Goal: Use online tool/utility: Utilize a website feature to perform a specific function

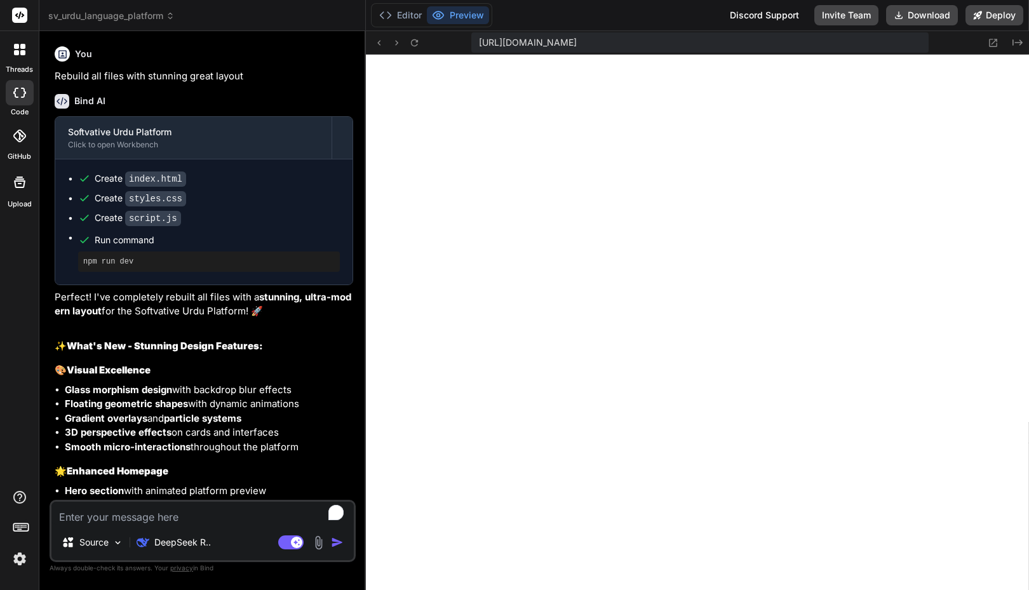
scroll to position [435, 0]
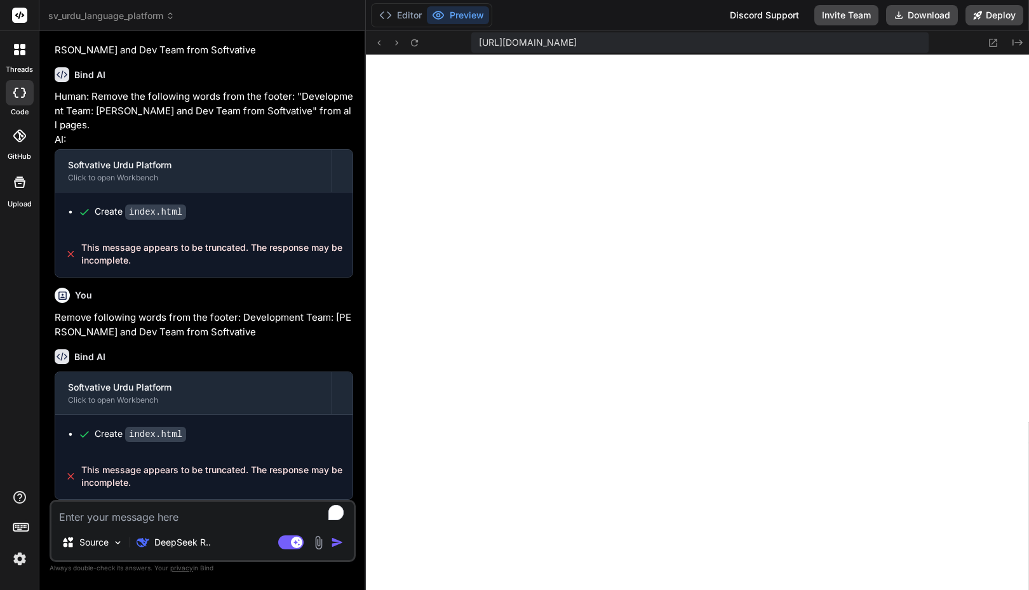
click at [542, 11] on div "Editor Preview Discord Support Invite Team Download Deploy" at bounding box center [697, 15] width 663 height 31
click at [126, 20] on span "sv_urdu_language_platform" at bounding box center [111, 16] width 126 height 13
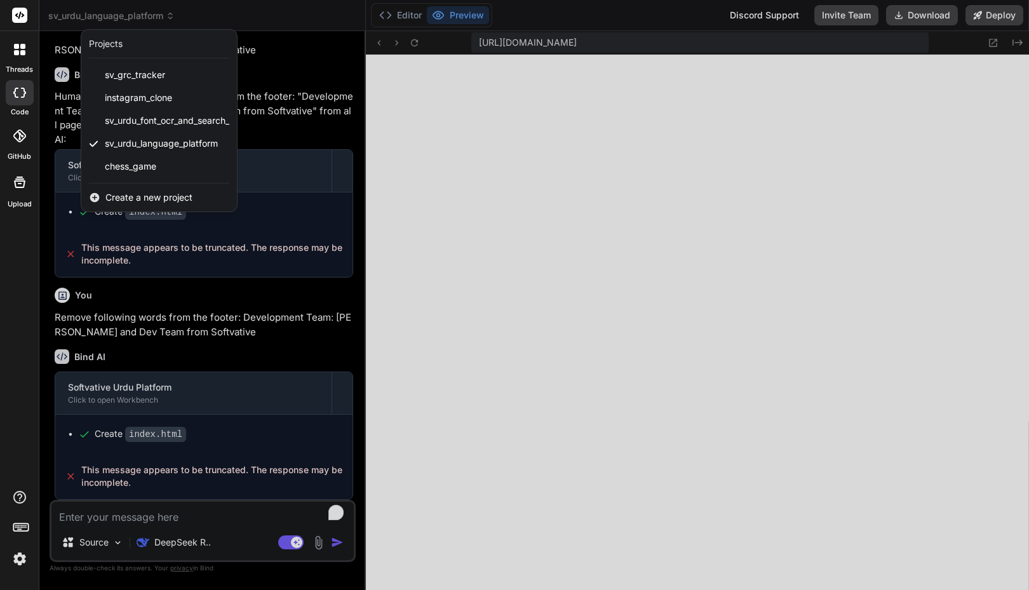
click at [304, 15] on div at bounding box center [514, 295] width 1029 height 590
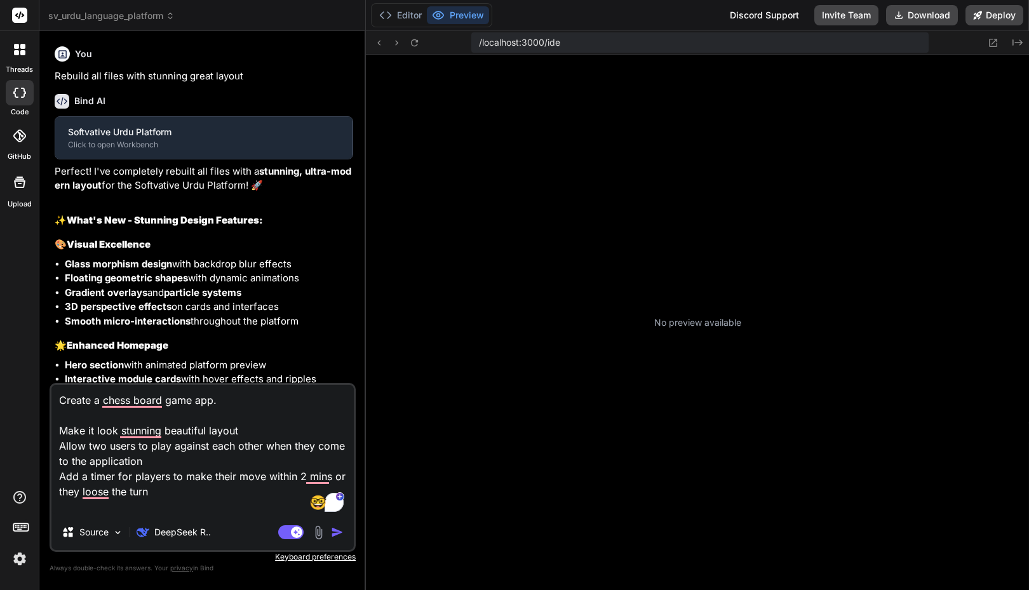
type textarea "x"
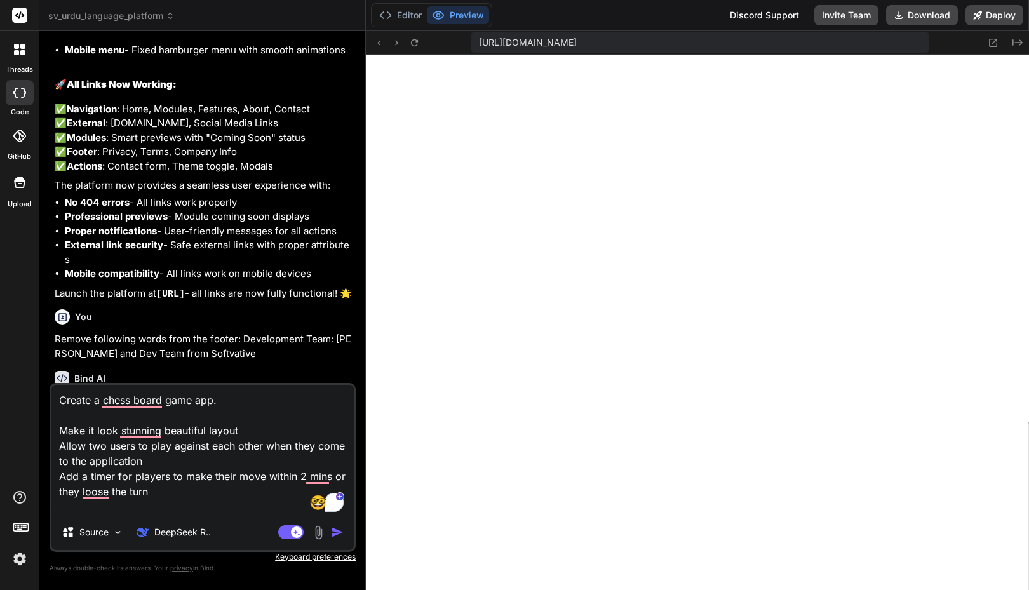
click at [250, 411] on textarea "Create a chess board game app. Make it look stunning beautiful layout Allow two…" at bounding box center [202, 450] width 302 height 130
type textarea "x"
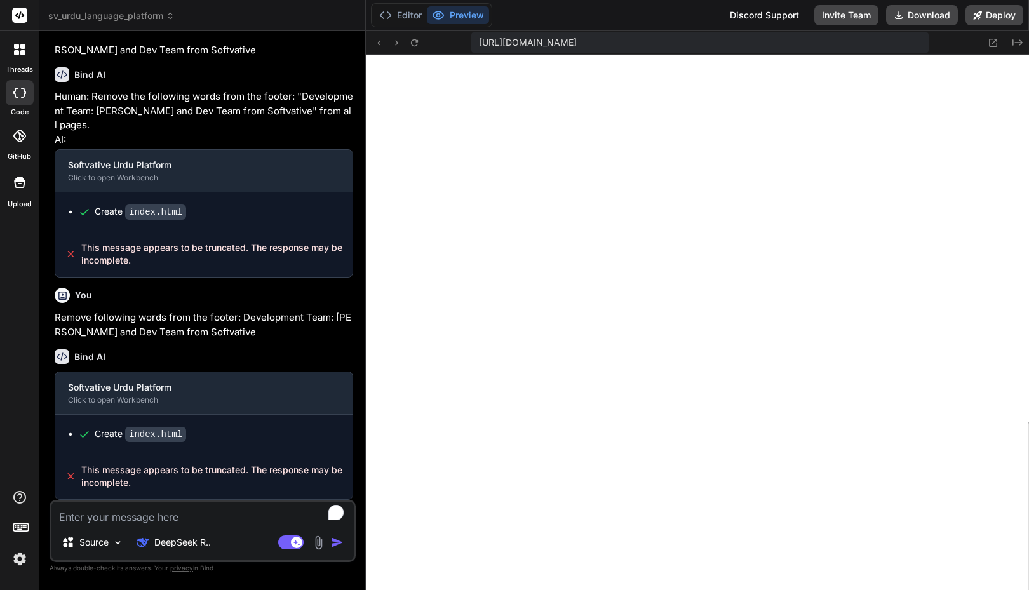
scroll to position [4059, 0]
click at [417, 18] on button "Editor" at bounding box center [400, 15] width 53 height 18
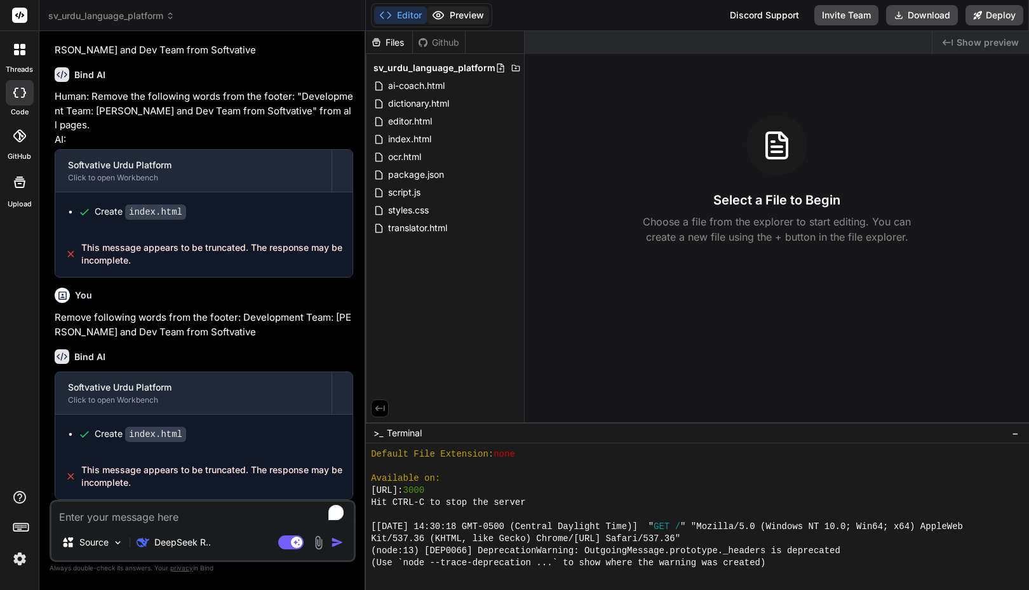
click at [462, 17] on button "Preview" at bounding box center [458, 15] width 62 height 18
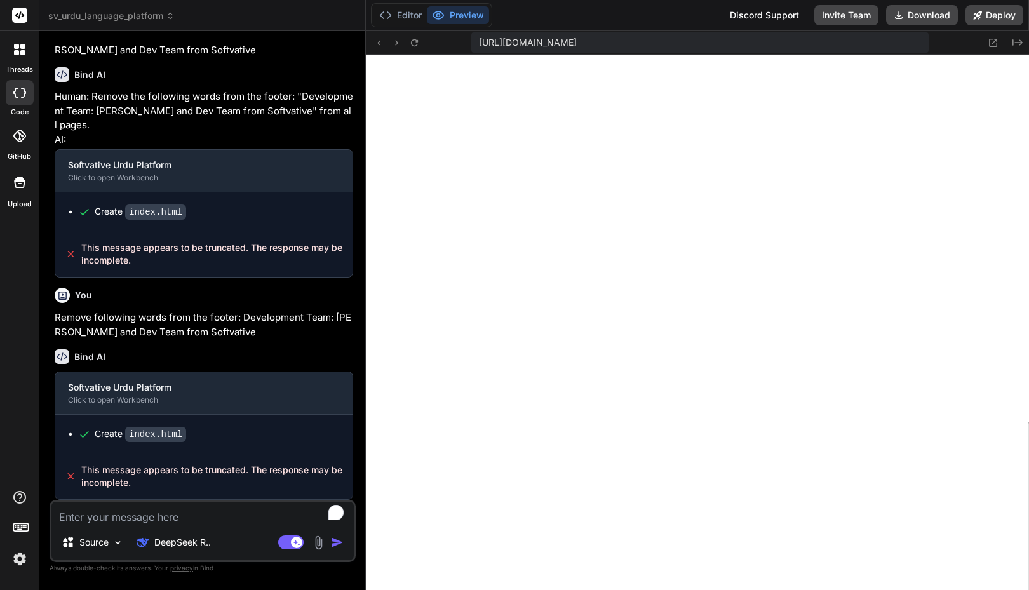
click at [194, 510] on textarea "To enrich screen reader interactions, please activate Accessibility in Grammarl…" at bounding box center [202, 513] width 302 height 23
click at [411, 13] on button "Editor" at bounding box center [400, 15] width 53 height 18
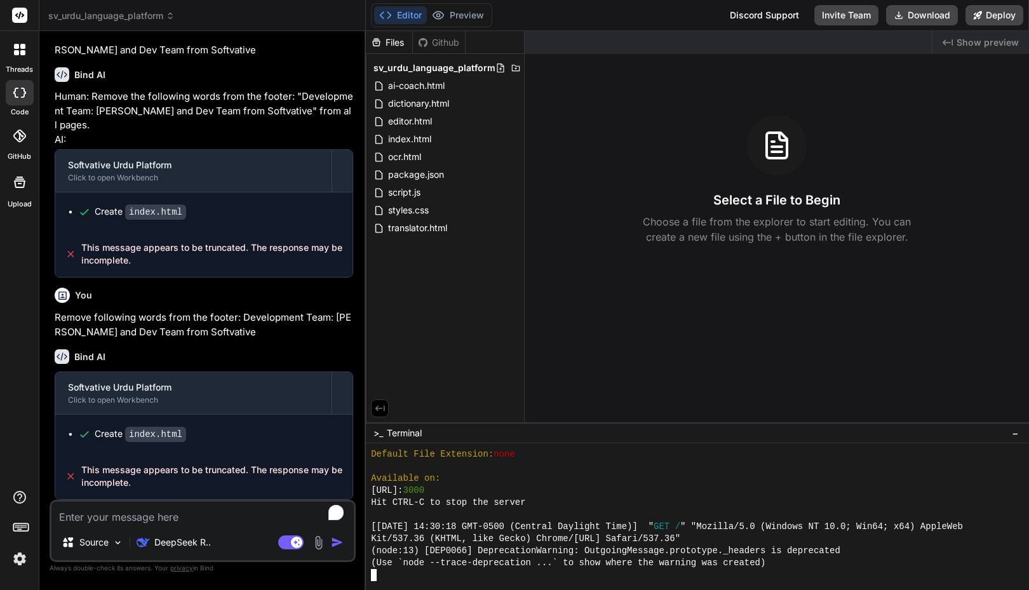
click at [178, 522] on textarea "To enrich screen reader interactions, please activate Accessibility in Grammarl…" at bounding box center [202, 513] width 302 height 23
click at [132, 520] on textarea "To enrich screen reader interactions, please activate Accessibility in Grammarl…" at bounding box center [202, 513] width 302 height 23
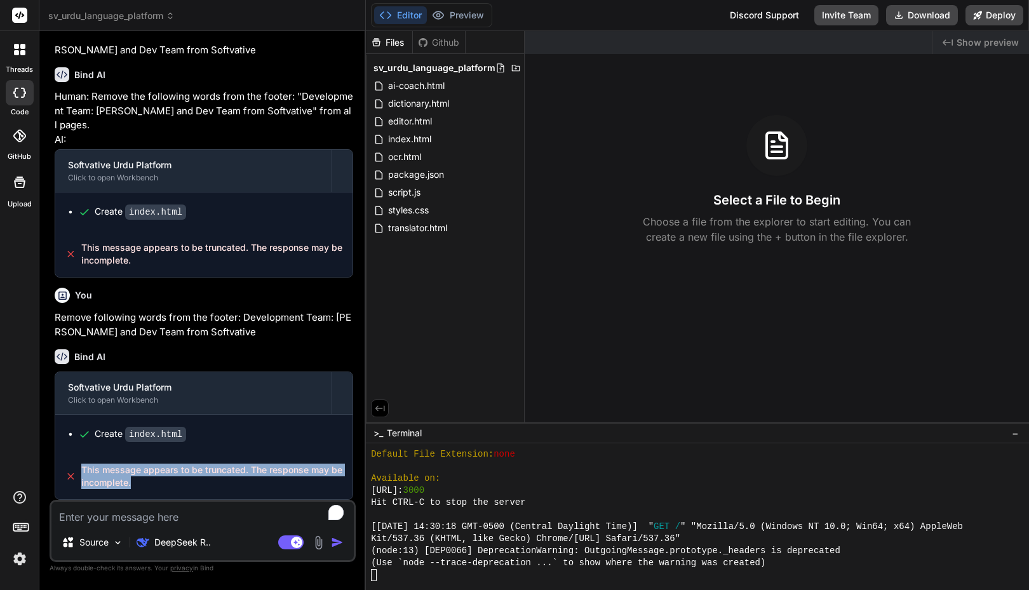
drag, startPoint x: 140, startPoint y: 485, endPoint x: 37, endPoint y: 464, distance: 105.2
click at [37, 464] on div "threads code GitHub Upload sv_urdu_language_platform Created with Pixso. Bind A…" at bounding box center [514, 295] width 1029 height 590
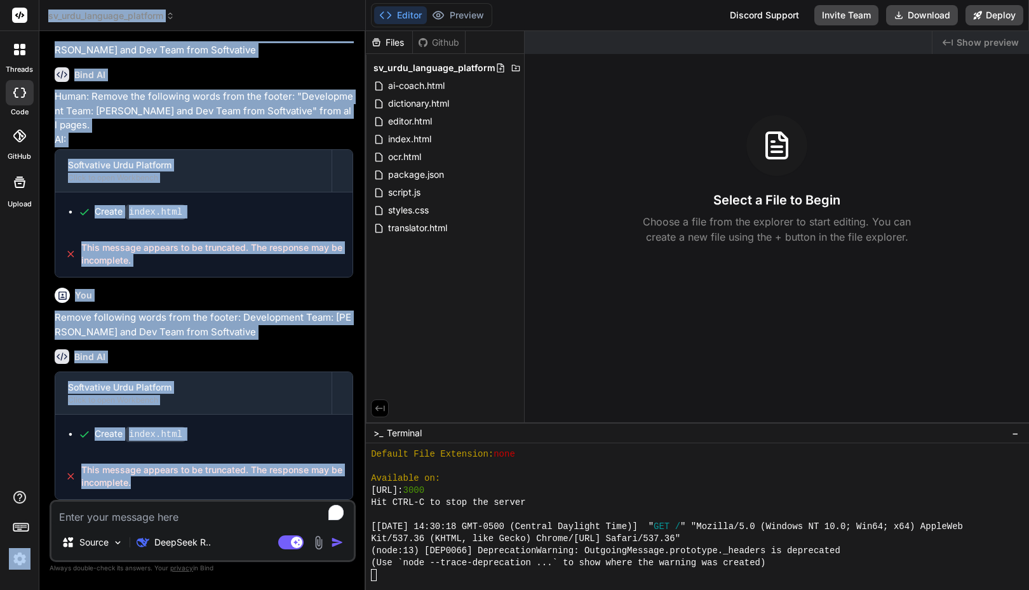
copy div "sv_urdu_language_platform Created with Pixso. Bind AI Web Search Created with P…"
click at [114, 520] on textarea "To enrich screen reader interactions, please activate Accessibility in Grammarl…" at bounding box center [202, 513] width 302 height 23
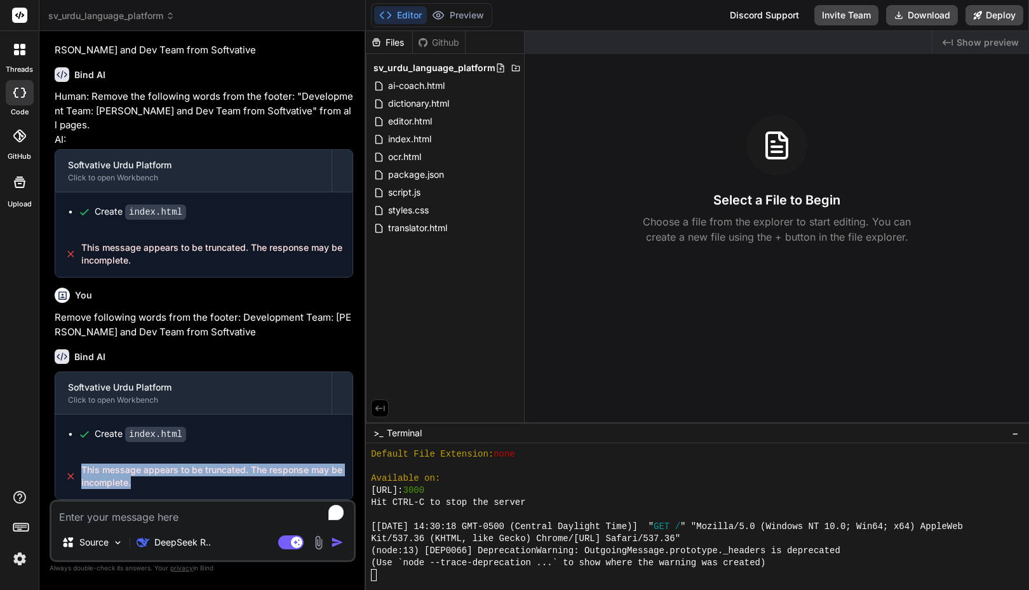
drag, startPoint x: 132, startPoint y: 483, endPoint x: 83, endPoint y: 469, distance: 50.7
click at [83, 469] on span "This message appears to be truncated. The response may be incomplete." at bounding box center [211, 476] width 261 height 25
copy span "This message appears to be truncated. The response may be incomplete."
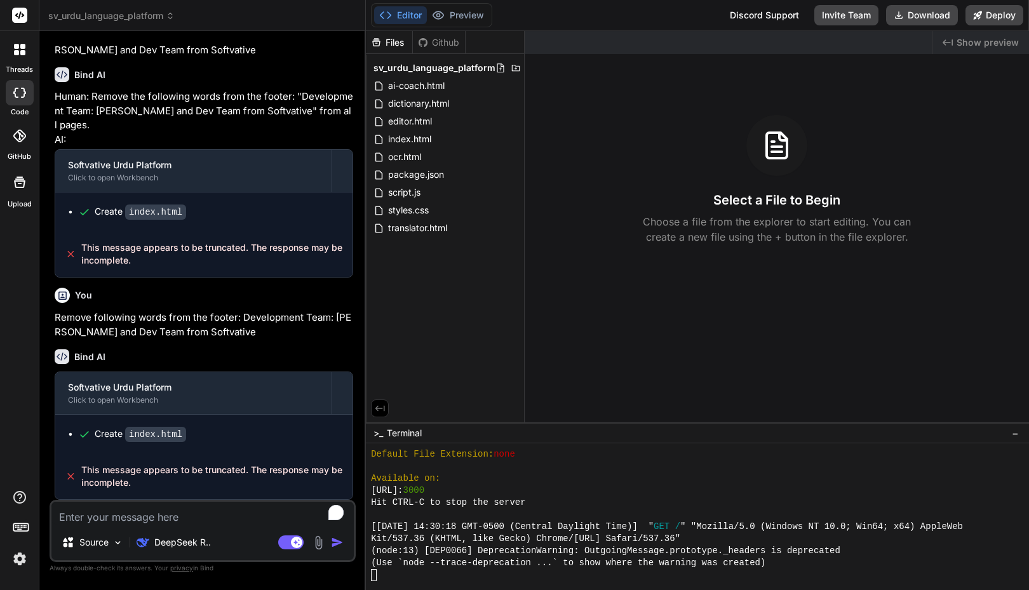
click at [126, 520] on textarea "To enrich screen reader interactions, please activate Accessibility in Grammarl…" at bounding box center [202, 513] width 302 height 23
type textarea "F"
type textarea "x"
type textarea "Fi"
type textarea "x"
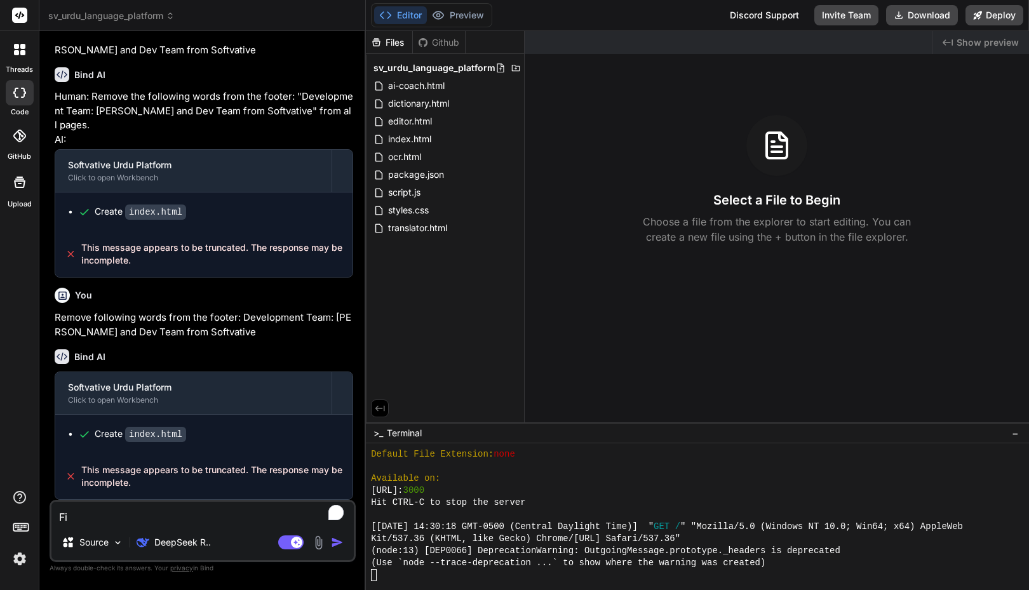
type textarea "Fix"
type textarea "x"
type textarea "Fix"
type textarea "x"
type textarea "Fix t"
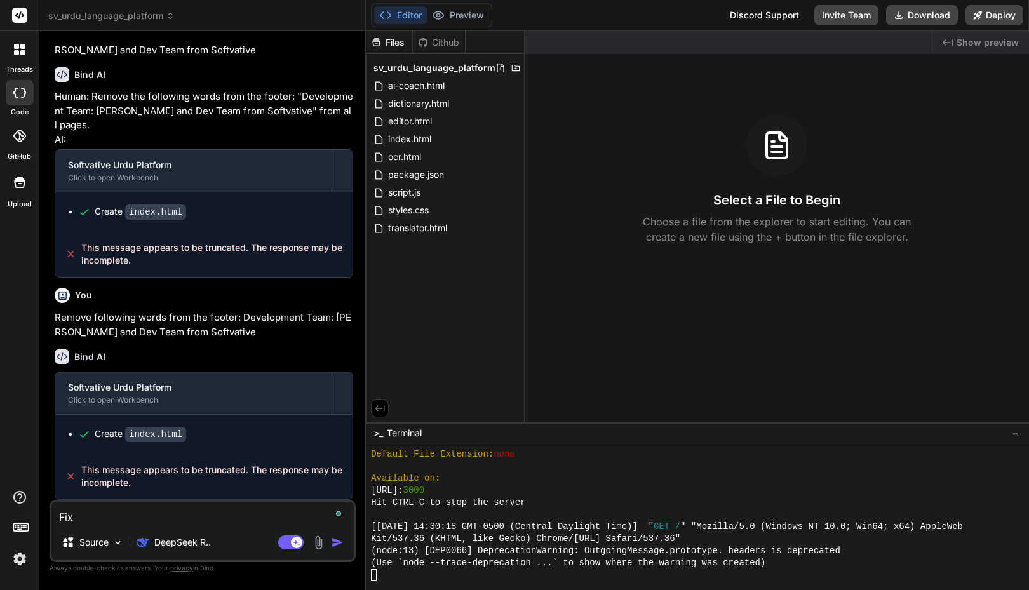
type textarea "x"
type textarea "Fix th"
type textarea "x"
type textarea "Fix the"
type textarea "x"
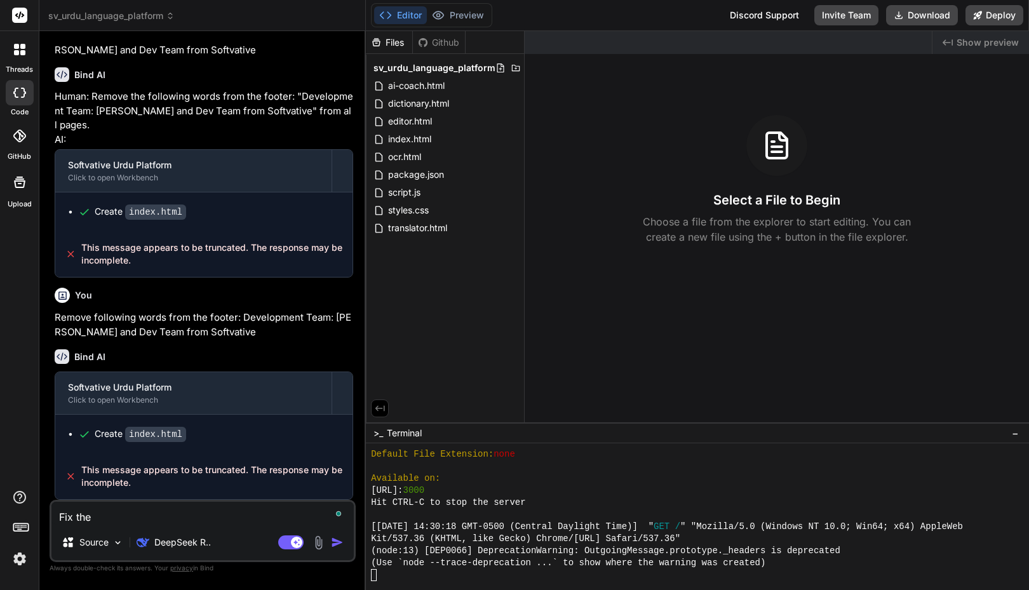
type textarea "Fix the"
type textarea "x"
type textarea "Fix the e"
type textarea "x"
type textarea "Fix the er"
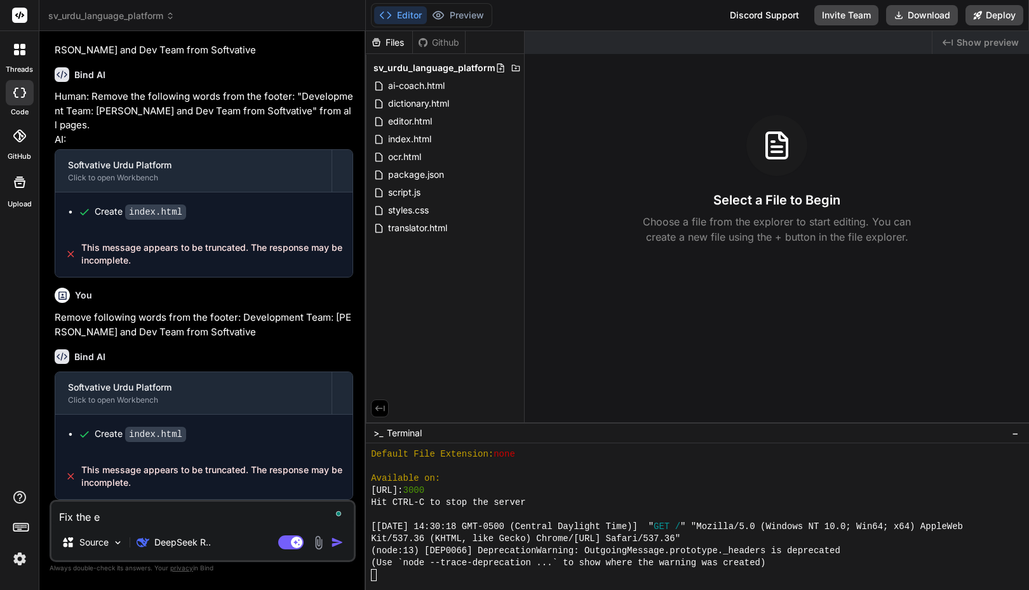
type textarea "x"
type textarea "Fix the err"
type textarea "x"
type textarea "Fix the erro"
type textarea "x"
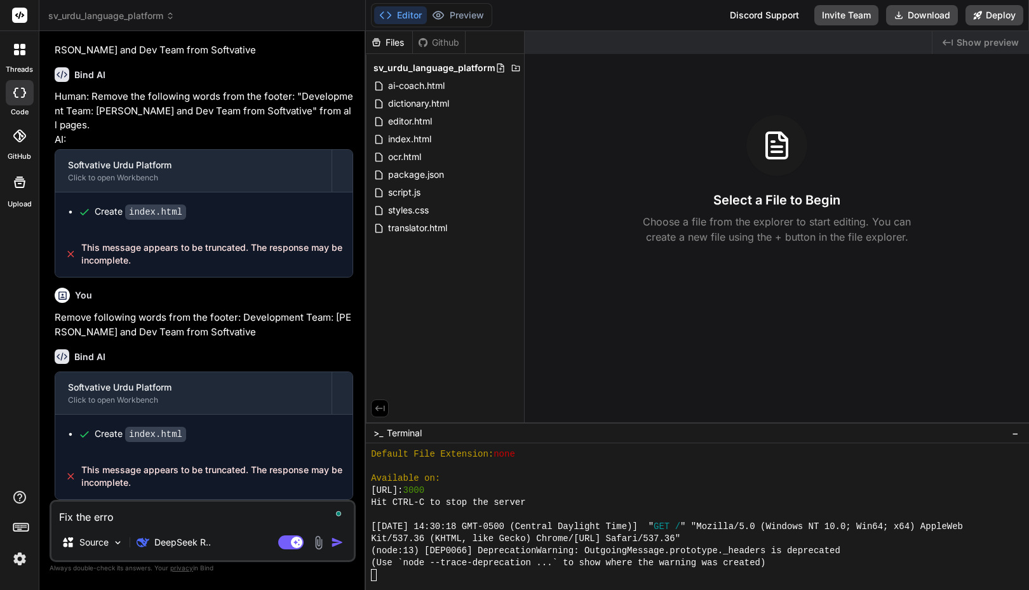
type textarea "Fix the error"
type textarea "x"
type textarea "Fix the error"
type textarea "x"
type textarea "Fix the error i"
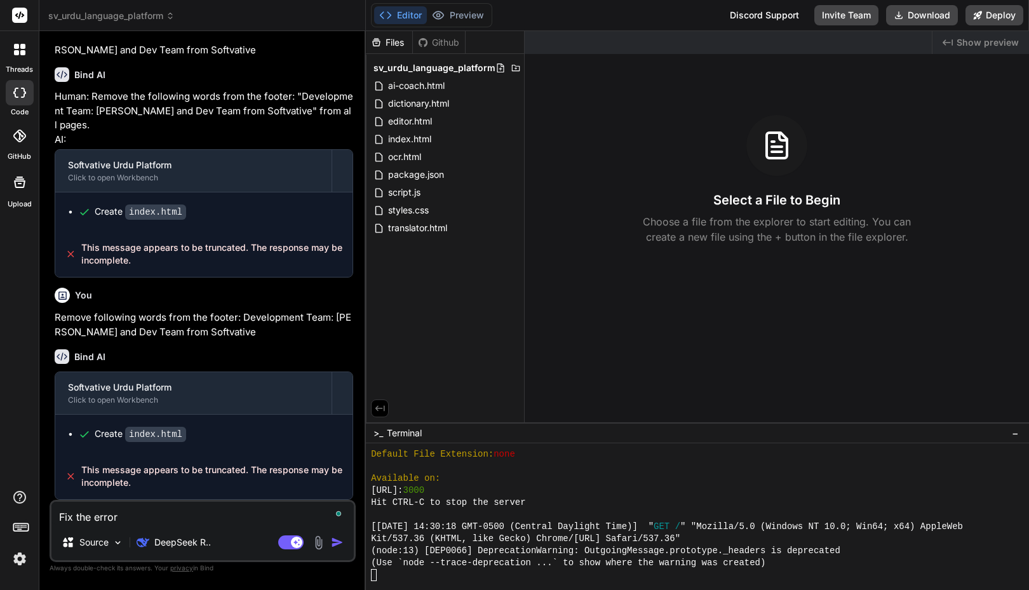
type textarea "x"
type textarea "Fix the error in"
type textarea "x"
type textarea "Fix the error int"
type textarea "x"
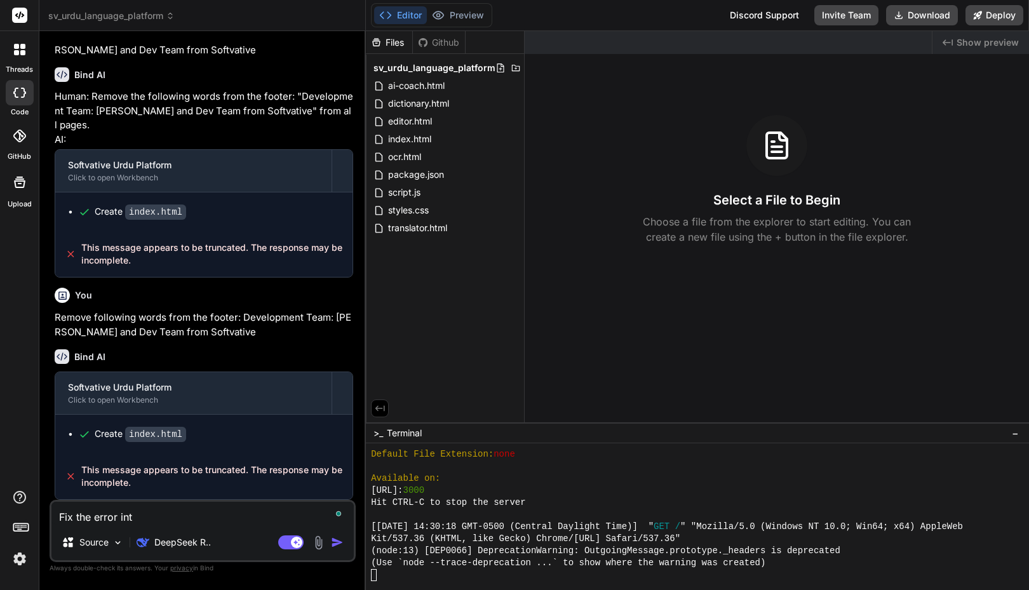
type textarea "Fix the error int h"
type textarea "x"
type textarea "Fix the error int he"
type textarea "x"
type textarea "Fix the error int he"
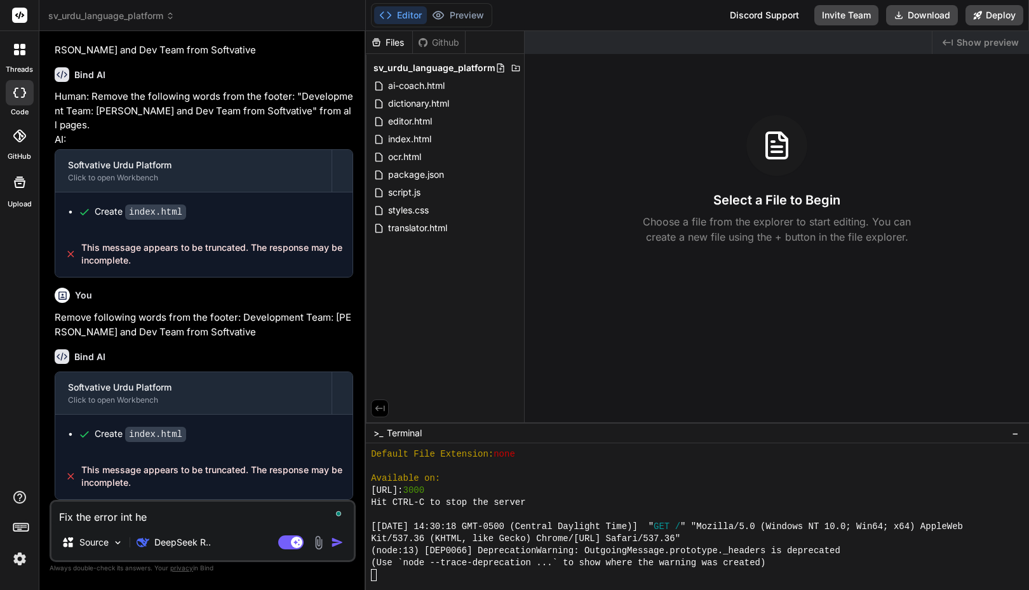
type textarea "x"
type textarea "Fix the error int he c"
type textarea "x"
type textarea "Fix the error i"
type textarea "x"
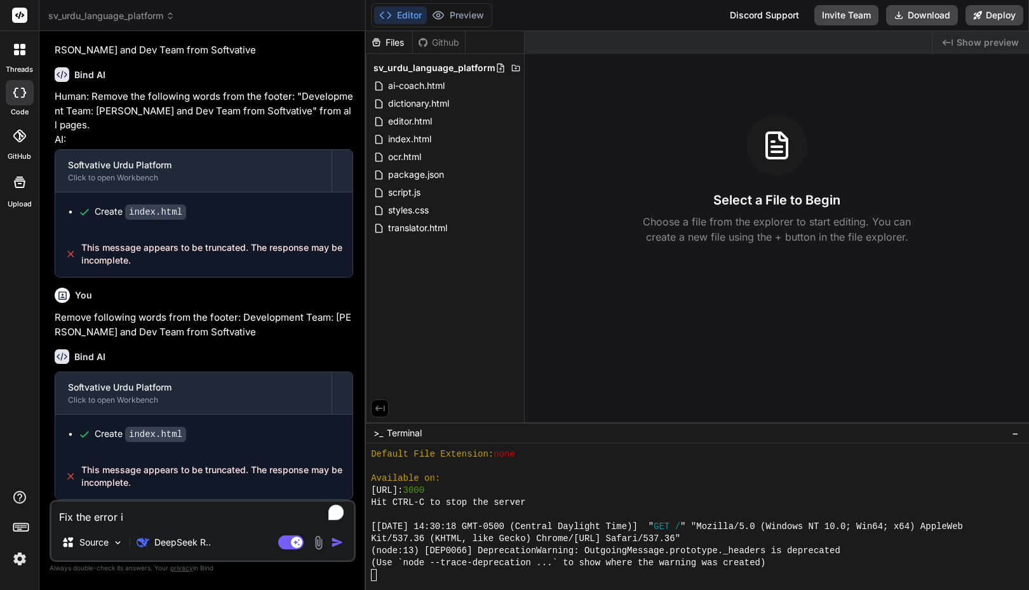
type textarea "Fix the error in"
type textarea "x"
type textarea "Fix the error in"
type textarea "x"
type textarea "Fix the error in c"
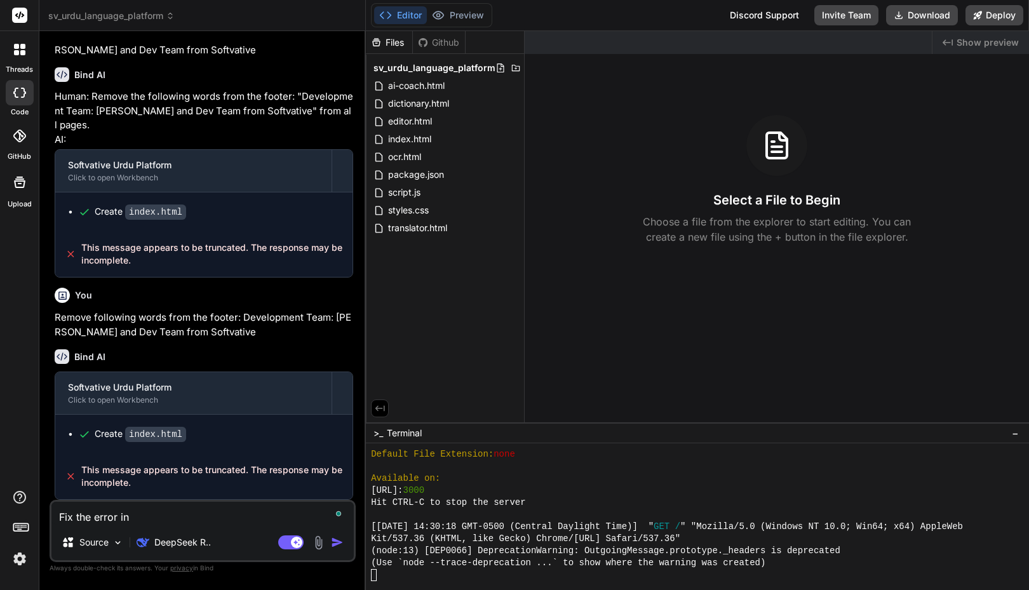
type textarea "x"
type textarea "Fix the error in ch"
type textarea "x"
type textarea "Fix the error in cha"
type textarea "x"
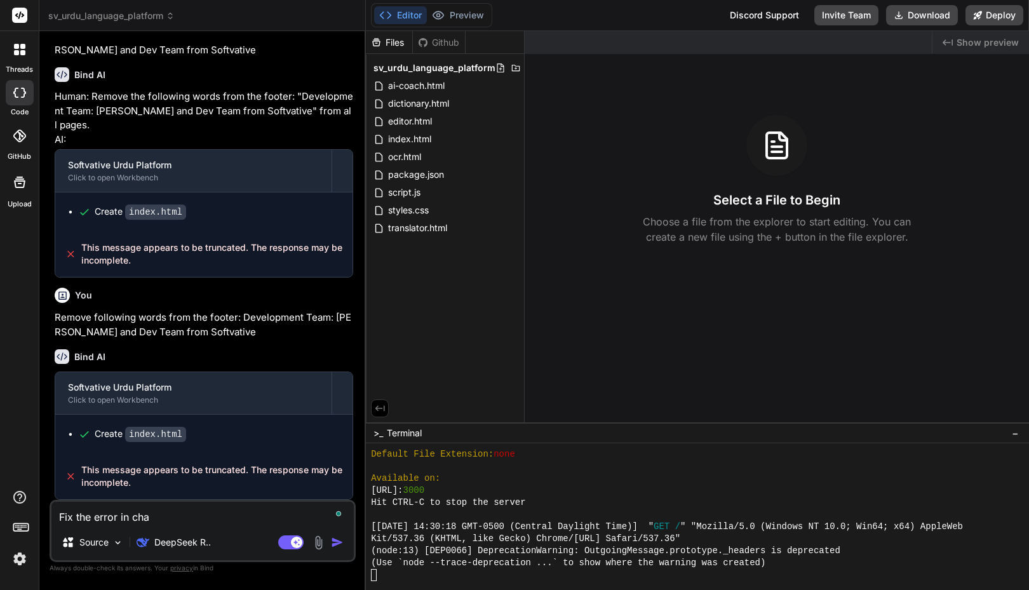
type textarea "Fix the error in char"
type textarea "x"
type textarea "Fix the error in cha"
type textarea "x"
type textarea "Fix the error in chat"
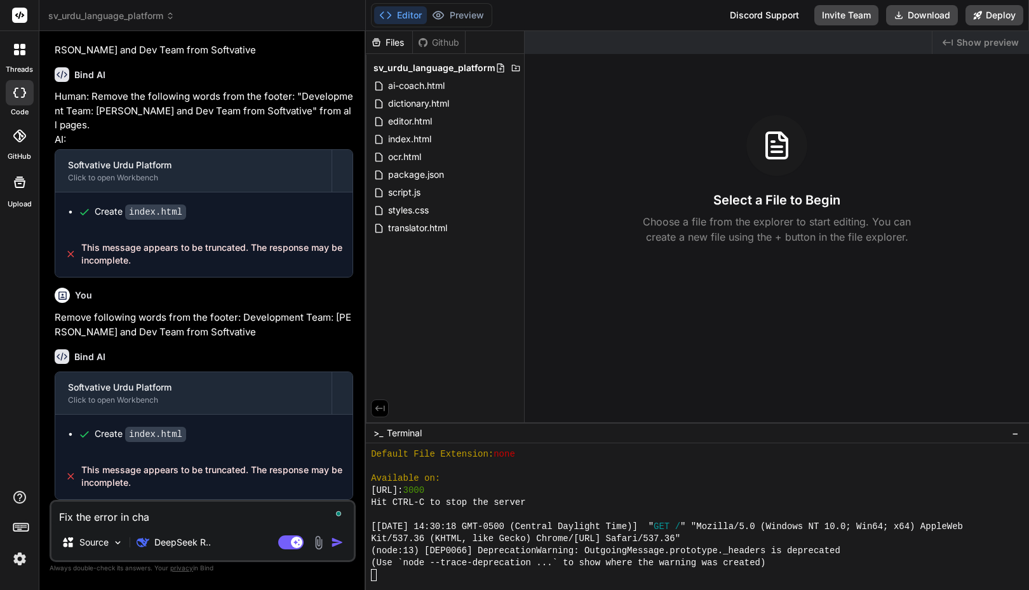
type textarea "x"
type textarea "Fix the error in chat"
type textarea "x"
type textarea "Fix the error in chat w"
type textarea "x"
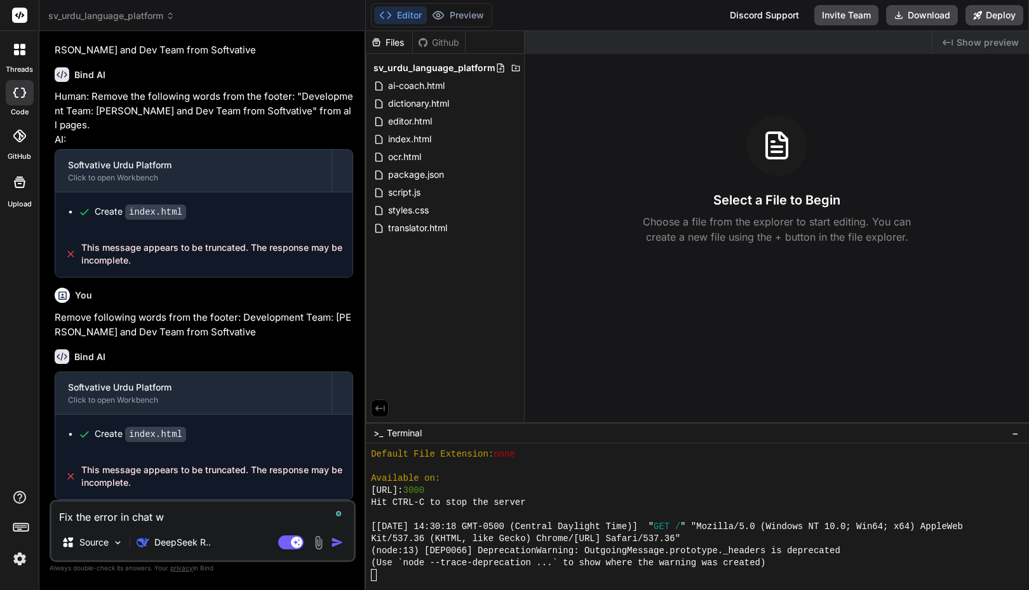
type textarea "Fix the error in chat wi"
type textarea "x"
type textarea "Fix the error in chat win"
type textarea "x"
type textarea "Fix the error in chat wind"
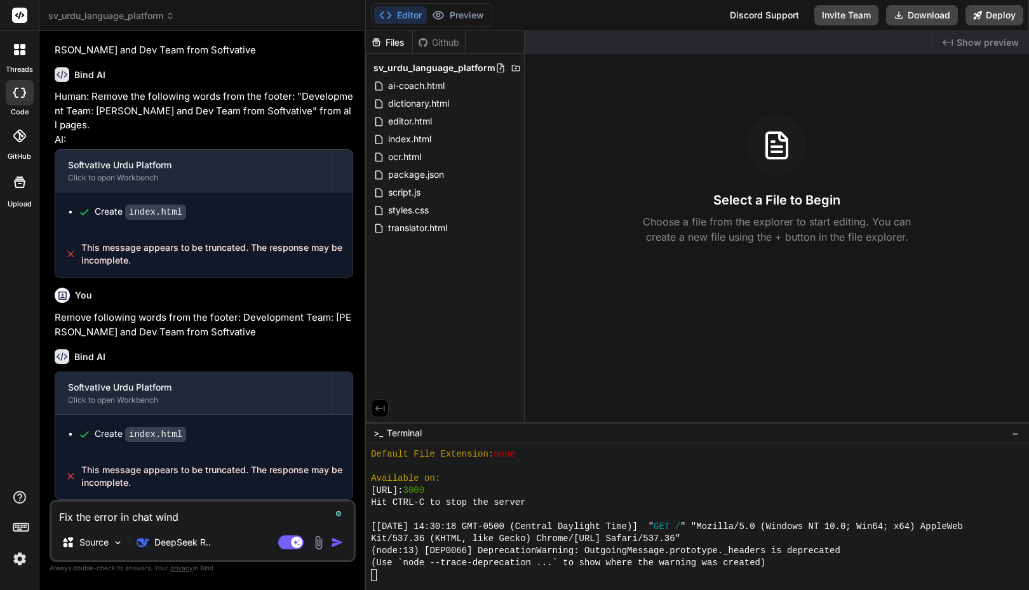
type textarea "x"
type textarea "Fix the error in chat windo"
type textarea "x"
type textarea "Fix the error in chat window"
type textarea "x"
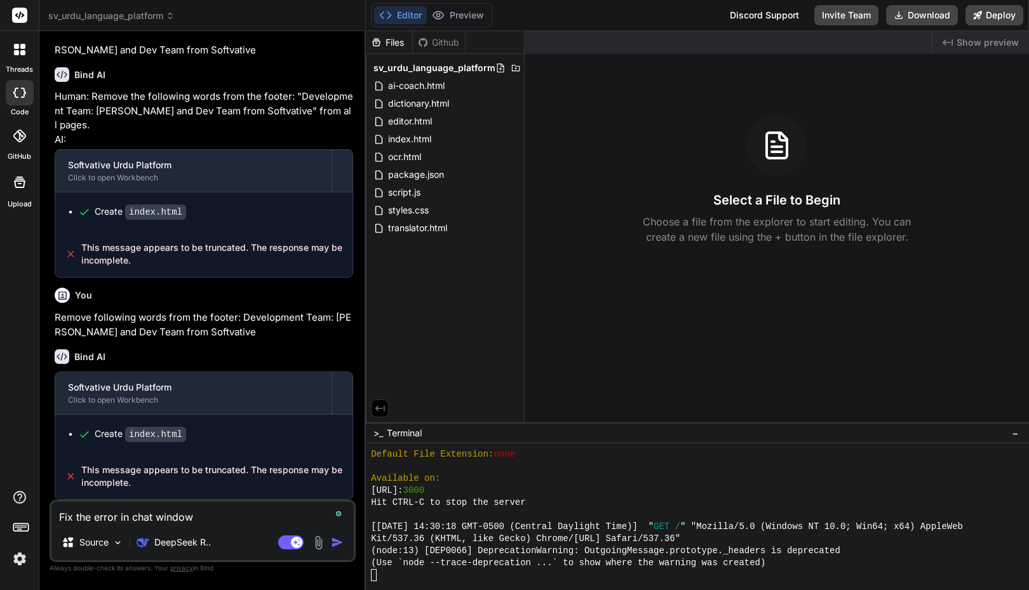
type textarea "Fix the error in chat window:"
type textarea "x"
type textarea "Fix the error in chat window:"
type textarea "x"
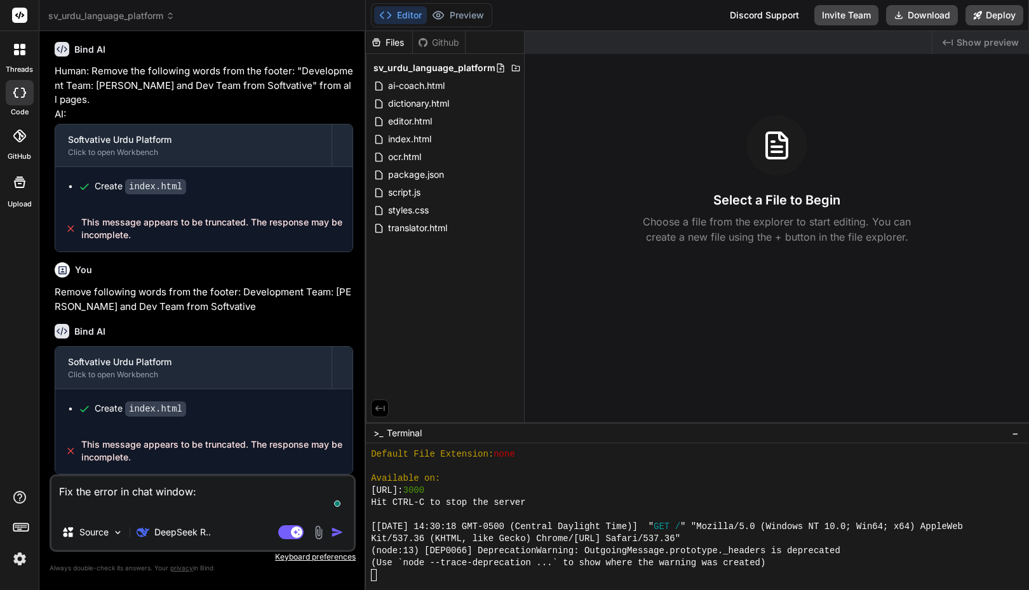
paste textarea "This message appears to be truncated. The response may be incomplete."
type textarea "Fix the error in chat window: This message appears to be truncated. The respons…"
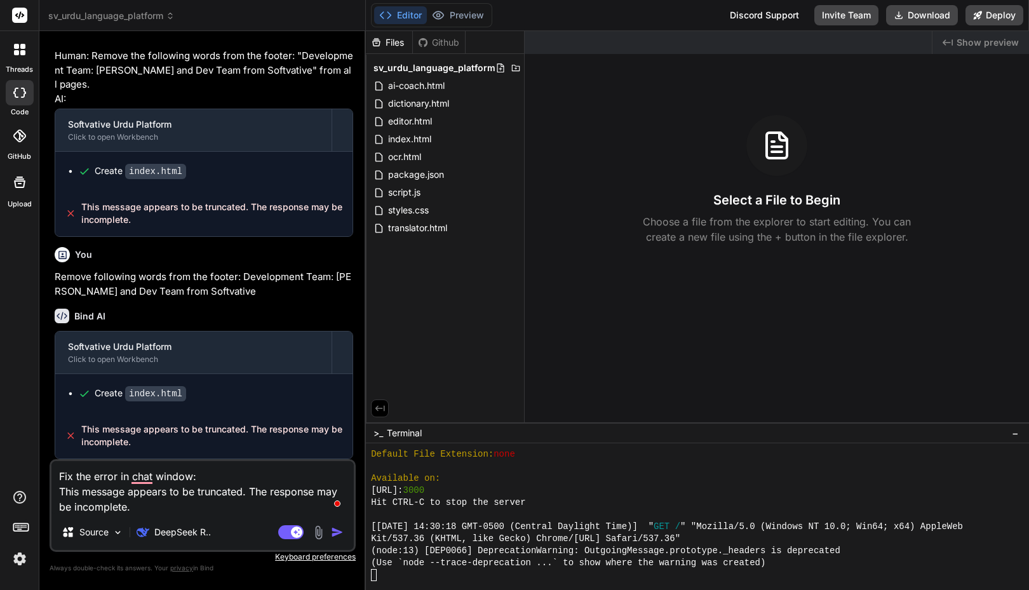
type textarea "x"
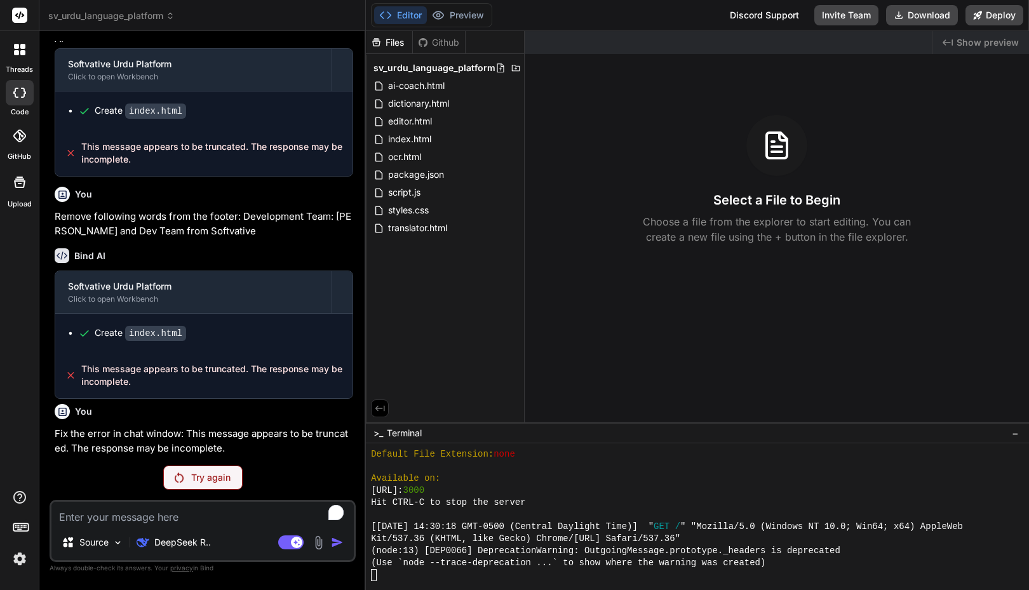
scroll to position [4160, 0]
click at [203, 468] on div "Try again" at bounding box center [202, 478] width 79 height 24
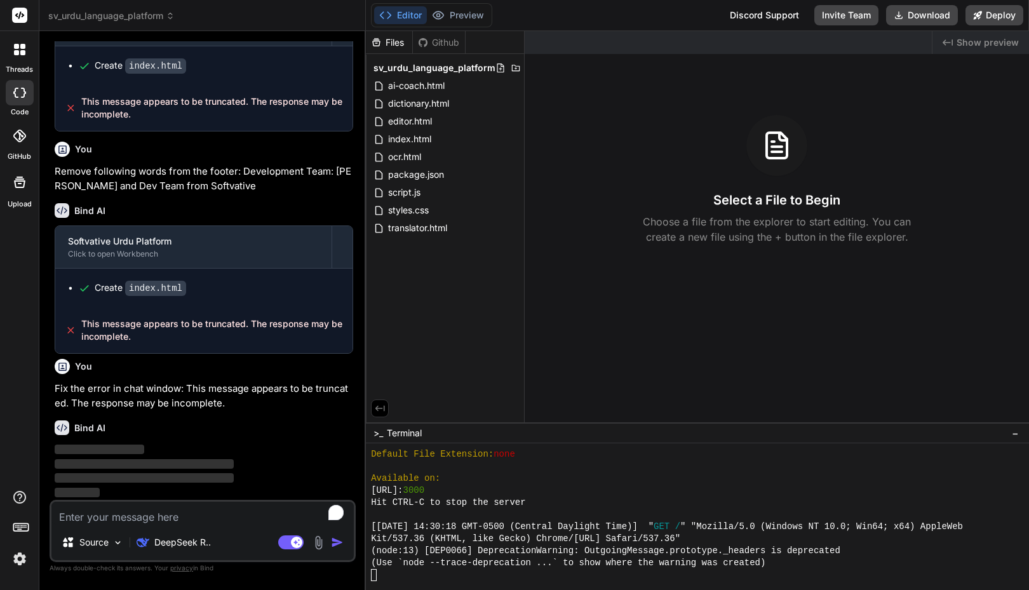
scroll to position [4205, 0]
click at [206, 471] on p "‌" at bounding box center [204, 478] width 299 height 15
click at [17, 555] on img at bounding box center [20, 559] width 22 height 22
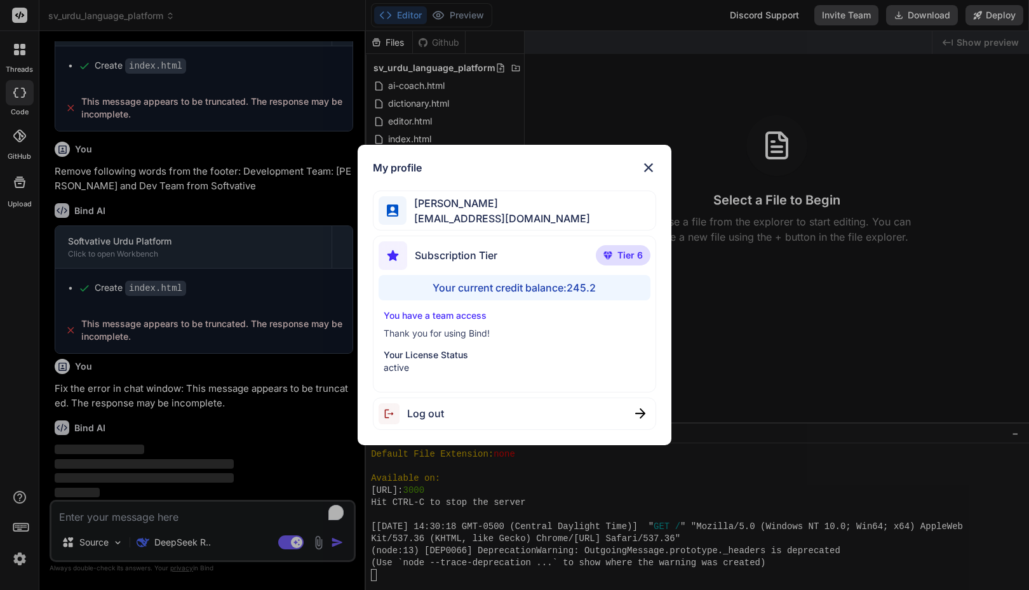
click at [204, 436] on div "My profile Faisal M faisal@softvative.com Subscription Tier Tier 6 Your current…" at bounding box center [514, 295] width 1029 height 590
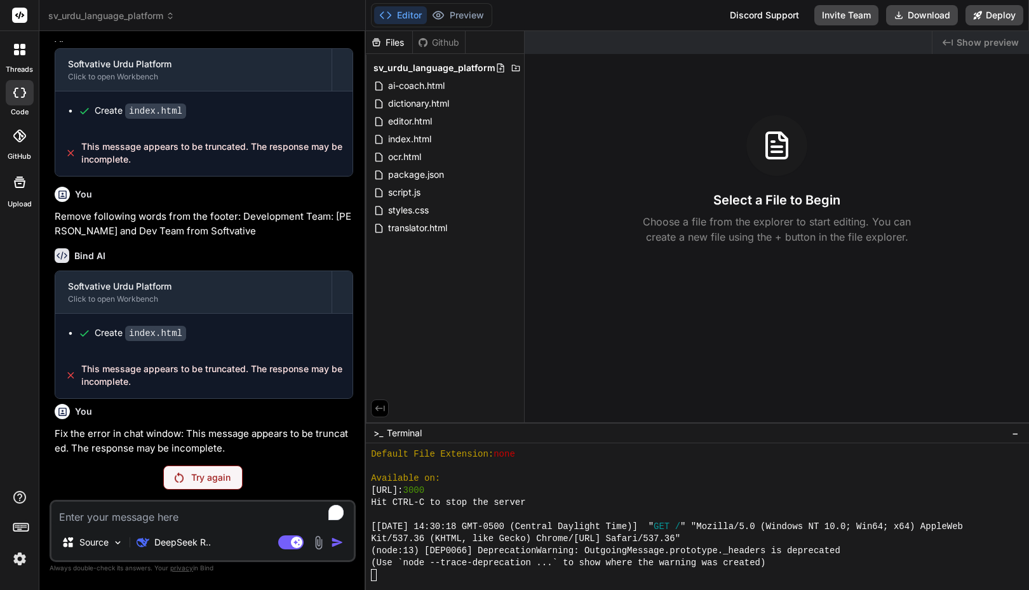
scroll to position [4160, 0]
click at [464, 18] on button "Preview" at bounding box center [458, 15] width 62 height 18
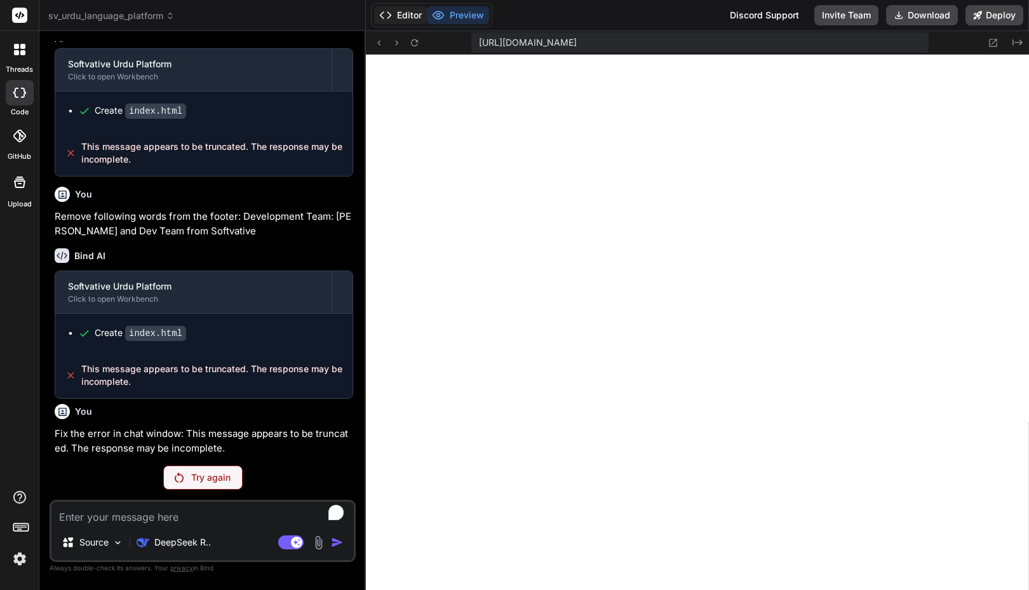
click at [412, 19] on button "Editor" at bounding box center [400, 15] width 53 height 18
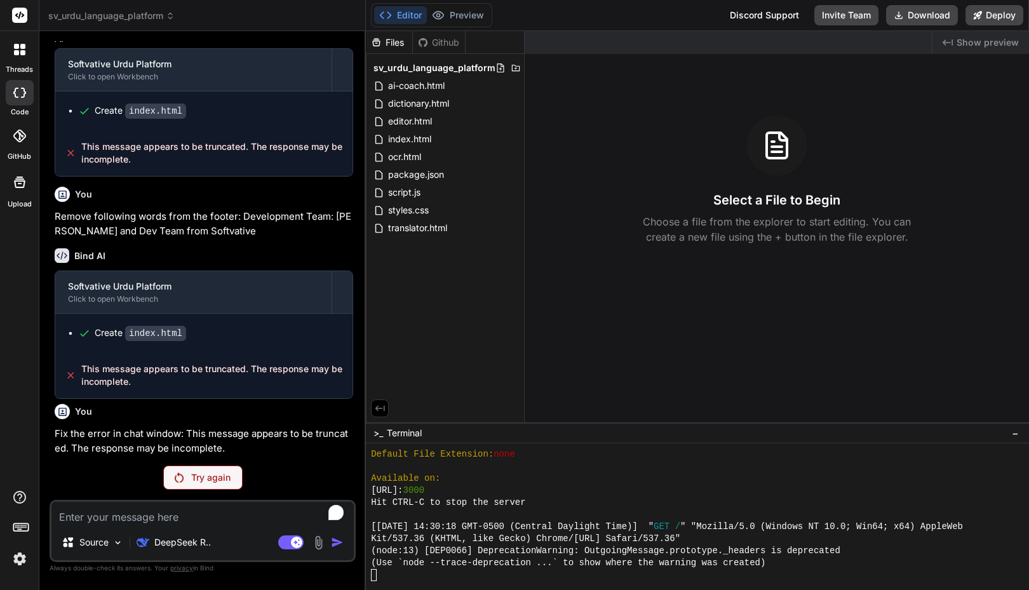
click at [156, 15] on span "sv_urdu_language_platform" at bounding box center [111, 16] width 126 height 13
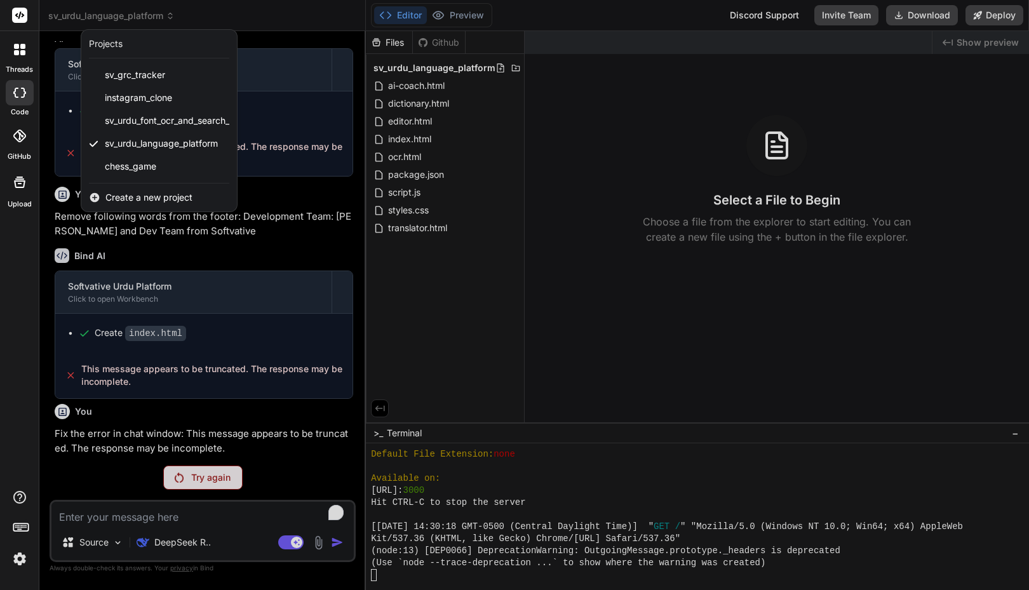
click at [116, 447] on div at bounding box center [514, 295] width 1029 height 590
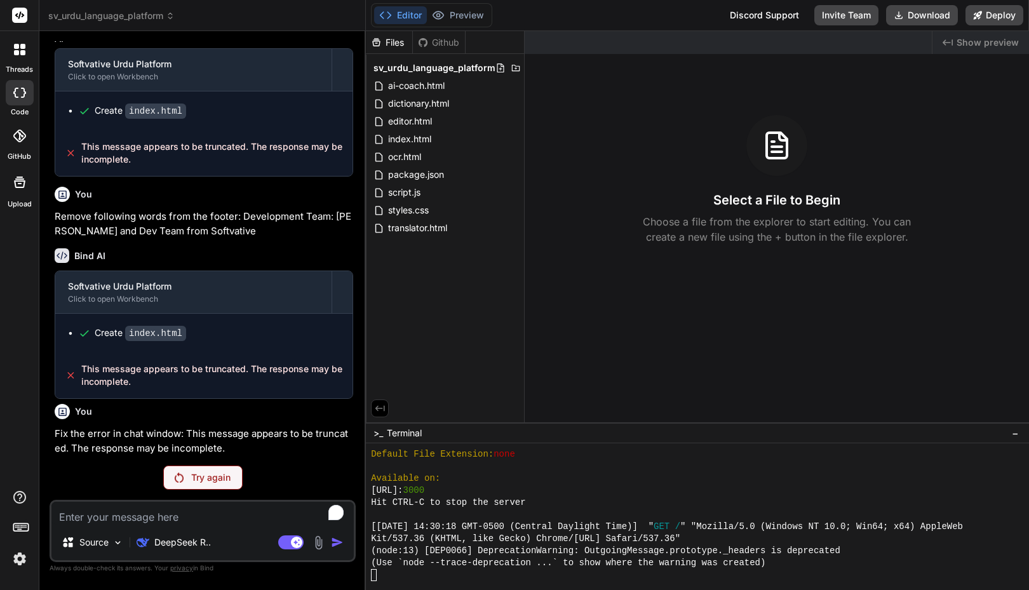
click at [24, 55] on div at bounding box center [19, 49] width 27 height 27
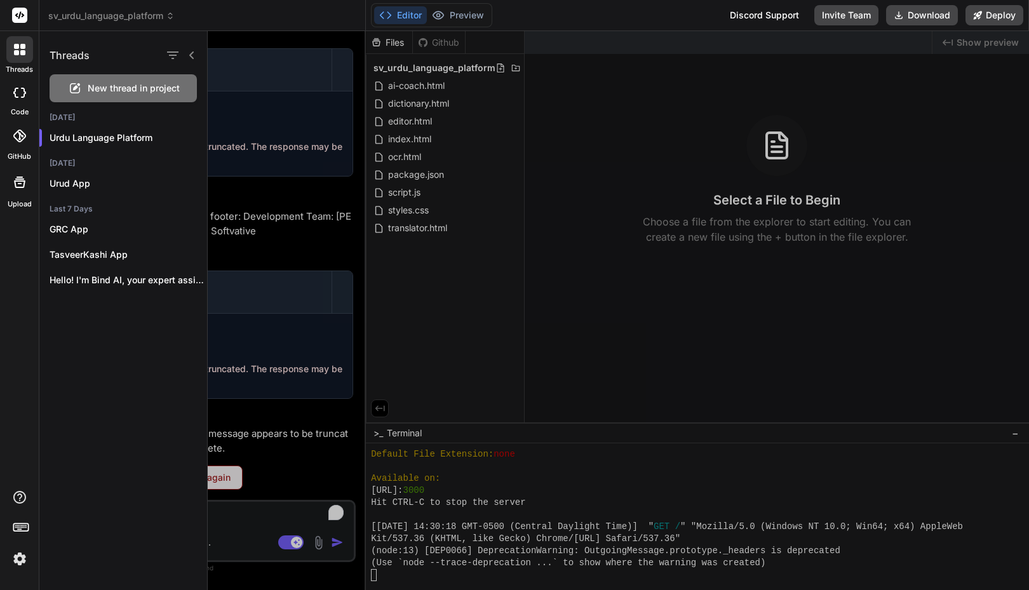
click at [575, 325] on div at bounding box center [618, 310] width 821 height 559
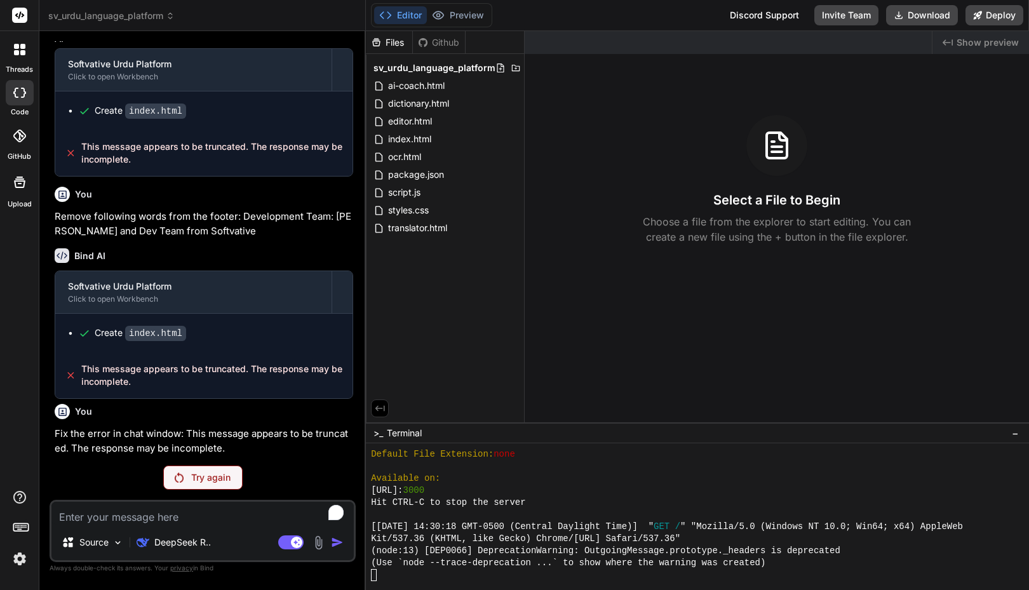
click at [119, 516] on textarea "To enrich screen reader interactions, please activate Accessibility in Grammarl…" at bounding box center [202, 513] width 302 height 23
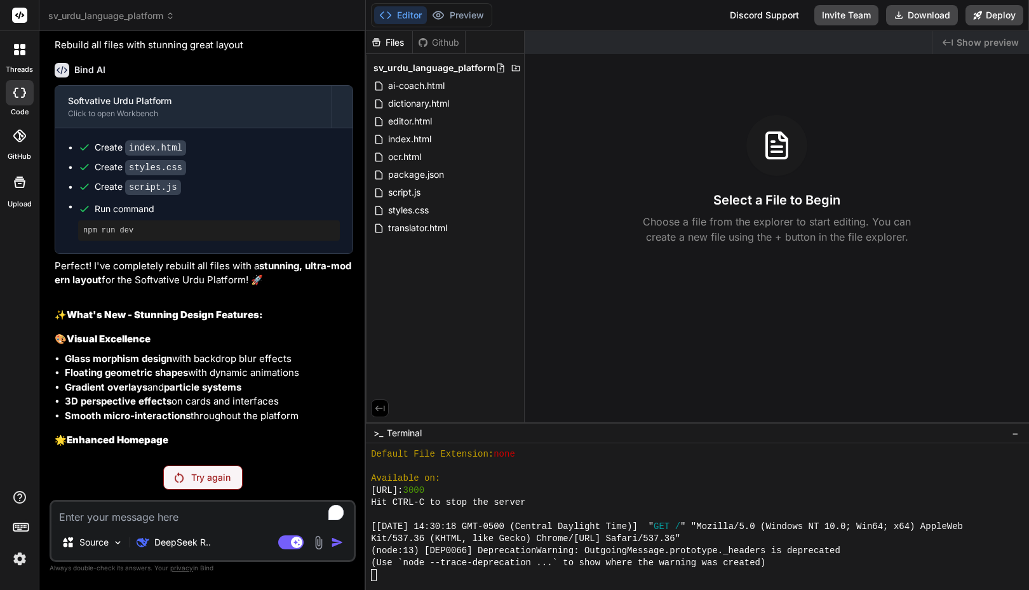
scroll to position [30, 0]
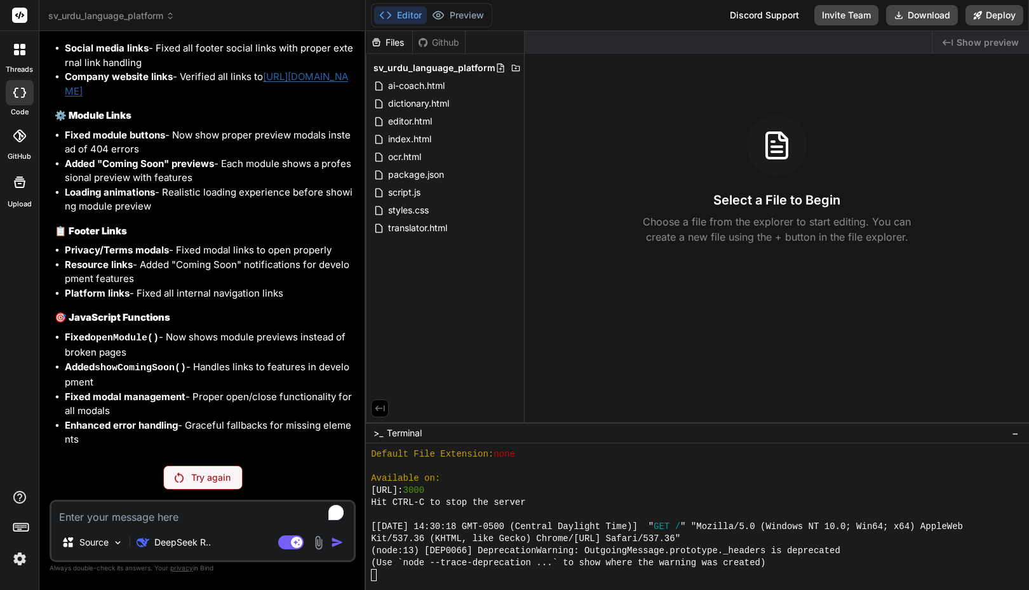
click at [245, 401] on li "Fixed modal management - Proper open/close functionality for all modals" at bounding box center [209, 404] width 288 height 29
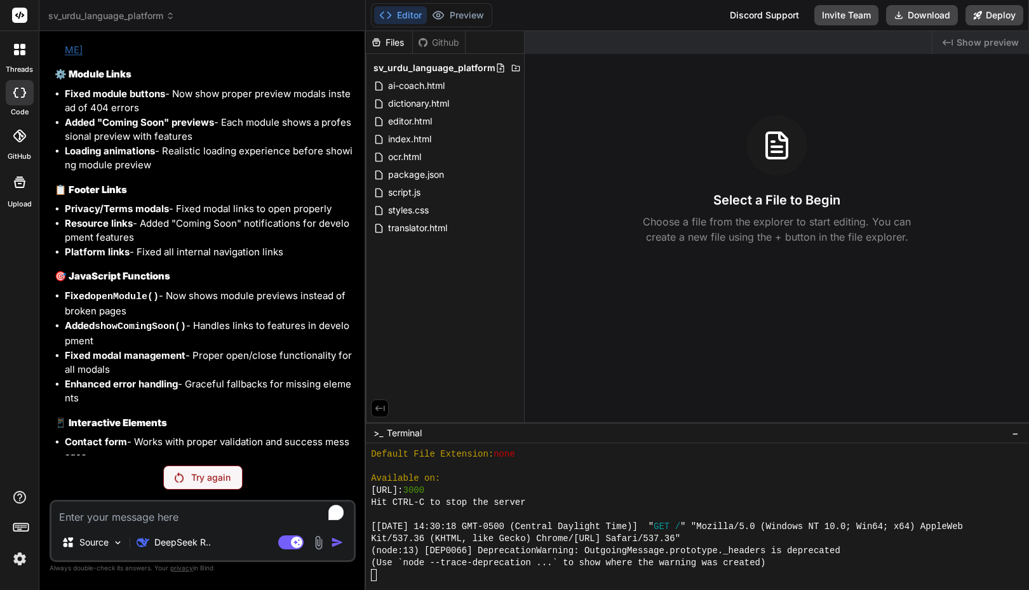
click at [245, 393] on li "Enhanced error handling - Graceful fallbacks for missing elements" at bounding box center [209, 391] width 288 height 29
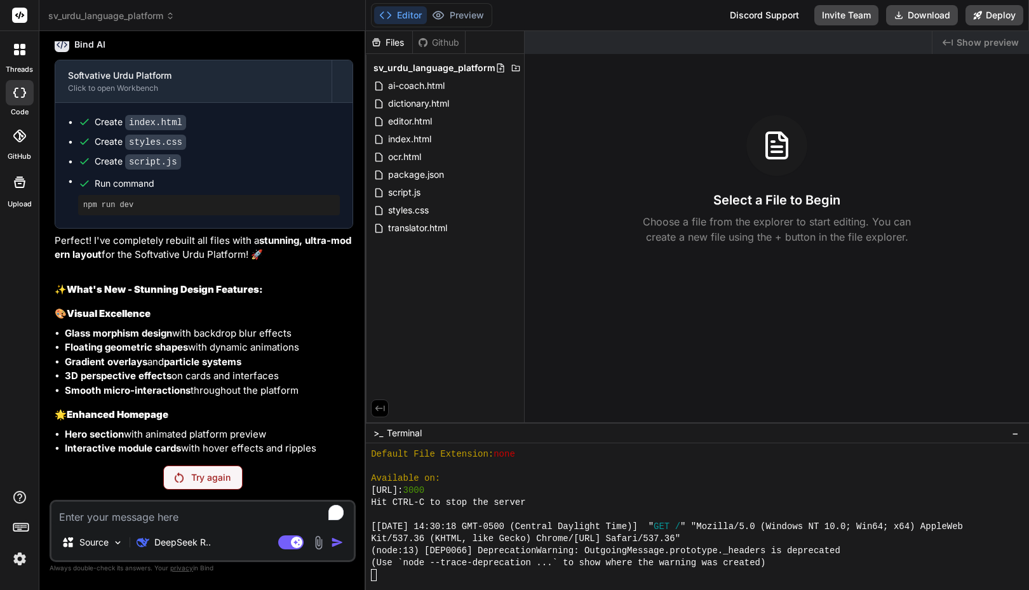
scroll to position [0, 0]
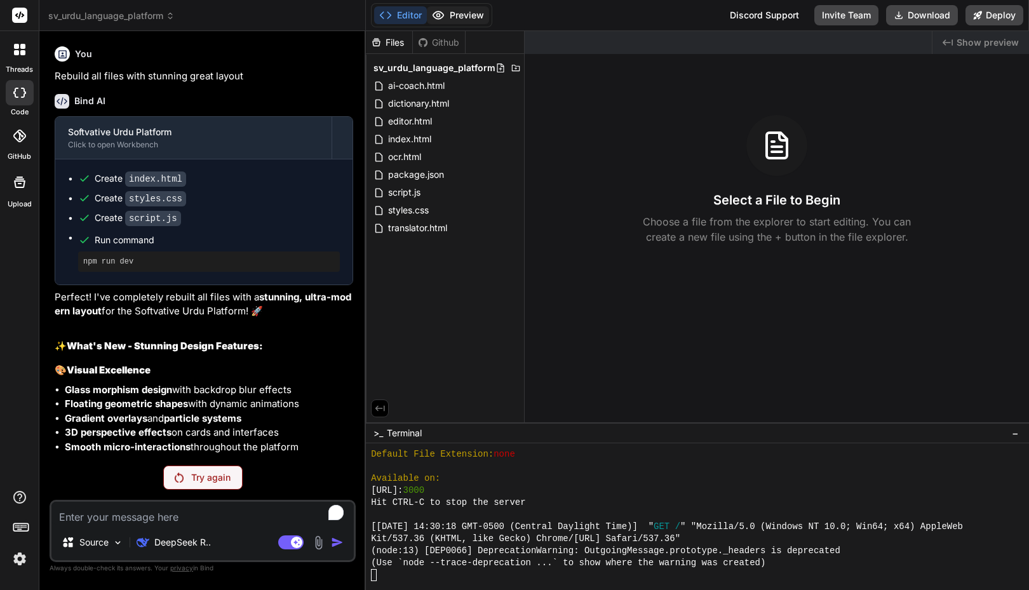
click at [455, 16] on button "Preview" at bounding box center [458, 15] width 62 height 18
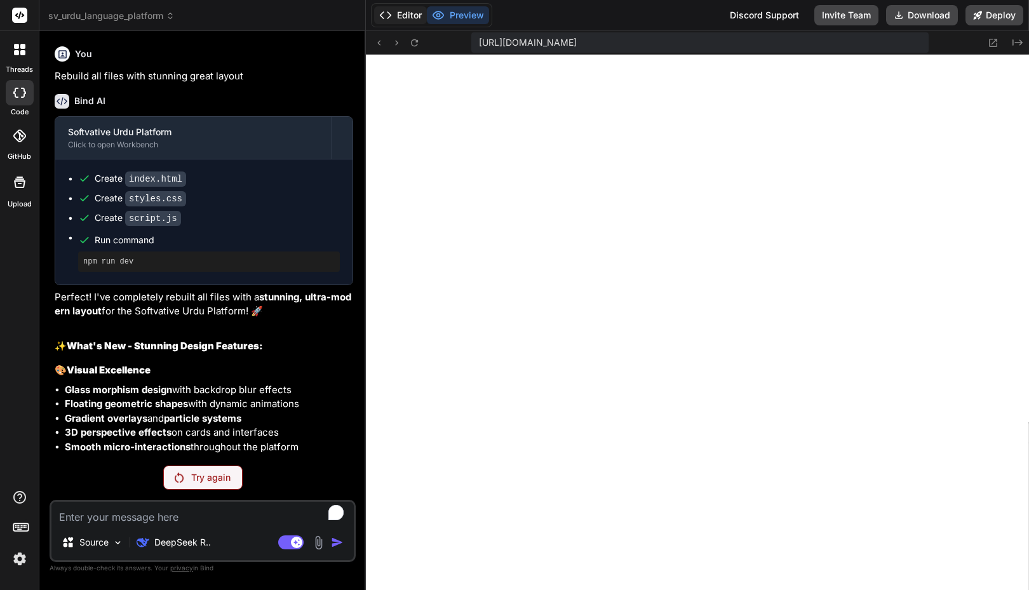
click at [410, 15] on button "Editor" at bounding box center [400, 15] width 53 height 18
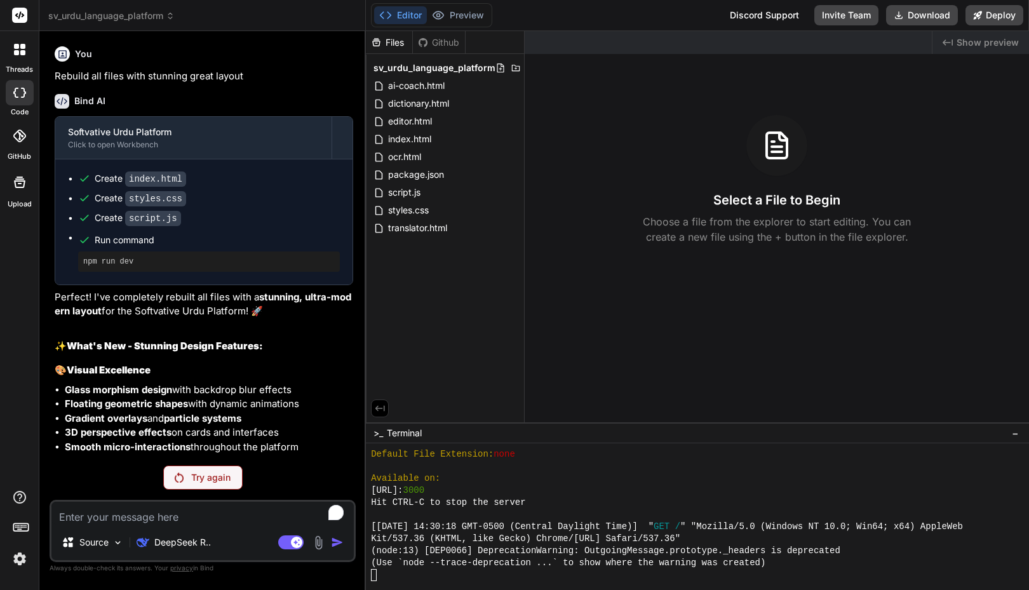
click at [147, 19] on span "sv_urdu_language_platform" at bounding box center [111, 16] width 126 height 13
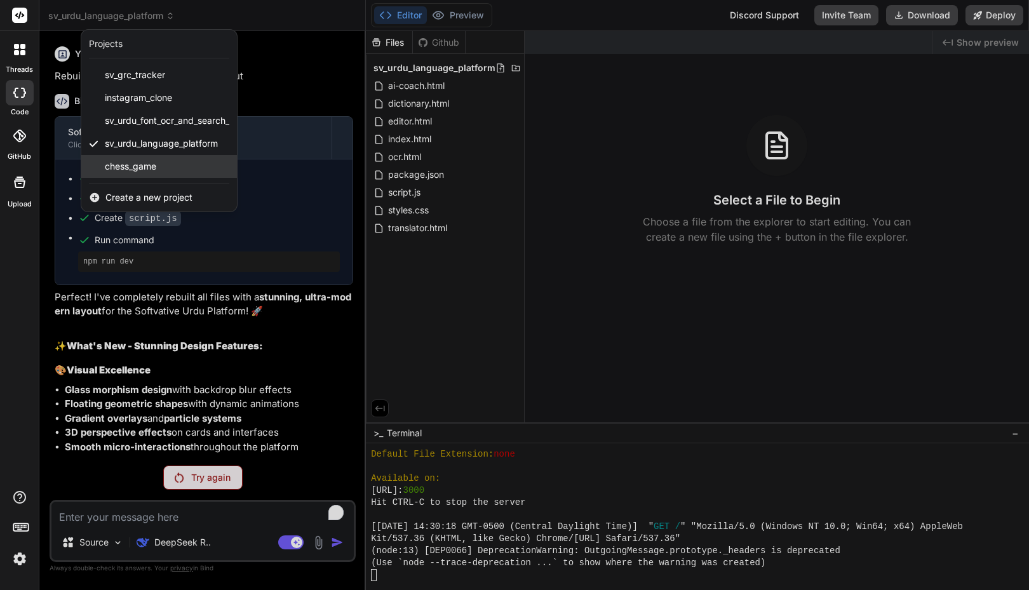
click at [126, 168] on span "chess_game" at bounding box center [130, 166] width 51 height 13
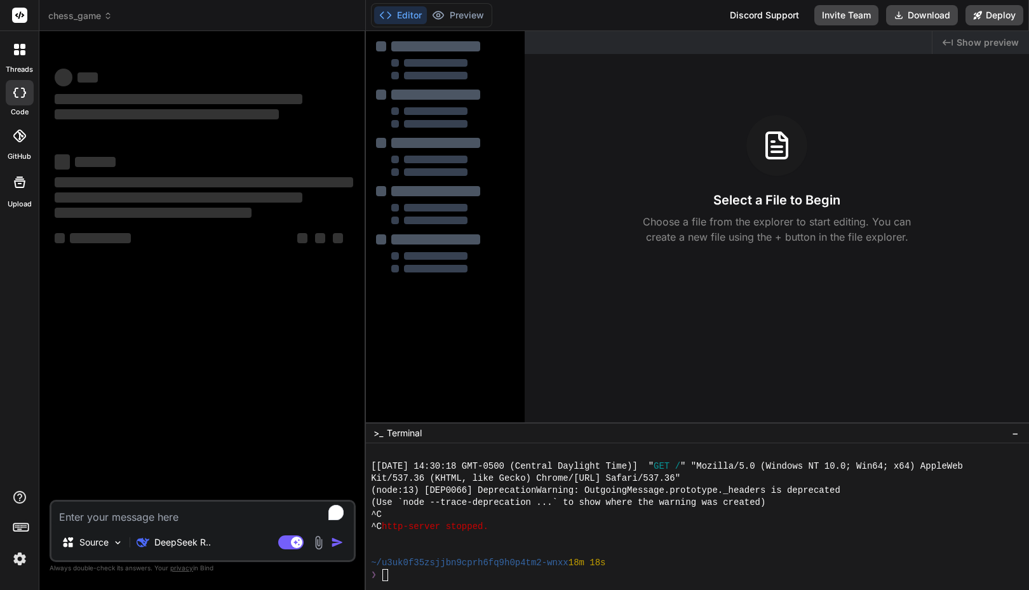
scroll to position [447, 0]
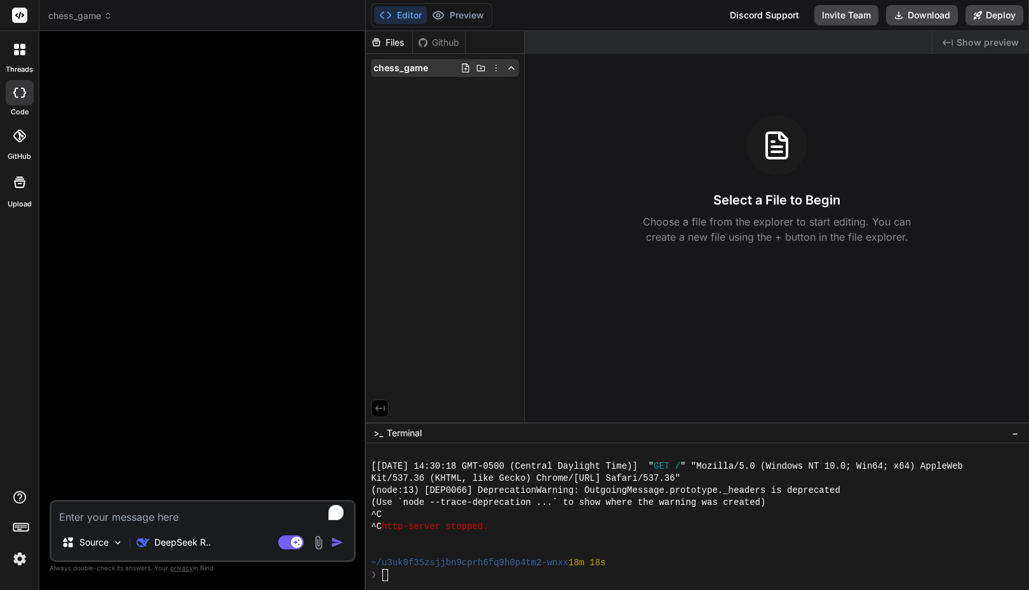
click at [497, 70] on icon at bounding box center [496, 68] width 10 height 10
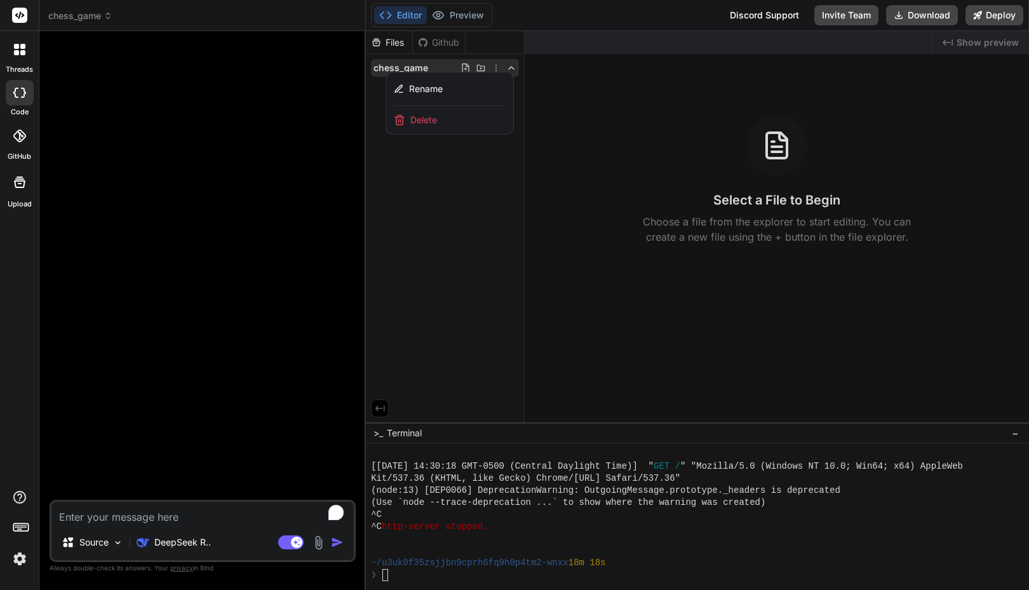
click at [259, 193] on div at bounding box center [204, 270] width 304 height 459
click at [280, 155] on div at bounding box center [204, 270] width 304 height 459
click at [13, 51] on div at bounding box center [19, 49] width 27 height 27
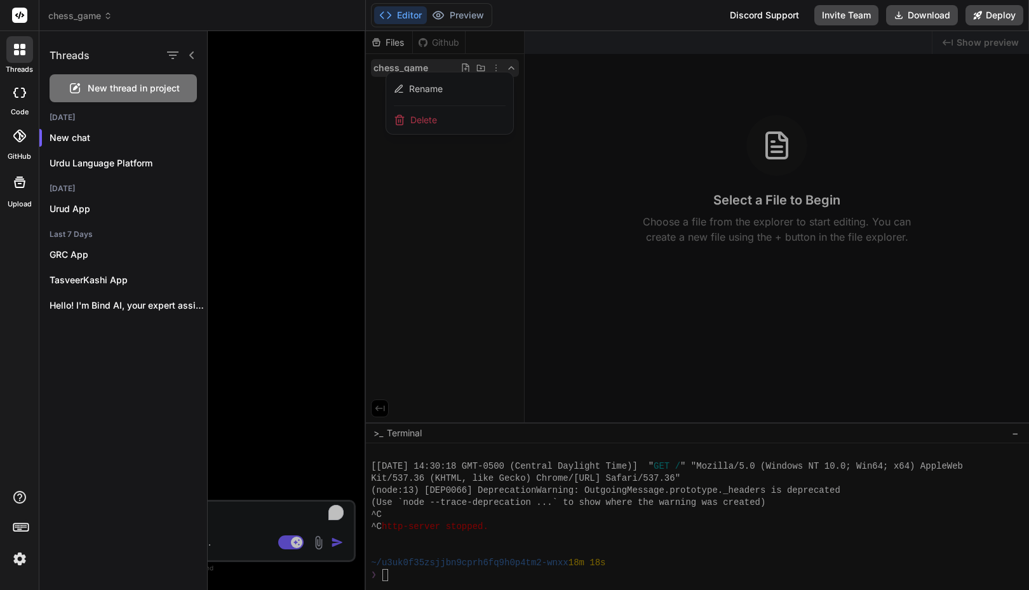
click at [11, 109] on label "code" at bounding box center [20, 112] width 18 height 11
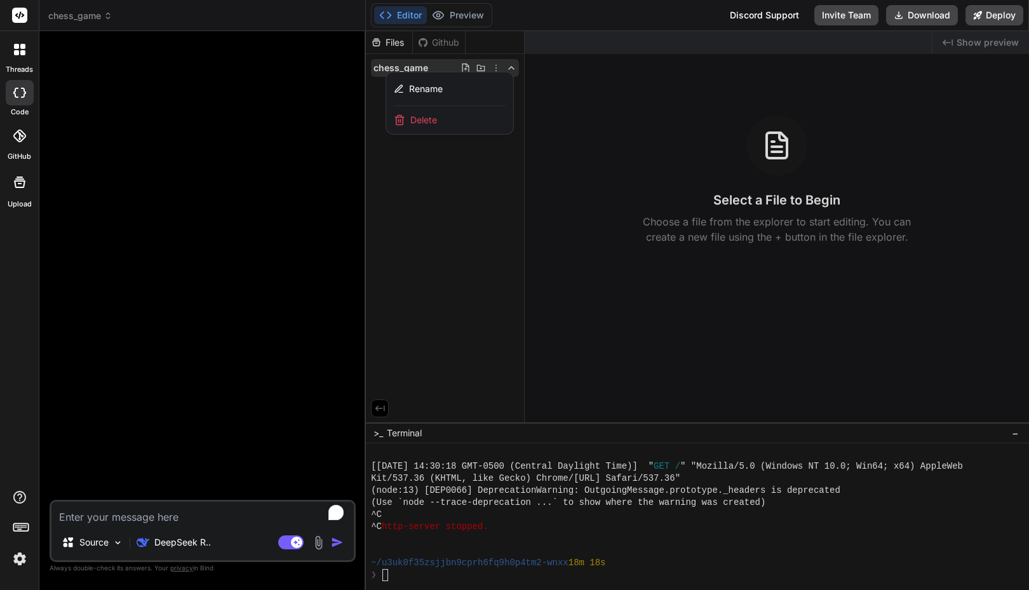
click at [20, 20] on rect at bounding box center [19, 15] width 15 height 15
click at [264, 159] on div at bounding box center [204, 270] width 304 height 459
click at [83, 18] on span "chess_game" at bounding box center [80, 16] width 64 height 13
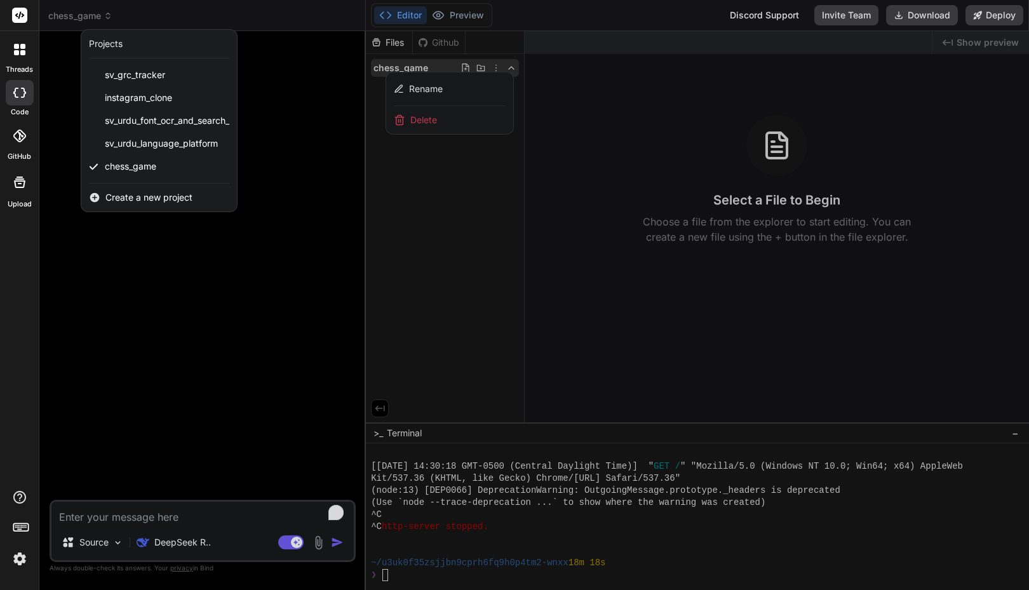
click at [253, 278] on div at bounding box center [514, 295] width 1029 height 590
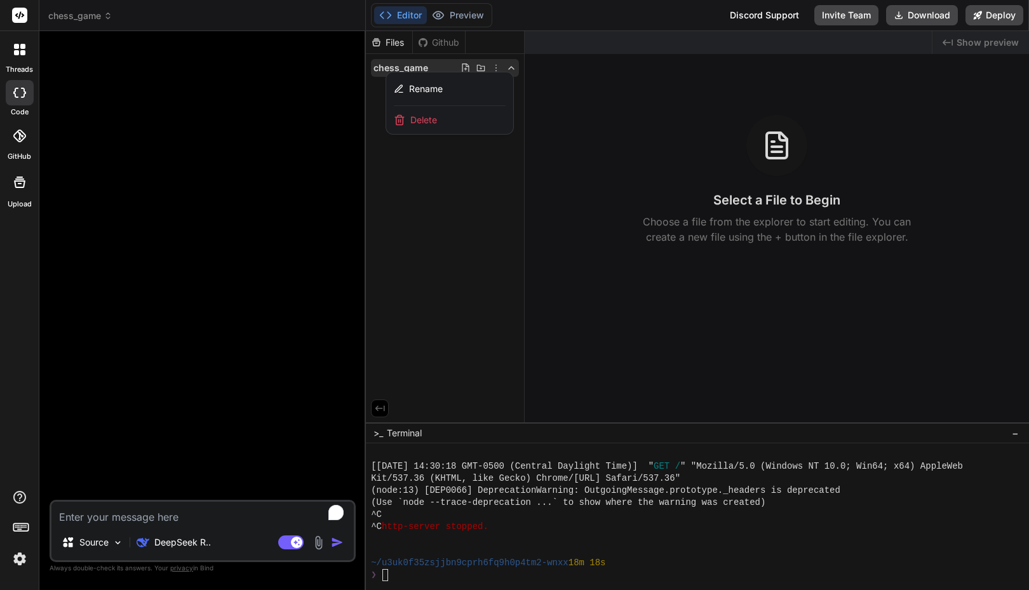
click at [141, 521] on textarea "To enrich screen reader interactions, please activate Accessibility in Grammarl…" at bounding box center [202, 513] width 302 height 23
click at [190, 542] on p "DeepSeek R.." at bounding box center [182, 542] width 57 height 13
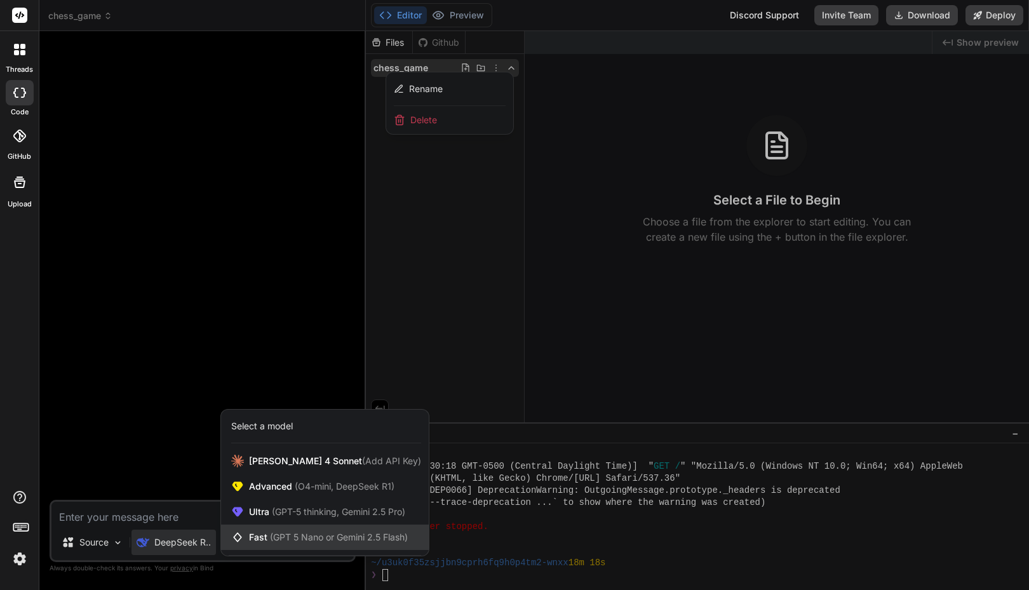
click at [298, 536] on span "(GPT 5 Nano or Gemini 2.5 Flash)" at bounding box center [339, 537] width 138 height 11
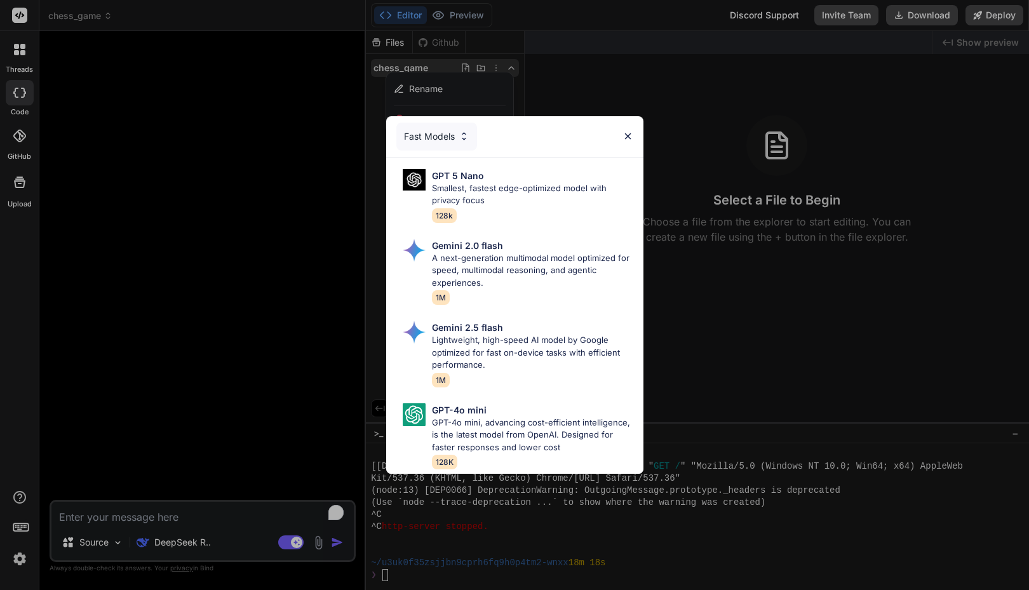
click at [423, 133] on div "Fast Models" at bounding box center [436, 137] width 81 height 28
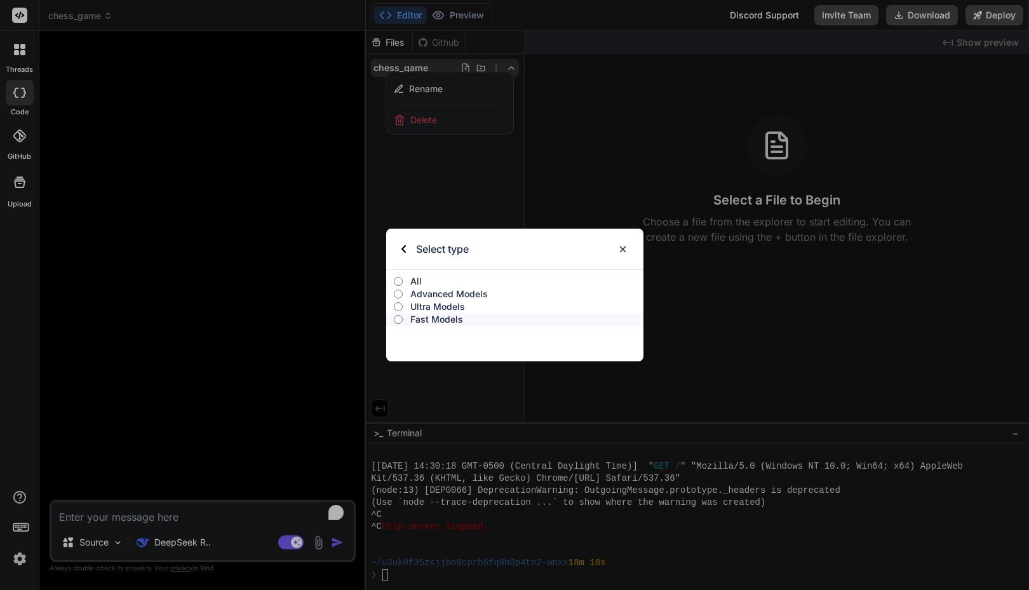
click at [447, 290] on p "Advanced Models" at bounding box center [526, 294] width 233 height 13
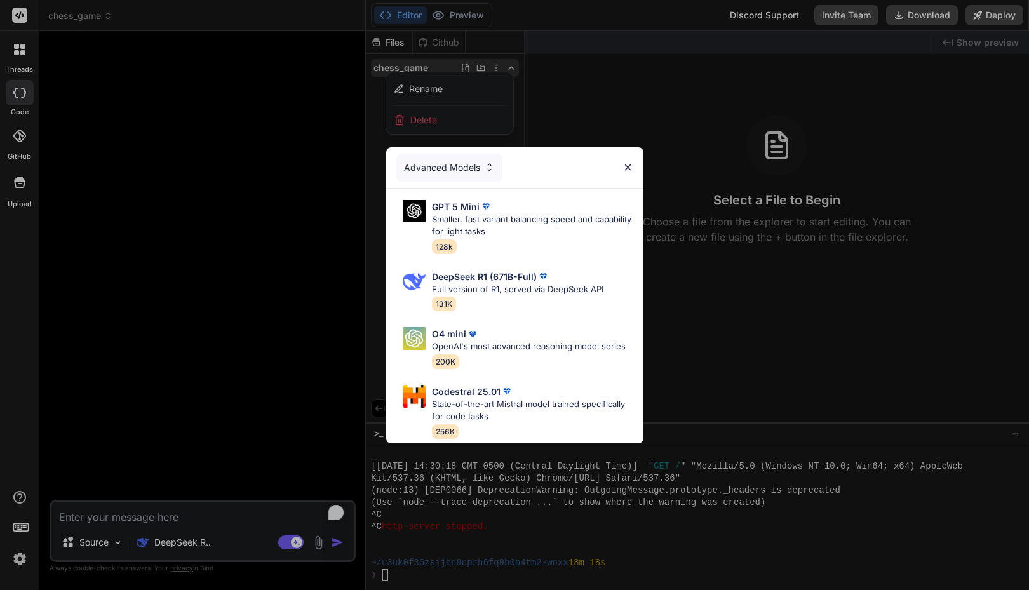
click at [426, 166] on div "Advanced Models" at bounding box center [449, 168] width 106 height 28
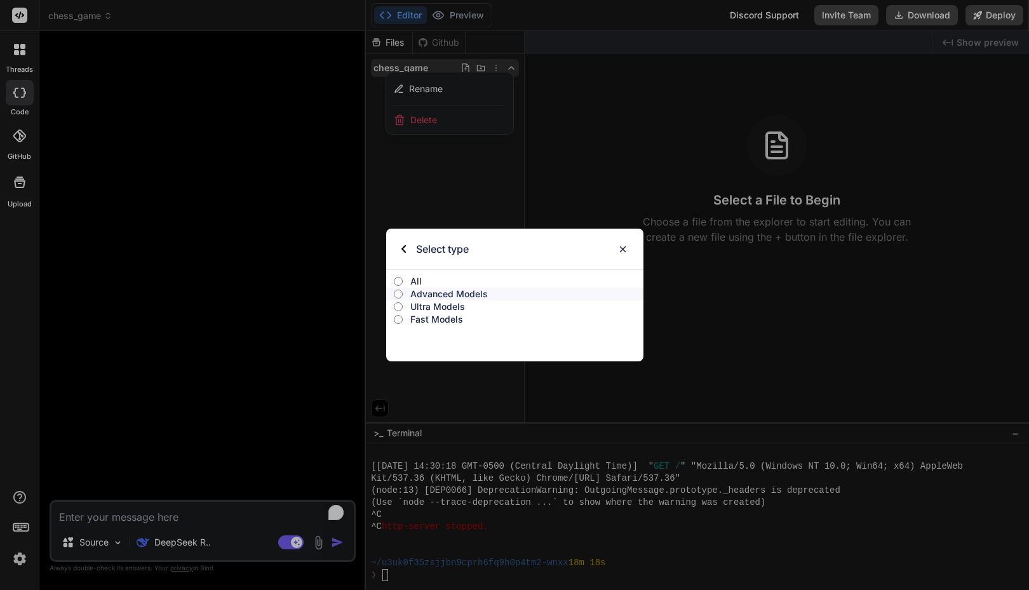
click at [435, 307] on p "Ultra Models" at bounding box center [526, 306] width 233 height 13
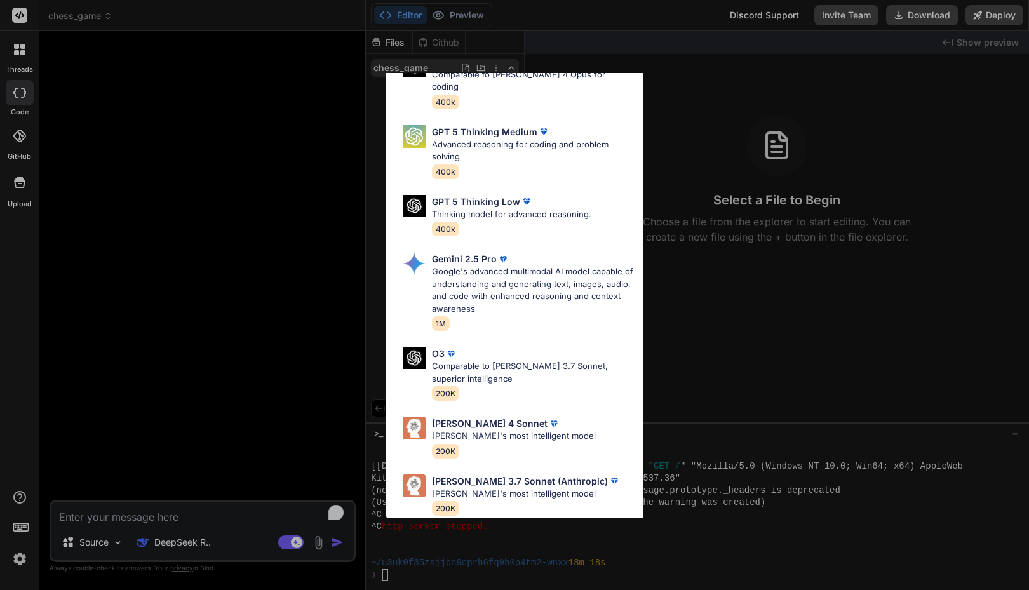
scroll to position [0, 0]
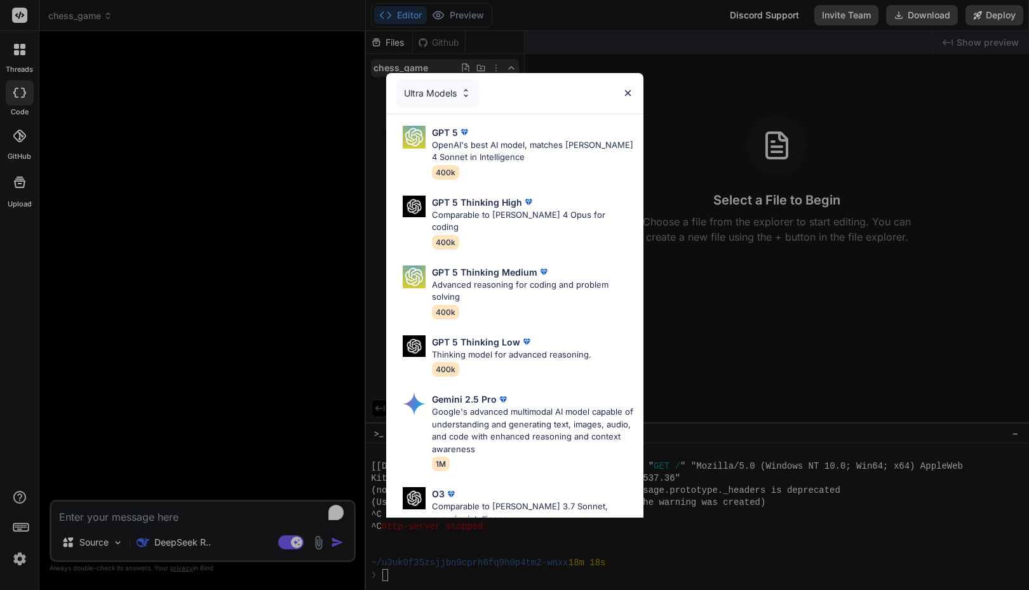
click at [435, 88] on div "Ultra Models" at bounding box center [437, 93] width 83 height 28
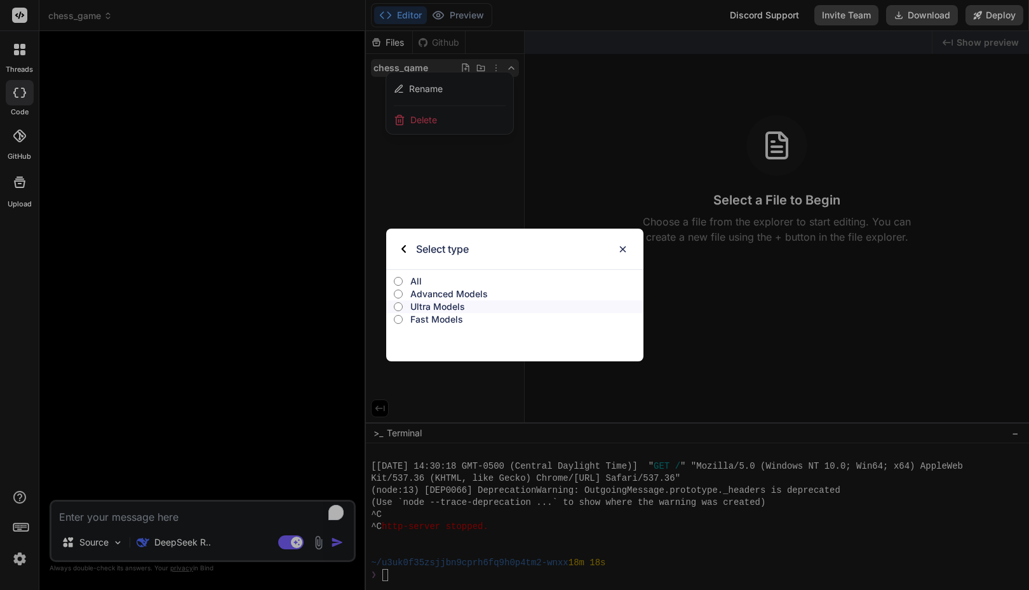
click at [440, 307] on p "Ultra Models" at bounding box center [526, 306] width 233 height 13
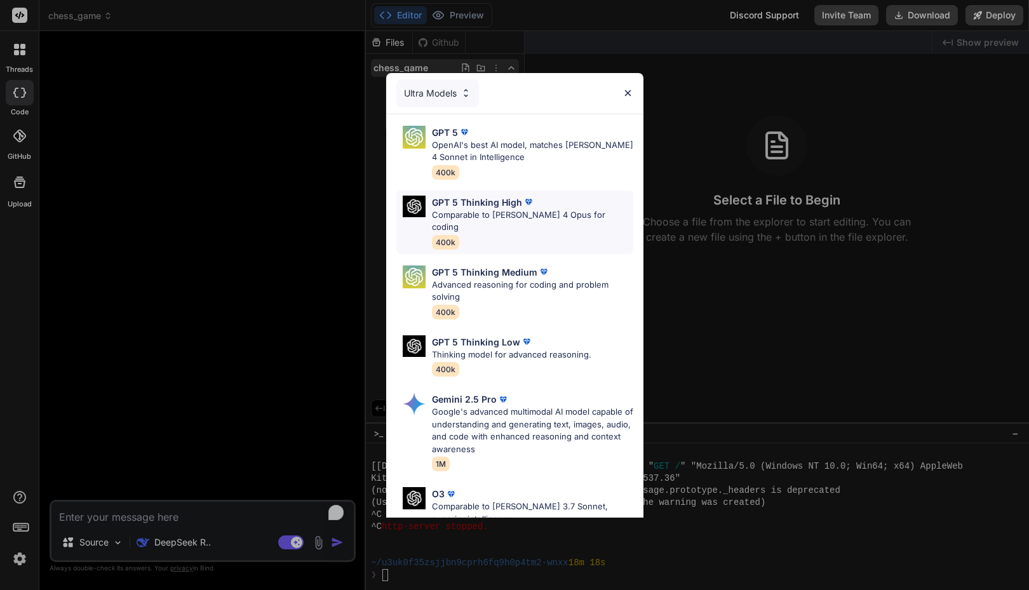
scroll to position [140, 0]
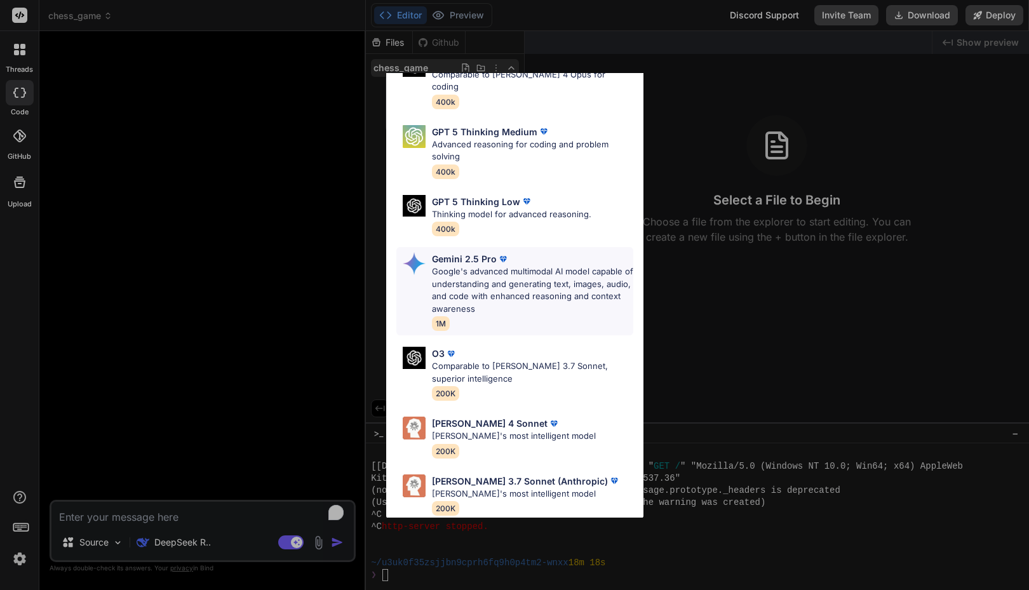
click at [440, 316] on span "1M" at bounding box center [441, 323] width 18 height 15
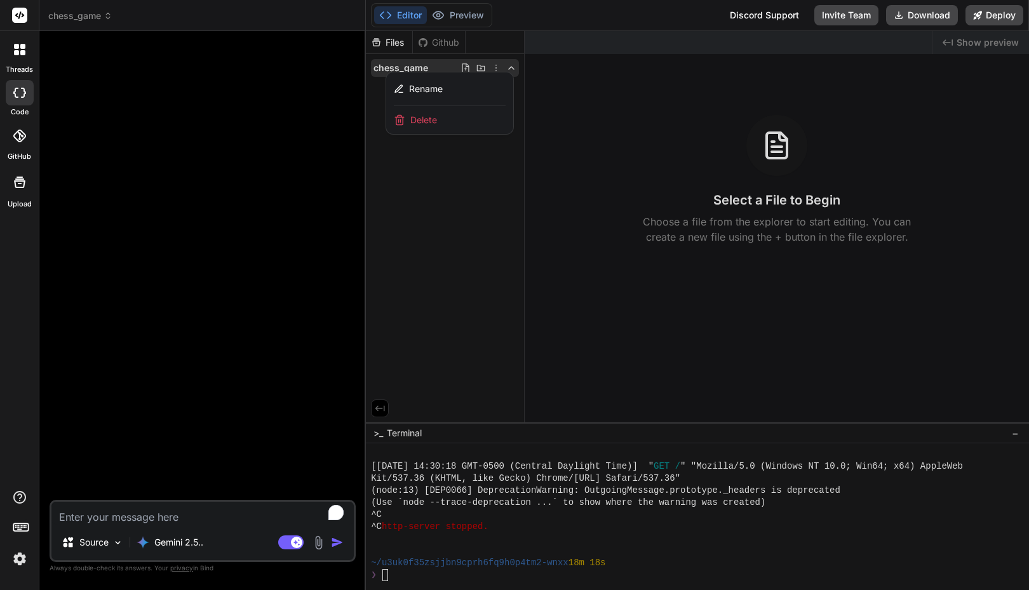
click at [179, 507] on textarea "To enrich screen reader interactions, please activate Accessibility in Grammarl…" at bounding box center [202, 513] width 302 height 23
click at [152, 546] on div "Gemini 2.5.." at bounding box center [170, 542] width 67 height 13
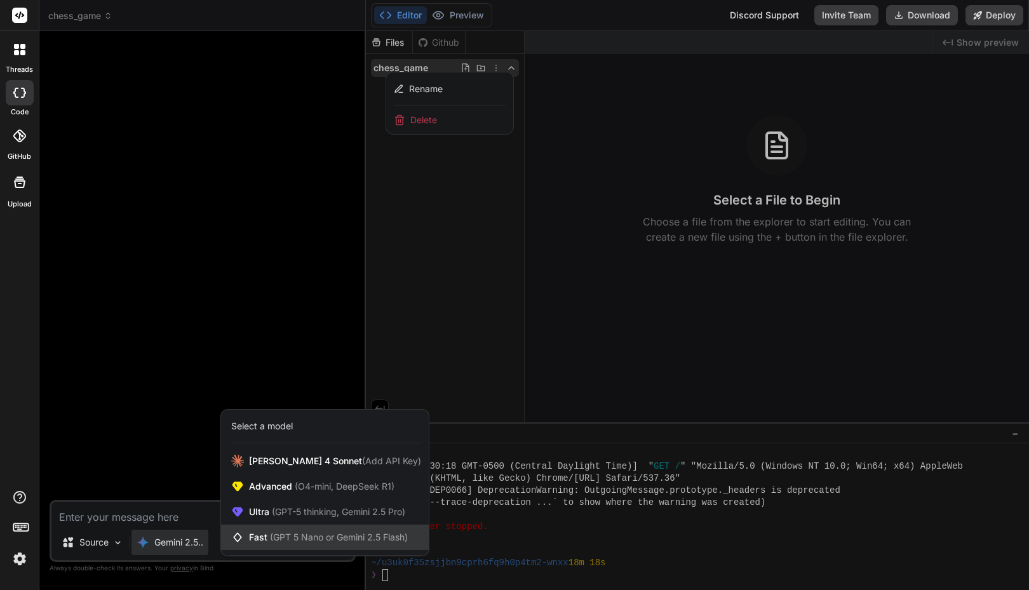
click at [262, 536] on span "Fast (GPT 5 Nano or Gemini 2.5 Flash)" at bounding box center [328, 537] width 159 height 13
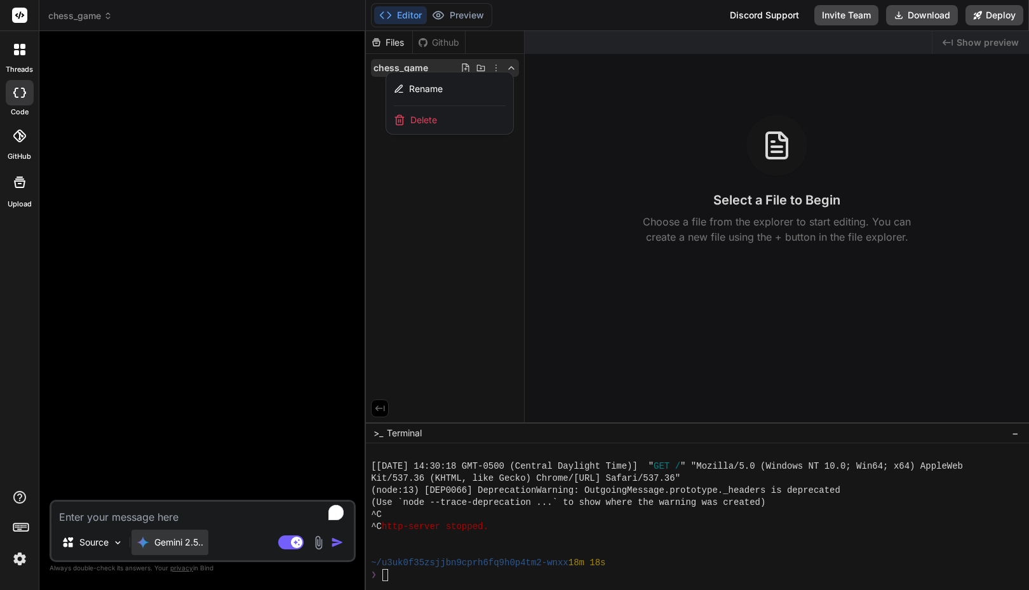
click at [180, 537] on p "Gemini 2.5.." at bounding box center [178, 542] width 49 height 13
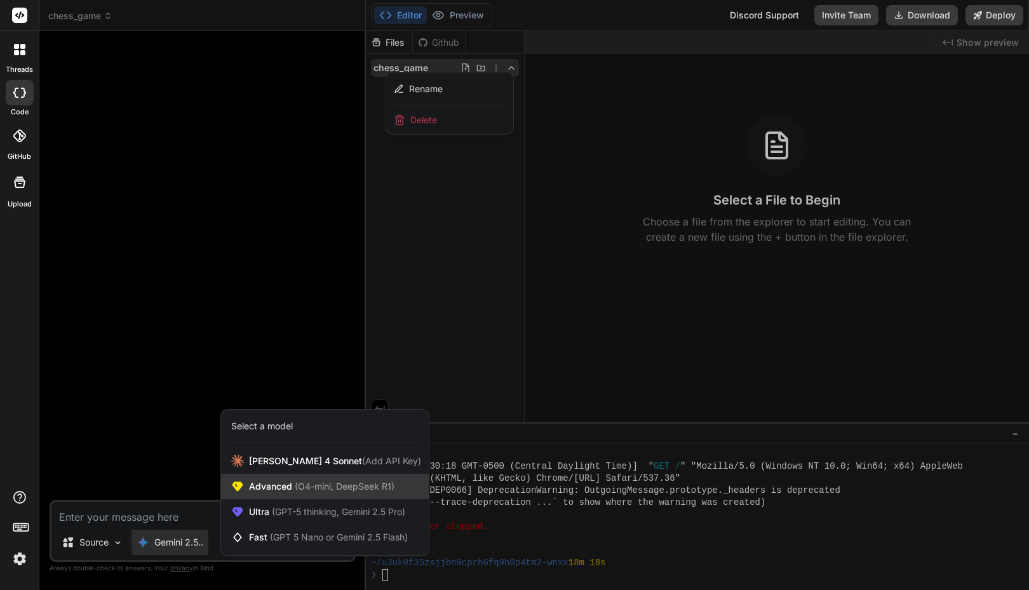
click at [286, 489] on span "Advanced (O4-mini, DeepSeek R1)" at bounding box center [321, 486] width 145 height 13
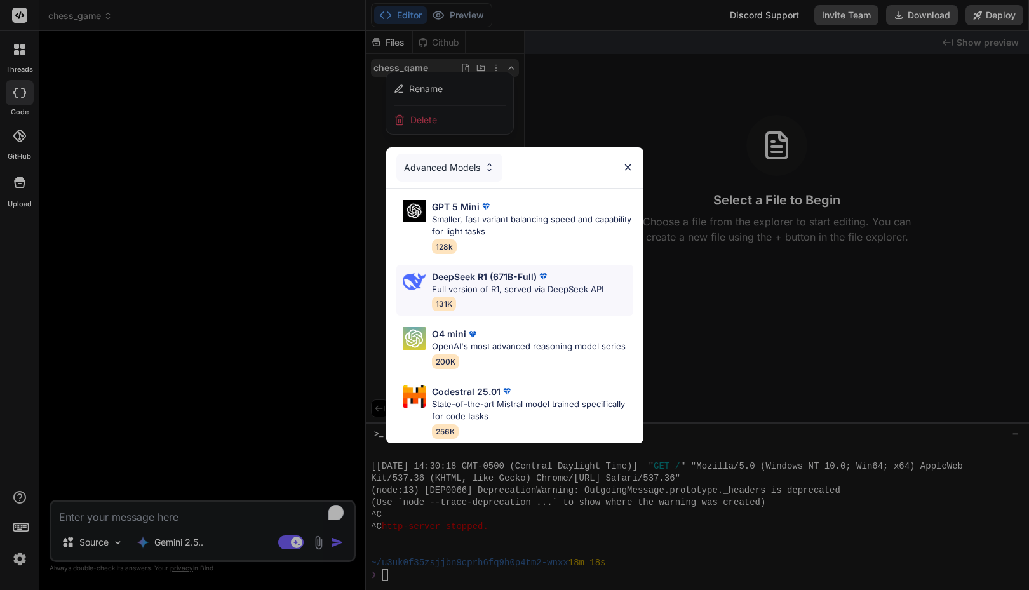
click at [471, 276] on p "DeepSeek R1 (671B-Full)" at bounding box center [484, 276] width 105 height 13
type textarea "x"
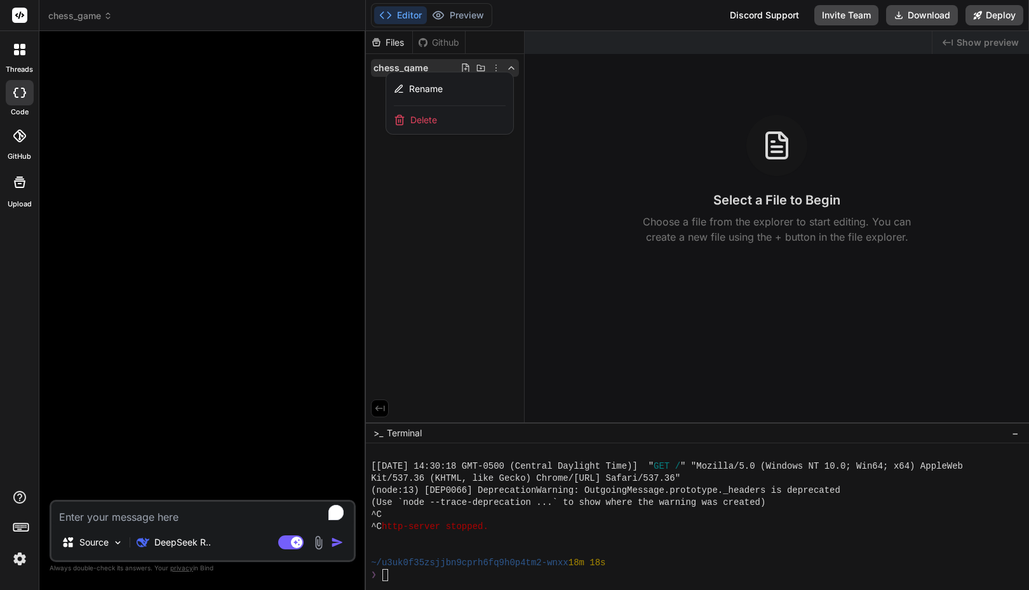
click at [200, 515] on textarea "To enrich screen reader interactions, please activate Accessibility in Grammarl…" at bounding box center [202, 513] width 302 height 23
click at [431, 88] on span "Rename" at bounding box center [426, 89] width 34 height 13
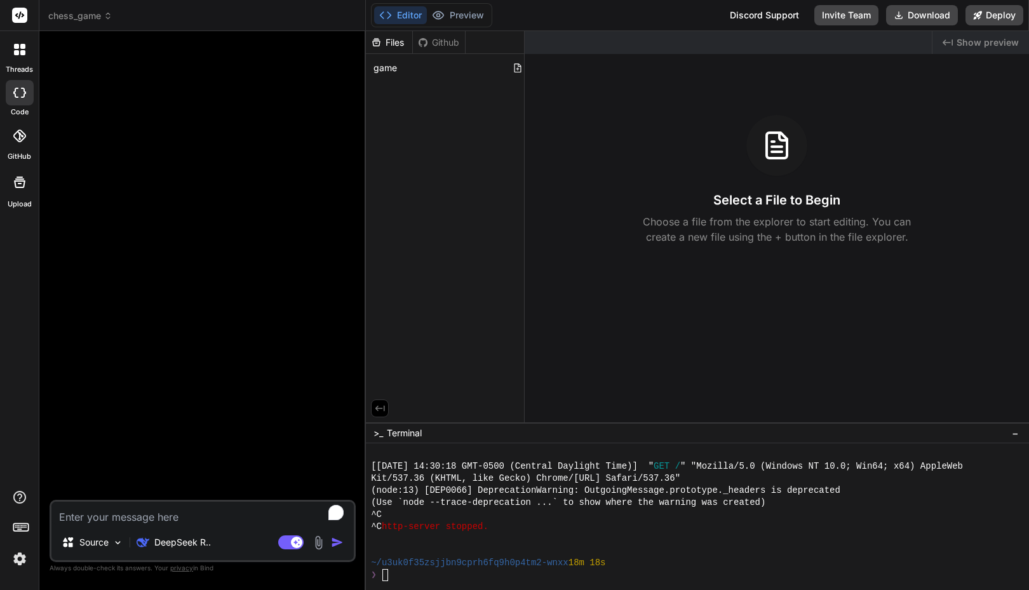
click at [515, 521] on div "^C http-server stopped." at bounding box center [691, 527] width 640 height 12
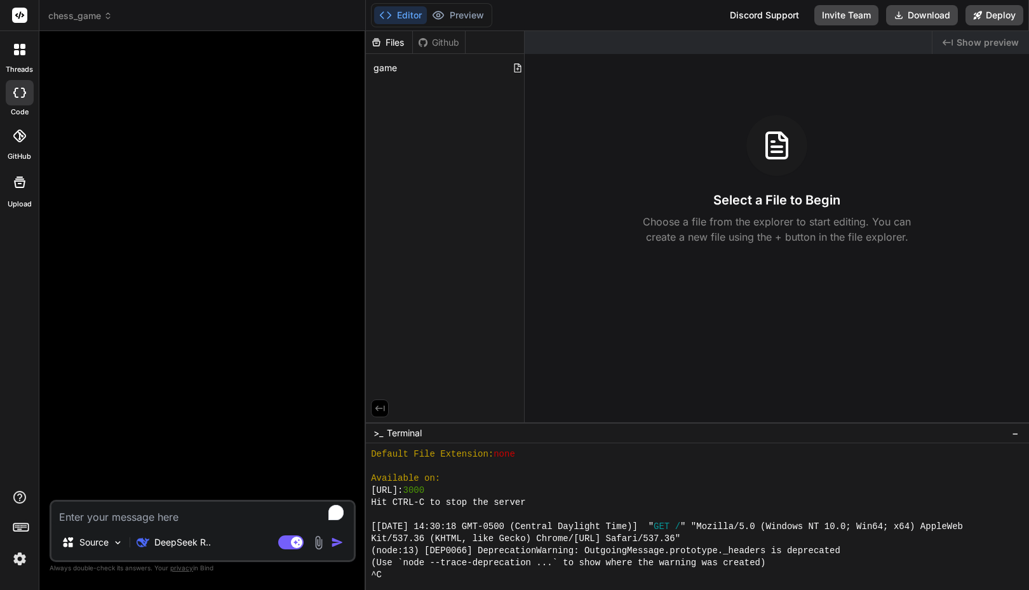
scroll to position [447, 0]
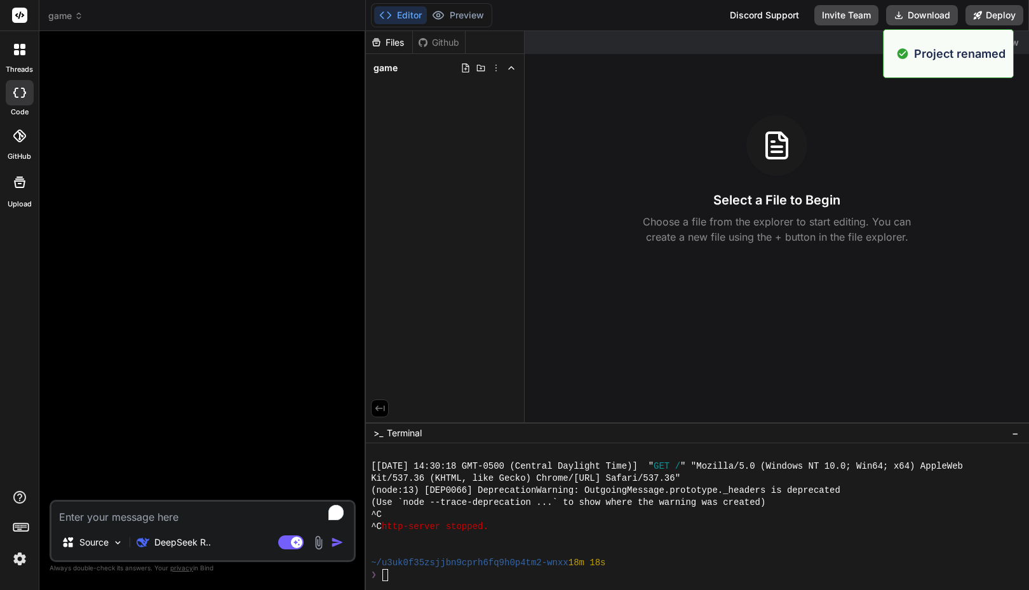
click at [539, 520] on div "^C" at bounding box center [691, 515] width 640 height 12
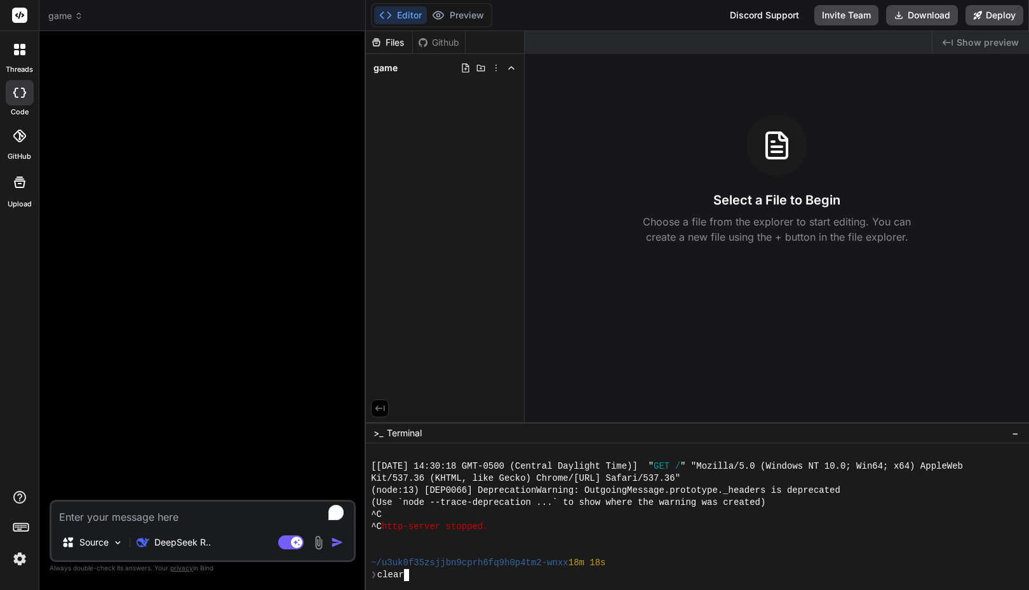
scroll to position [0, 0]
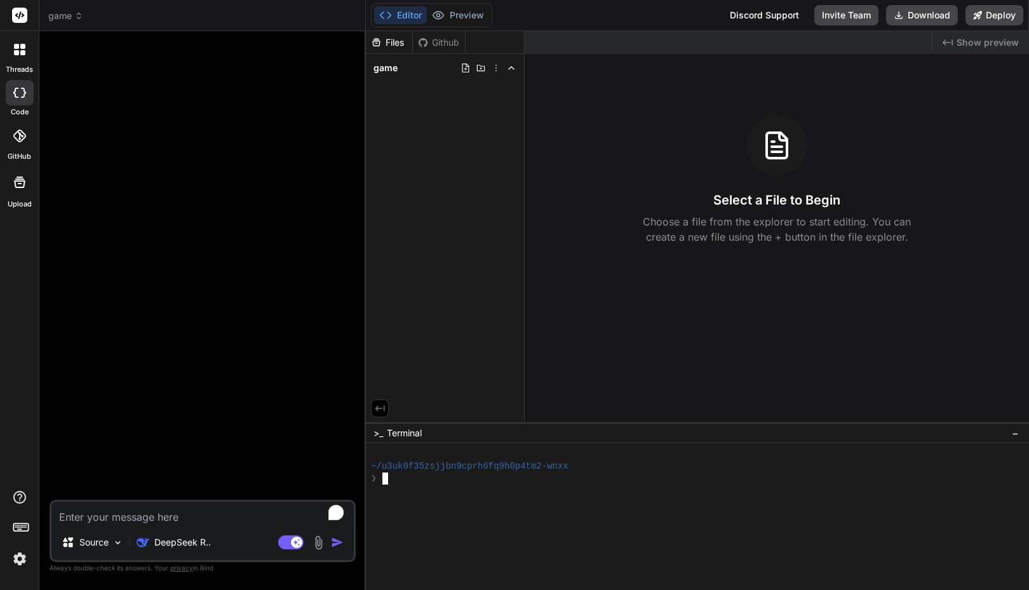
click at [203, 518] on textarea "To enrich screen reader interactions, please activate Accessibility in Grammarl…" at bounding box center [202, 513] width 302 height 23
type textarea "B"
type textarea "x"
type textarea "Bu"
type textarea "x"
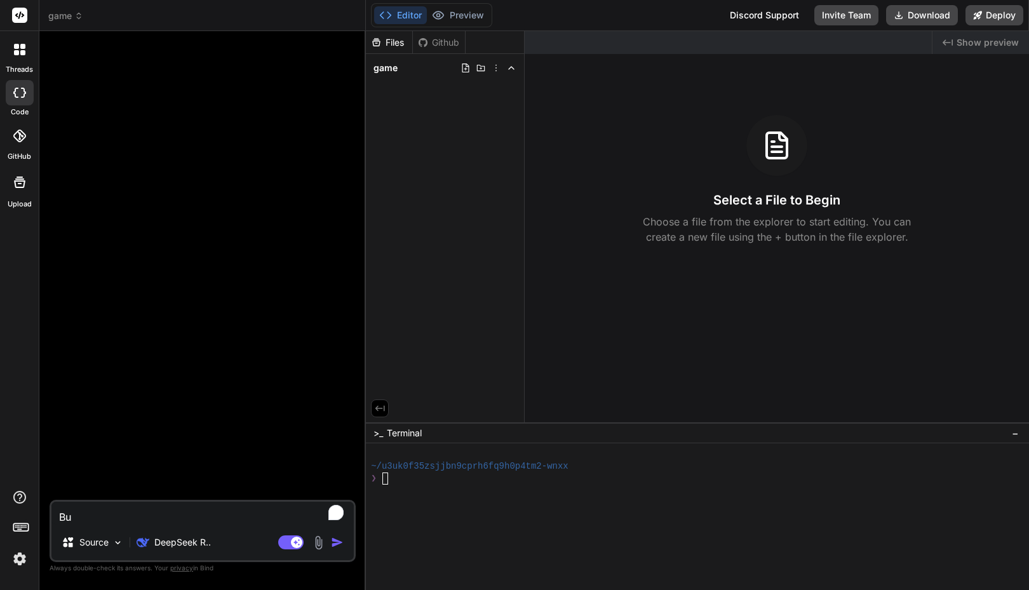
type textarea "Bui"
type textarea "x"
type textarea "Buil"
type textarea "x"
type textarea "Build"
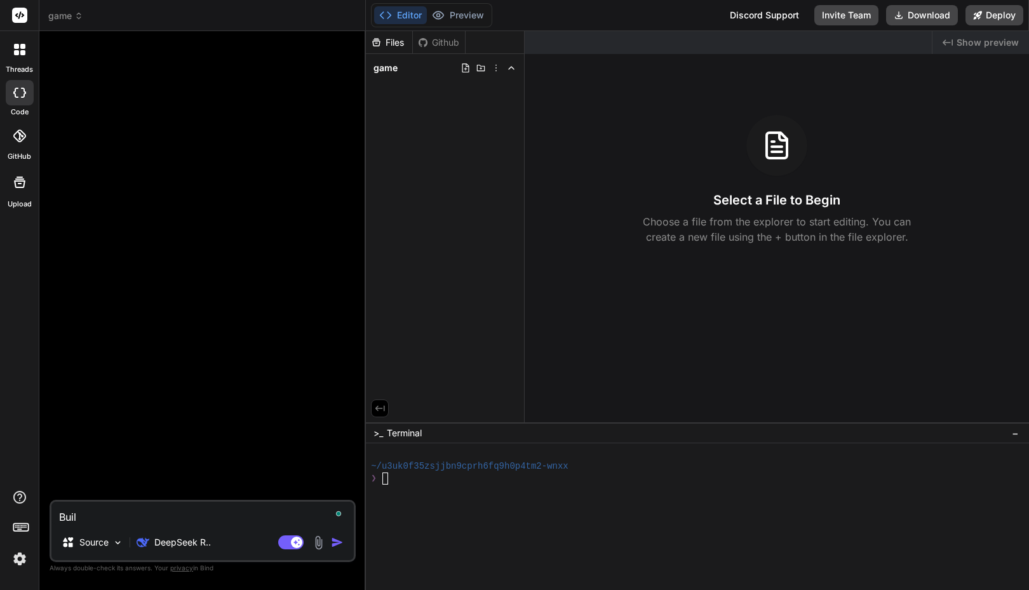
type textarea "x"
type textarea "Build"
type textarea "x"
type textarea "Build a"
type textarea "x"
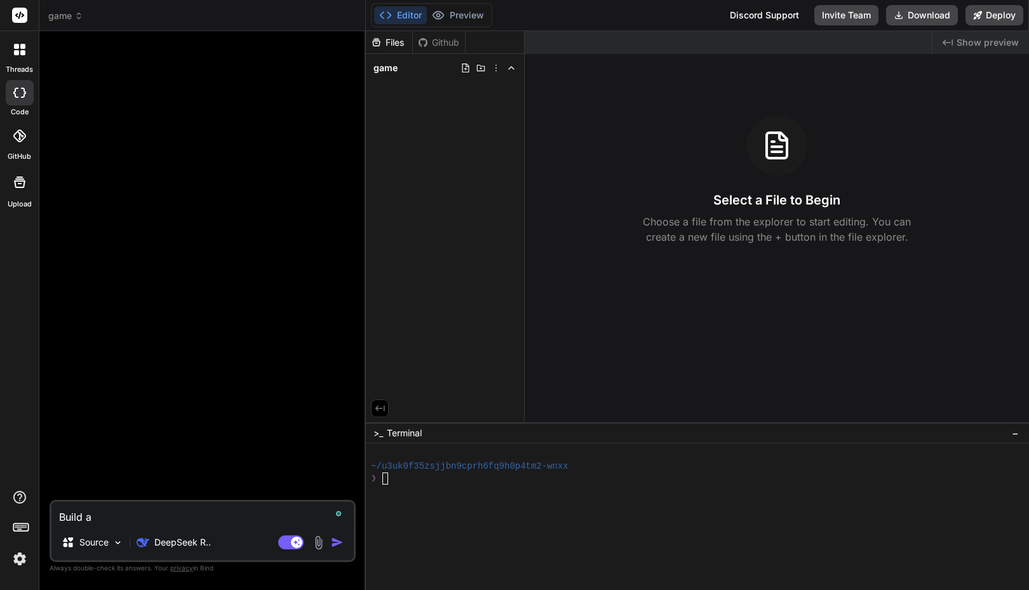
type textarea "Build a"
type textarea "x"
type textarea "Build a"
type textarea "x"
type textarea "Build"
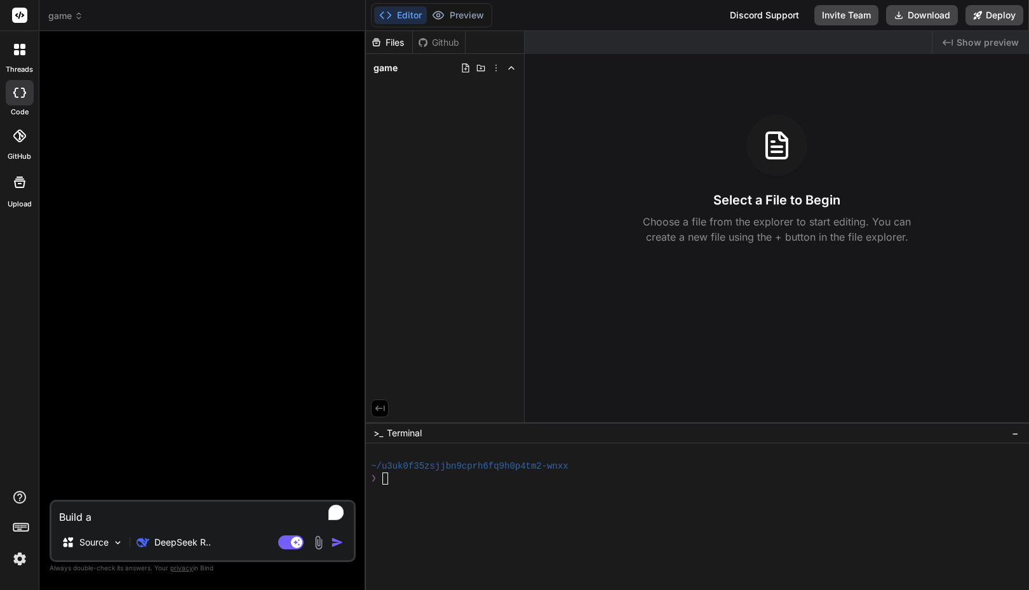
type textarea "x"
type textarea "Build a"
type textarea "x"
type textarea "Build a"
type textarea "x"
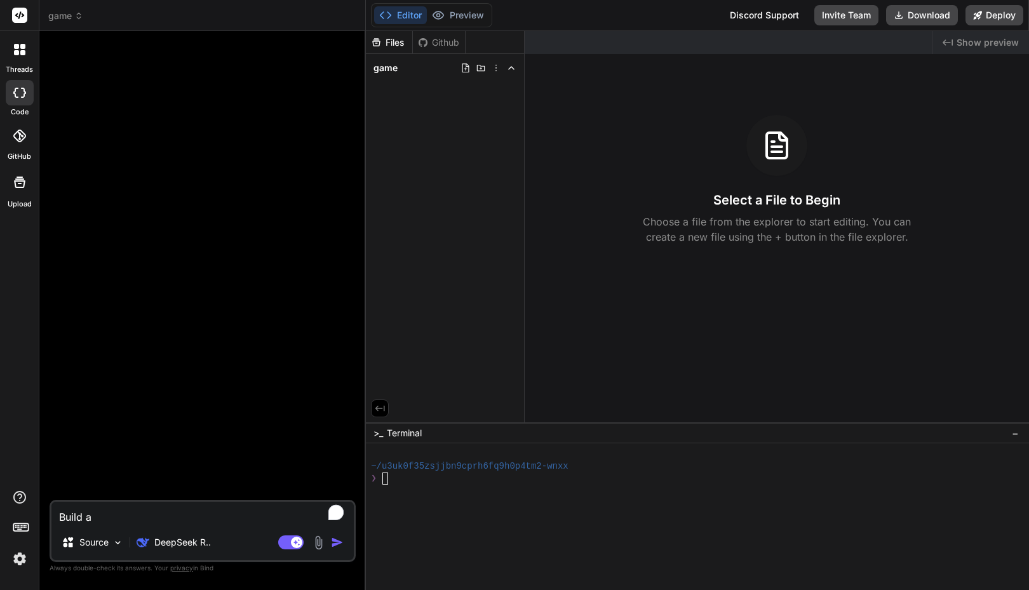
type textarea "Build a w"
type textarea "x"
type textarea "Build a wa"
type textarea "x"
type textarea "Build a war"
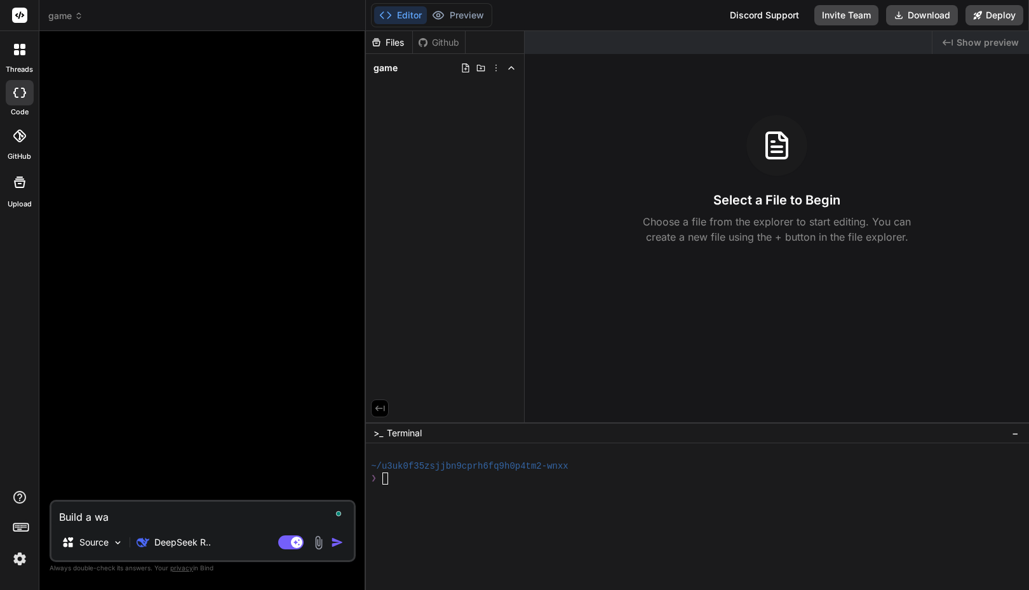
type textarea "x"
type textarea "Build a war"
type textarea "x"
type textarea "Build a war s"
type textarea "x"
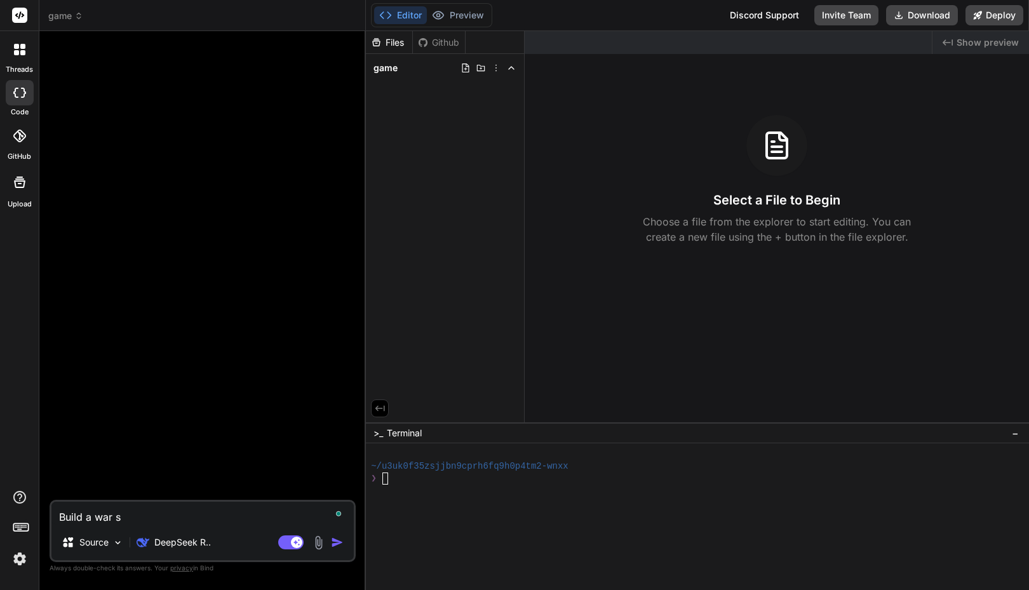
type textarea "Build a war st"
type textarea "x"
type textarea "Build a war str"
type textarea "x"
type textarea "Build a war stra"
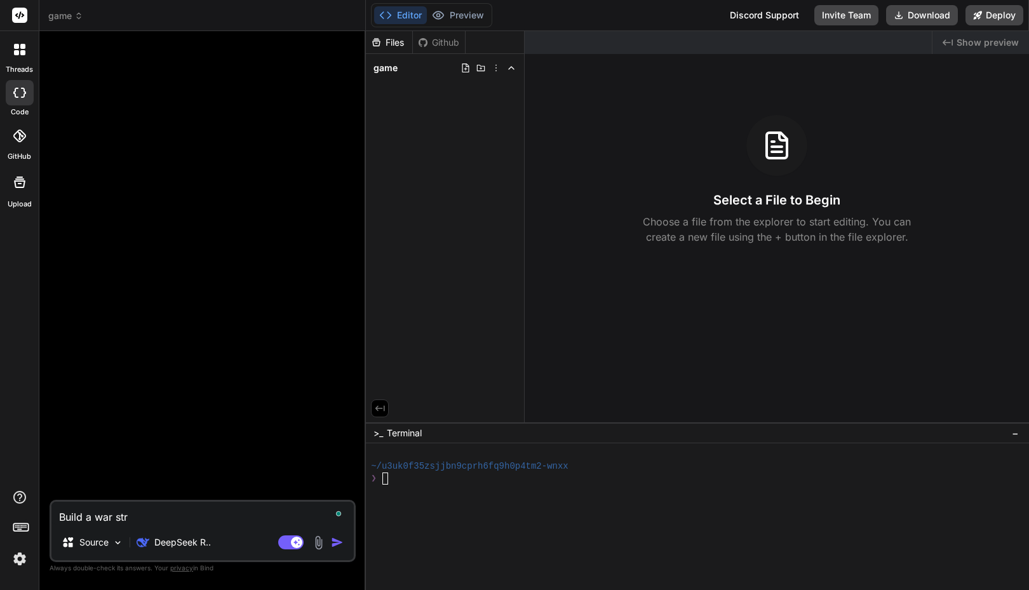
type textarea "x"
type textarea "Build a war strat"
type textarea "x"
type textarea "Build a war strate"
type textarea "x"
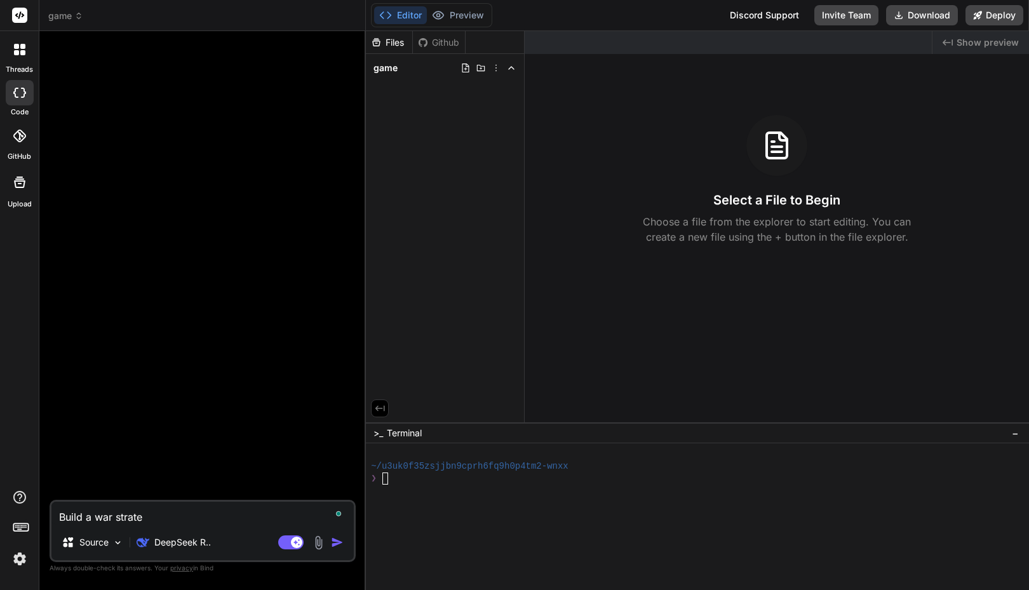
type textarea "Build a war strateg"
type textarea "x"
type textarea "Build a war strategy"
type textarea "x"
type textarea "Build a war strategy"
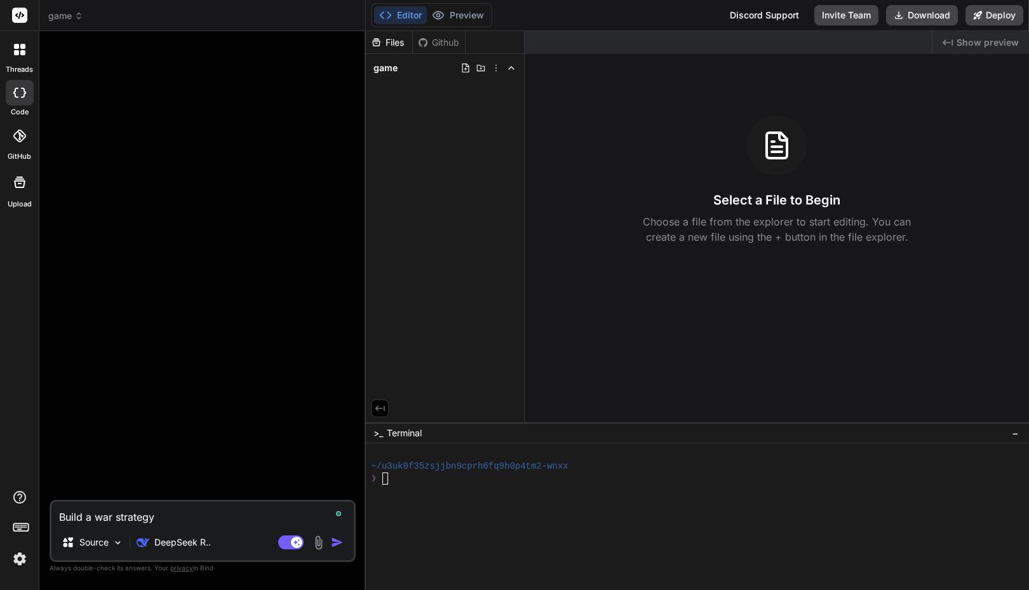
type textarea "x"
type textarea "Build a war strategy g"
type textarea "x"
type textarea "Build a war strategy ga"
type textarea "x"
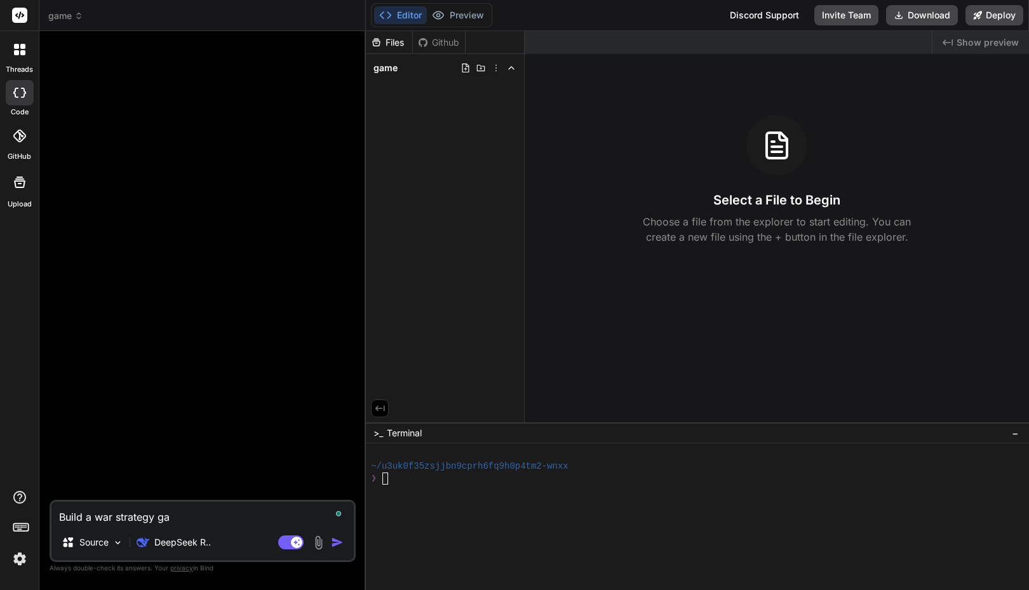
type textarea "Build a war strategy gam"
type textarea "x"
type textarea "Build a war strategy game"
type textarea "x"
type textarea "Build a war strategy game"
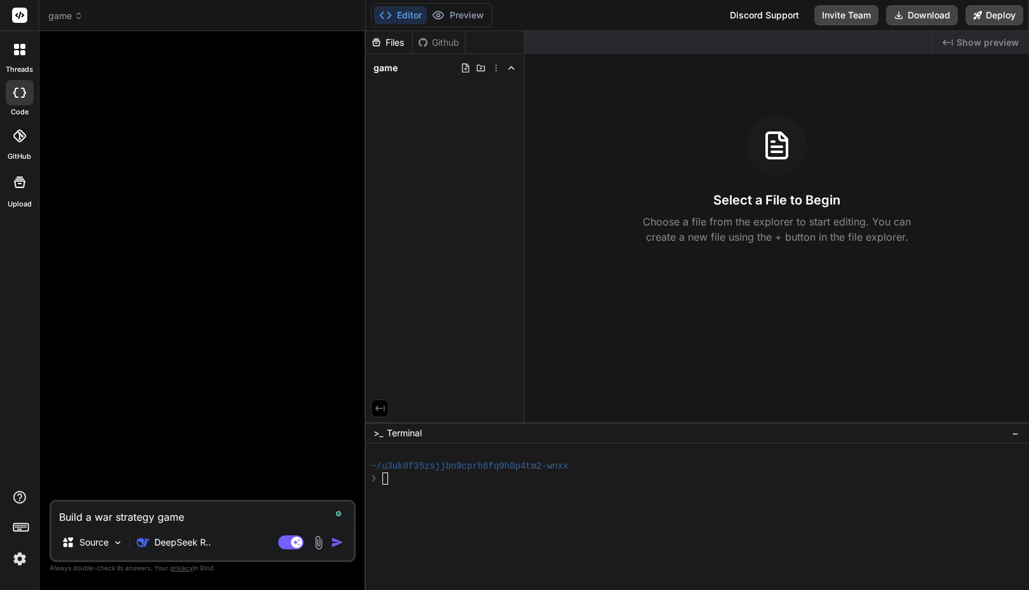
type textarea "x"
type textarea "Build a war strategy game l"
type textarea "x"
type textarea "Build a war strategy game li"
type textarea "x"
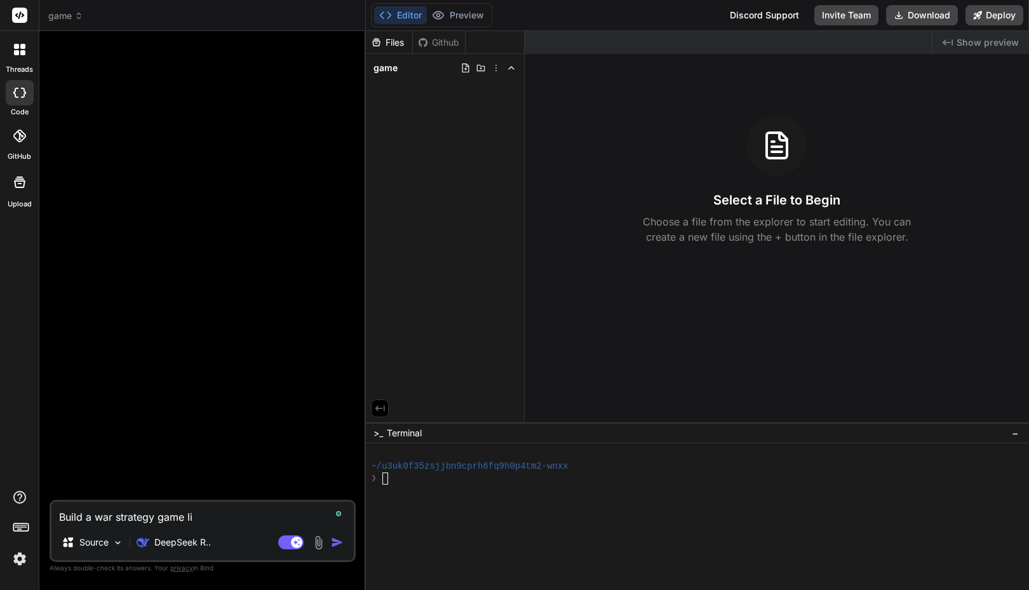
type textarea "Build a war strategy game lik"
type textarea "x"
type textarea "Build a war strategy game like"
type textarea "x"
type textarea "Build a war strategy game like"
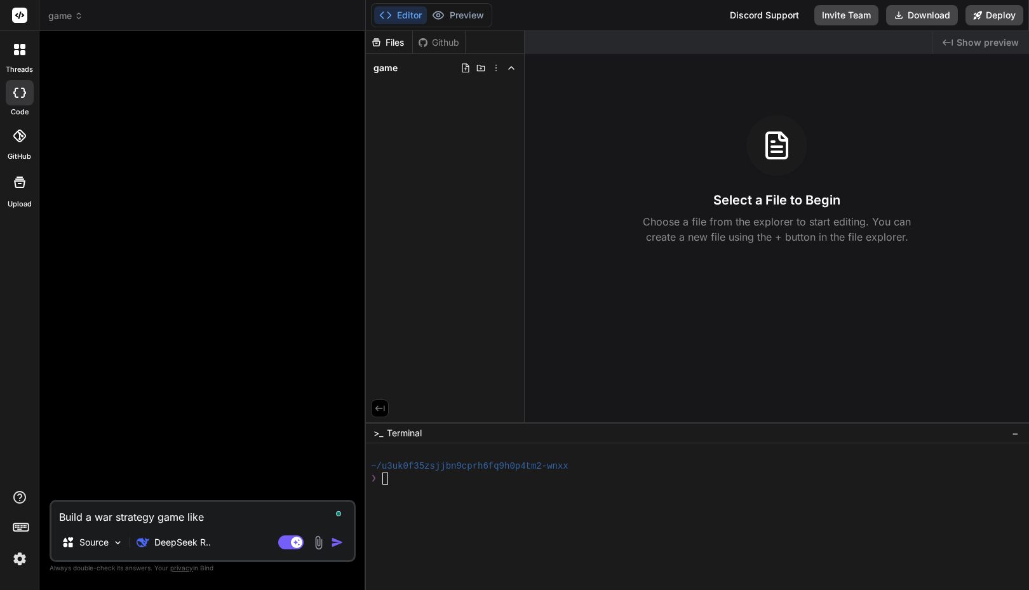
type textarea "x"
type textarea "Build a war strategy game like C"
type textarea "x"
type textarea "Build a war strategy game like Co"
type textarea "x"
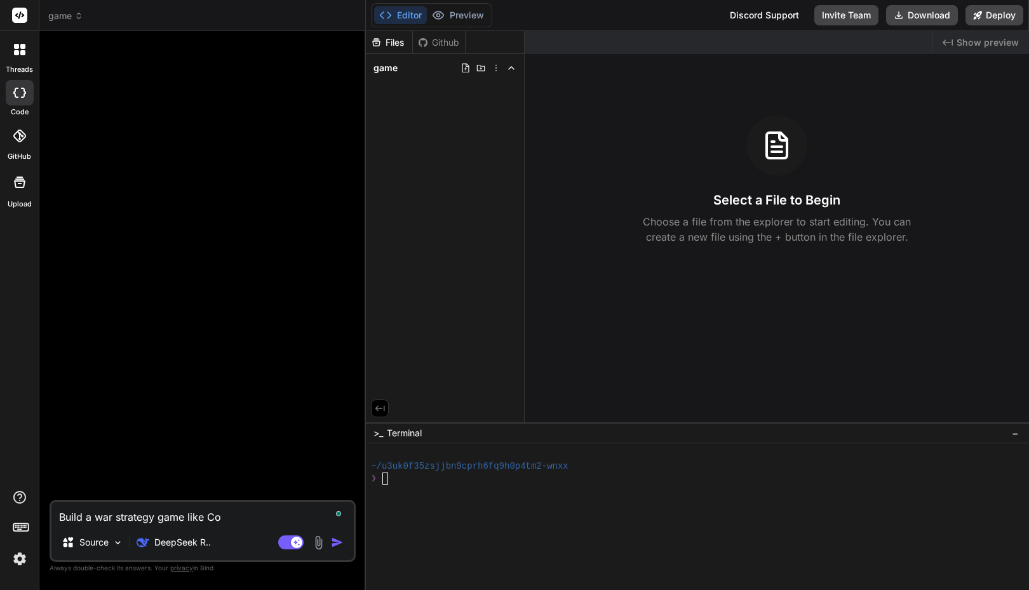
type textarea "Build a war strategy game like Com"
type textarea "x"
type textarea "Build a war strategy game like Comm"
type textarea "x"
type textarea "Build a war strategy game like Comma"
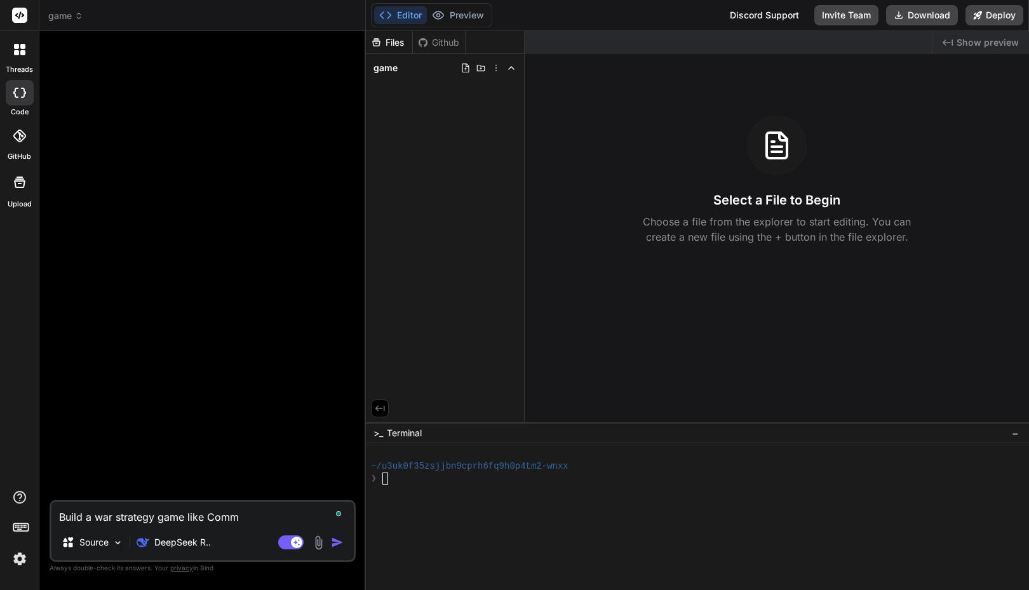
type textarea "x"
type textarea "Build a war strategy game like Comman"
type textarea "x"
type textarea "Build a war strategy game like Command"
type textarea "x"
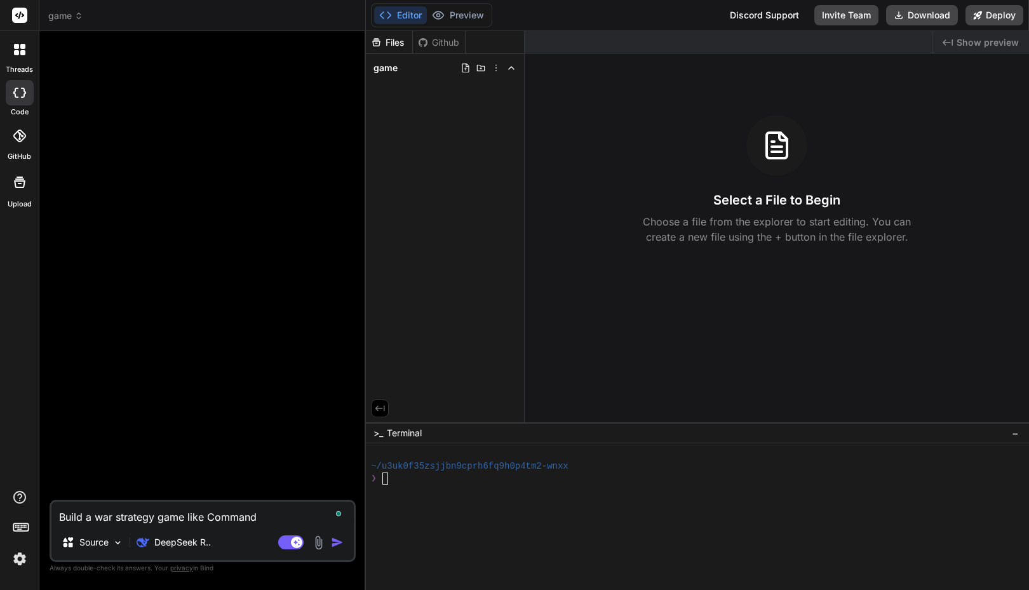
type textarea "Build a war strategy game like Command"
type textarea "x"
type textarea "Build a war strategy game like Command a"
type textarea "x"
type textarea "Build a war strategy game like Command an"
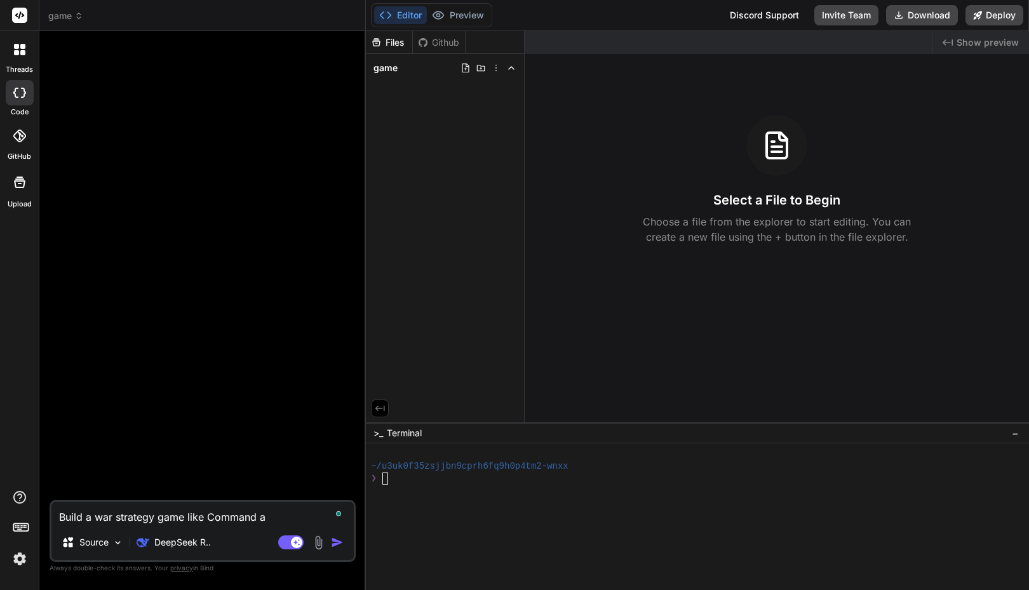
type textarea "x"
type textarea "Build a war strategy game like Command and"
type textarea "x"
type textarea "Build a war strategy game like Command and"
type textarea "x"
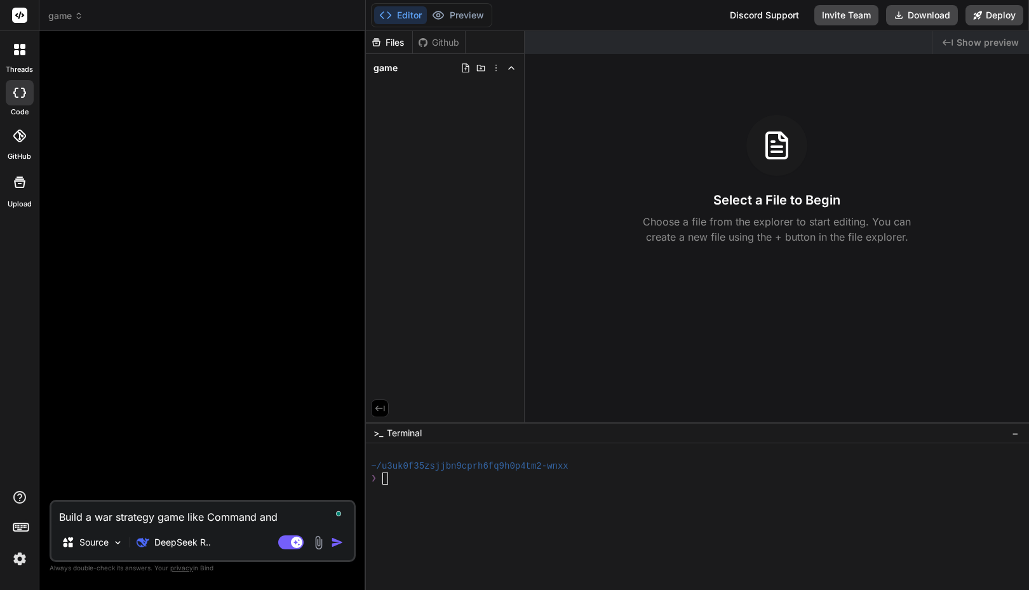
type textarea "Build a war strategy game like Command and C"
type textarea "x"
type textarea "Build a war strategy game like Command and Co"
type textarea "x"
type textarea "Build a war strategy game like Command and Con"
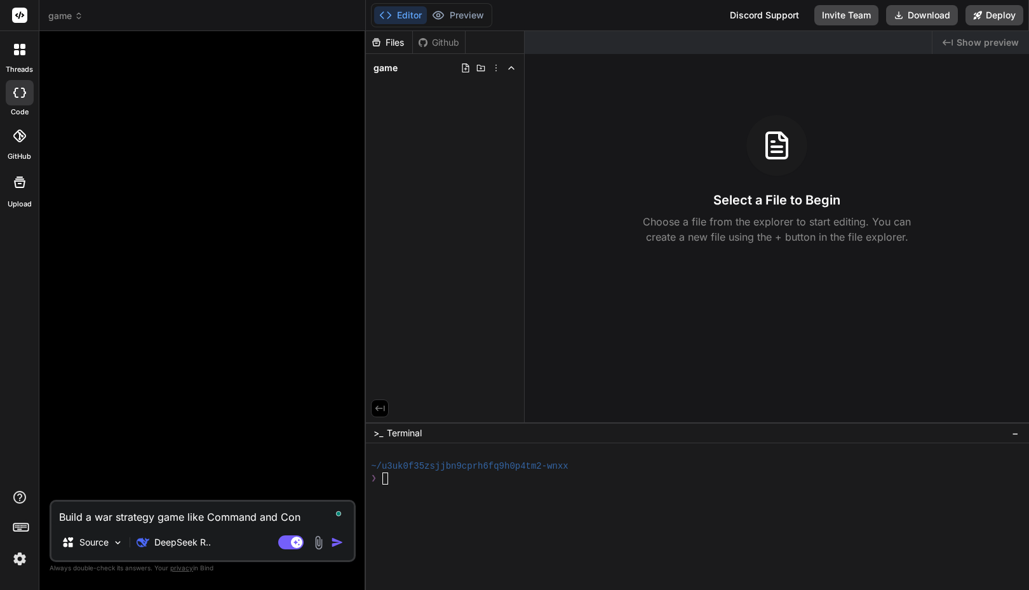
type textarea "x"
type textarea "Build a war strategy game like Command and Conq"
type textarea "x"
type textarea "Build a war strategy game like Command and Conqu"
type textarea "x"
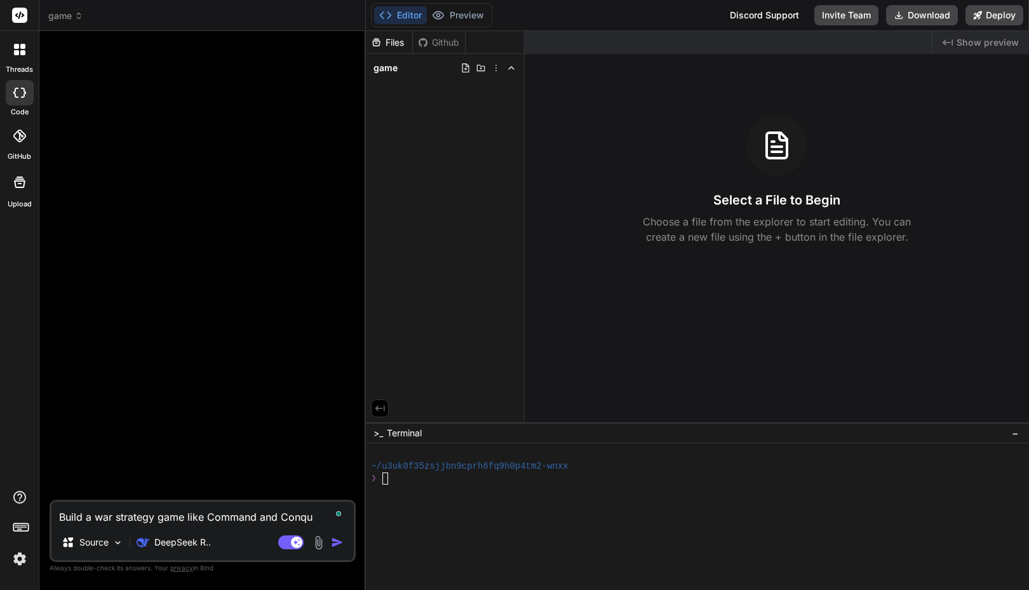
type textarea "Build a war strategy game like Command and Conqur"
type textarea "x"
type textarea "Build a war strategy game like Command and Conqure"
type textarea "x"
type textarea "Build a war strategy game like Command and Conqurer"
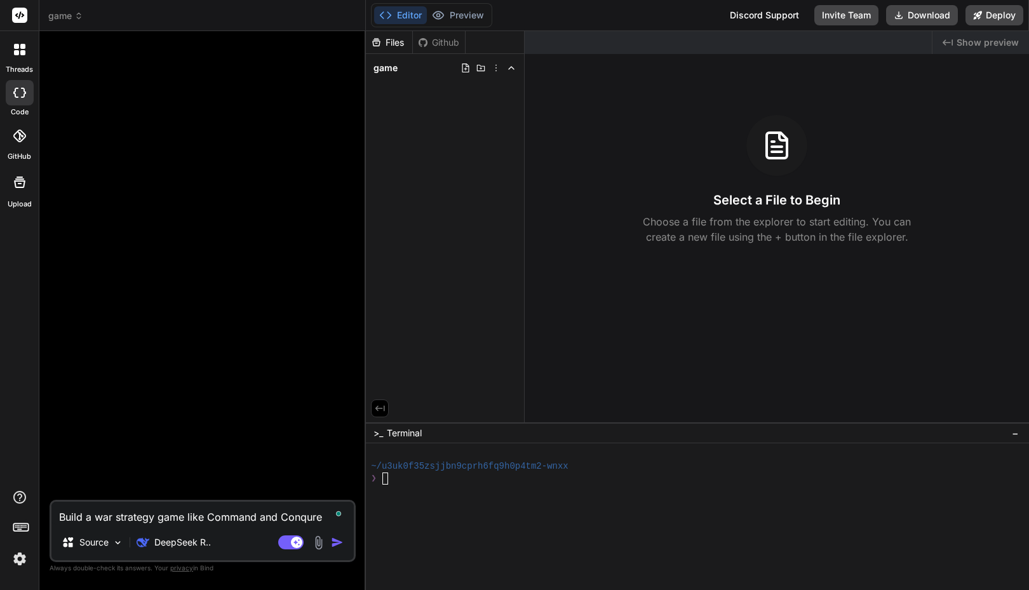
type textarea "x"
type textarea "Build a war strategy game like Command and Conqurer"
type textarea "x"
type textarea "Build a war strategy game like Command and Conqurer"
type textarea "x"
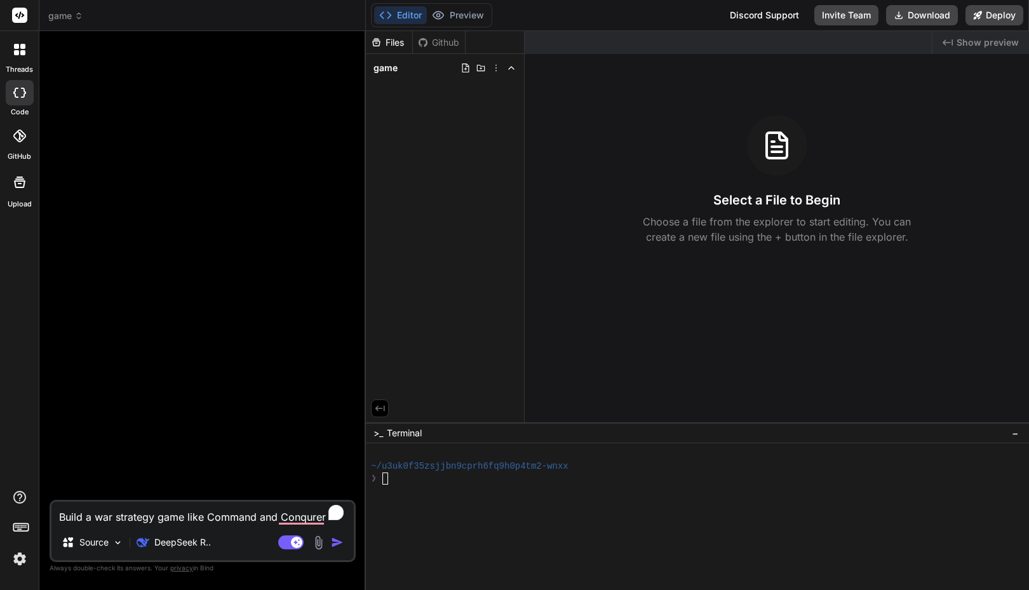
type textarea "Build a war strategy game like Command and Conqurer"
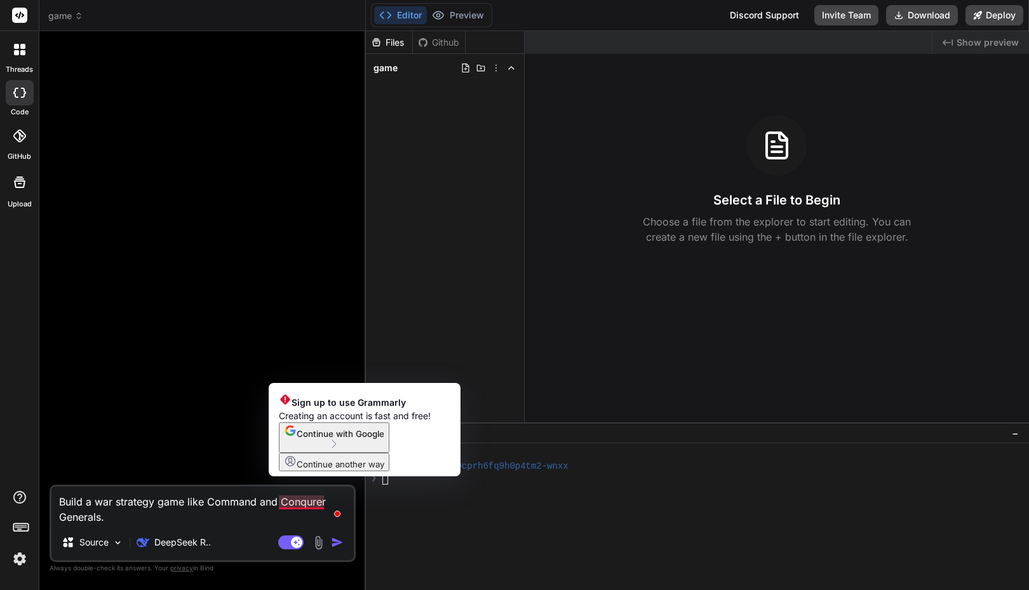
click at [301, 502] on textarea "Build a war strategy game like Command and Conqurer Generals." at bounding box center [202, 506] width 302 height 38
click at [227, 527] on div "Build a war strategy game like Command and Conqurer Generals. Source DeepSeek R…" at bounding box center [203, 524] width 306 height 78
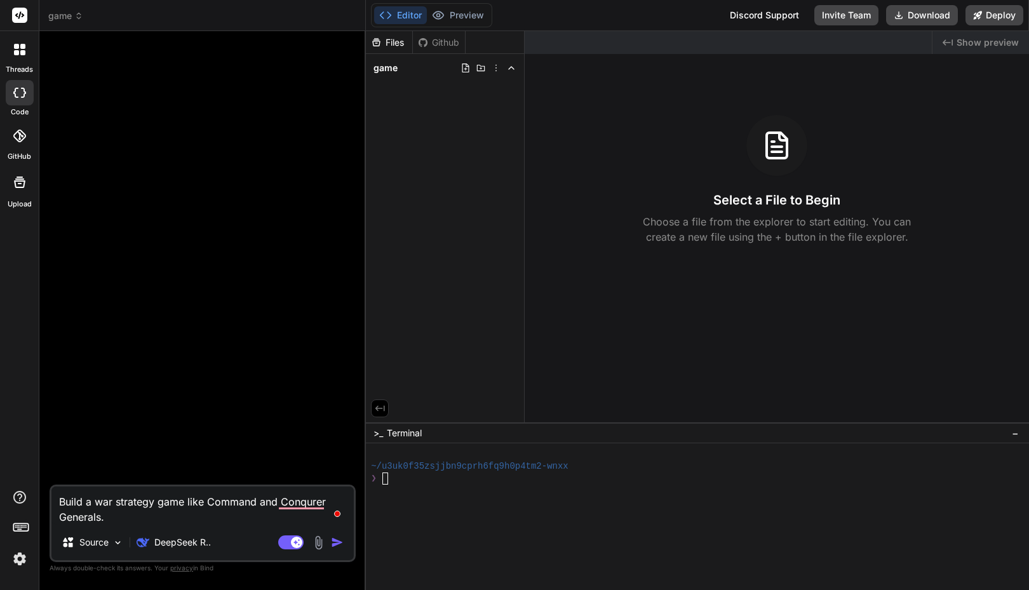
click at [169, 514] on textarea "Build a war strategy game like Command and Conqurer Generals." at bounding box center [202, 506] width 302 height 38
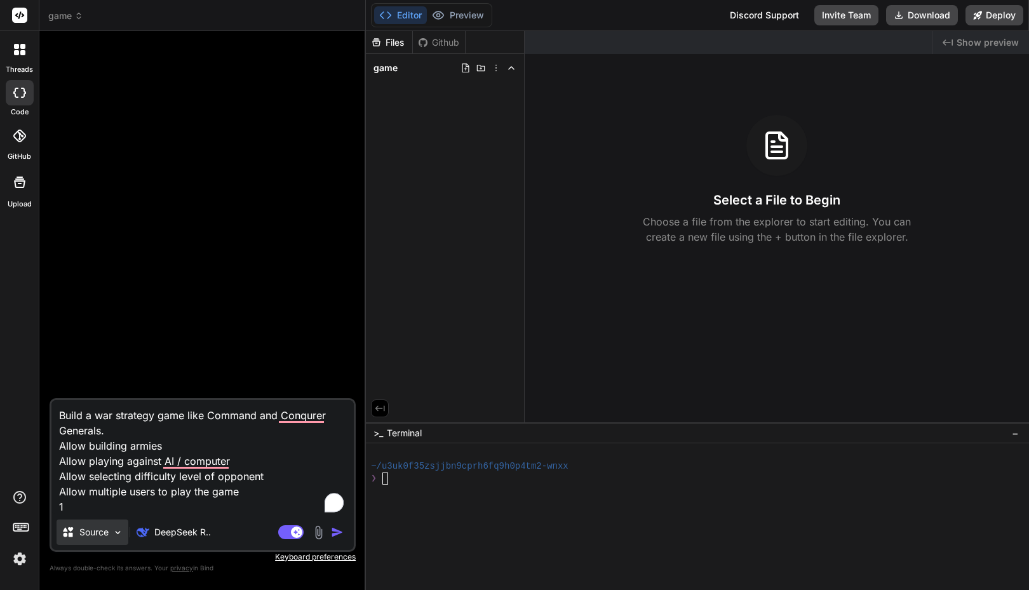
click at [116, 527] on div "Source" at bounding box center [93, 532] width 72 height 25
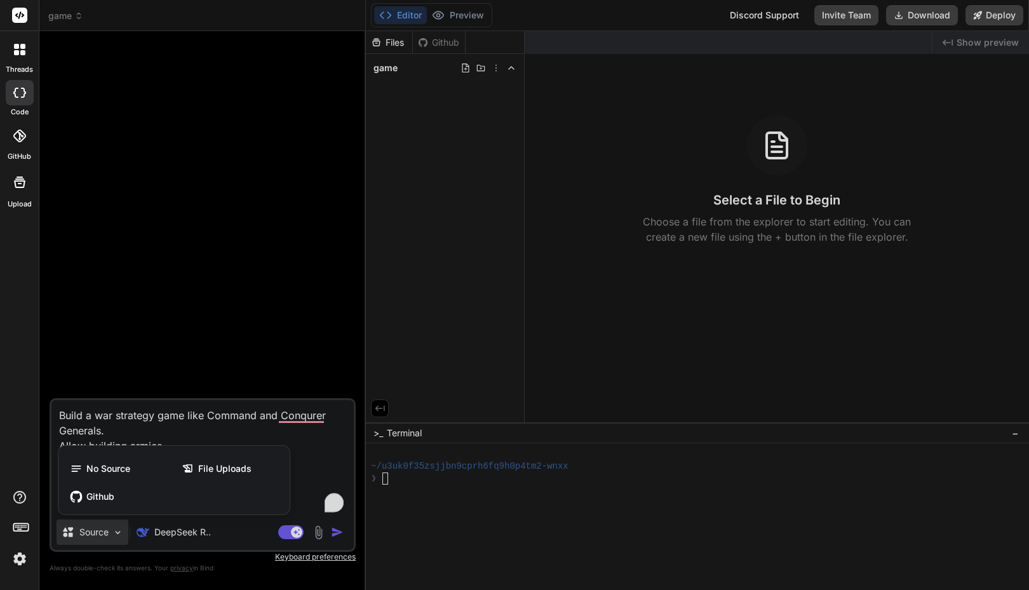
click at [116, 527] on div at bounding box center [514, 295] width 1029 height 590
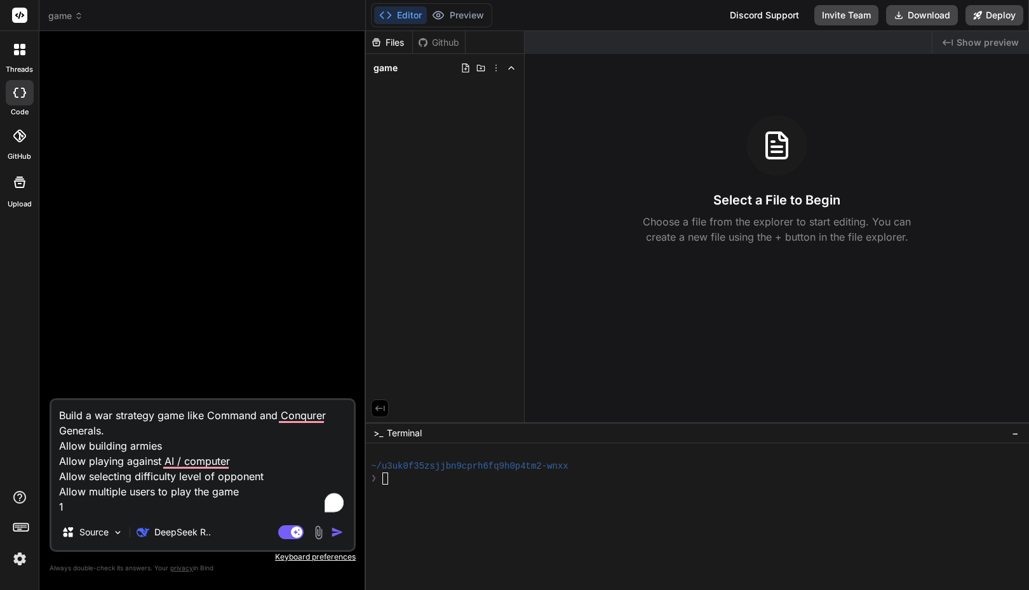
click at [104, 506] on textarea "Build a war strategy game like Command and Conqurer Generals. Allow building ar…" at bounding box center [202, 457] width 302 height 114
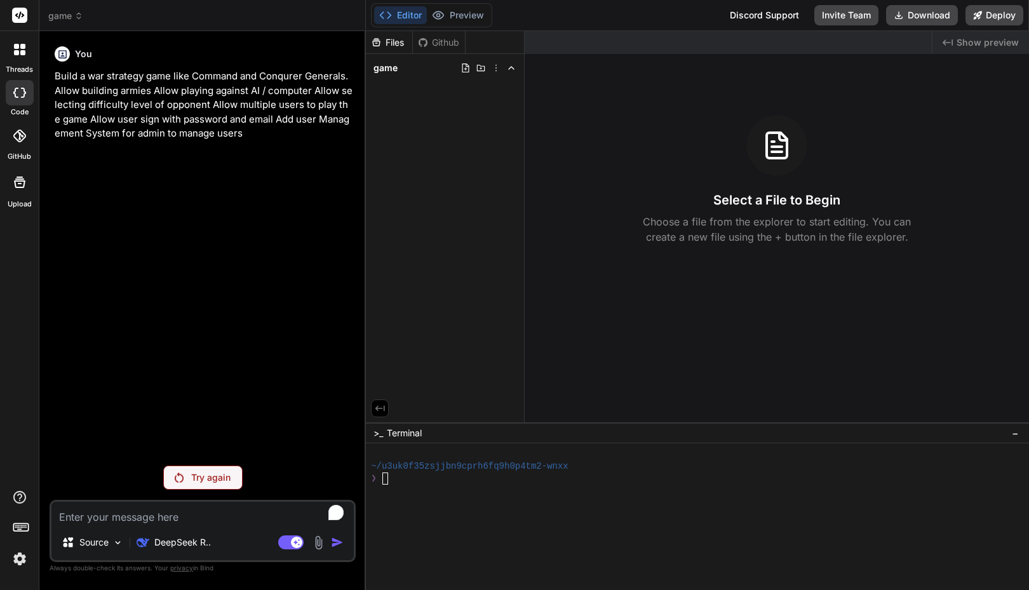
click at [194, 480] on p "Try again" at bounding box center [210, 477] width 39 height 13
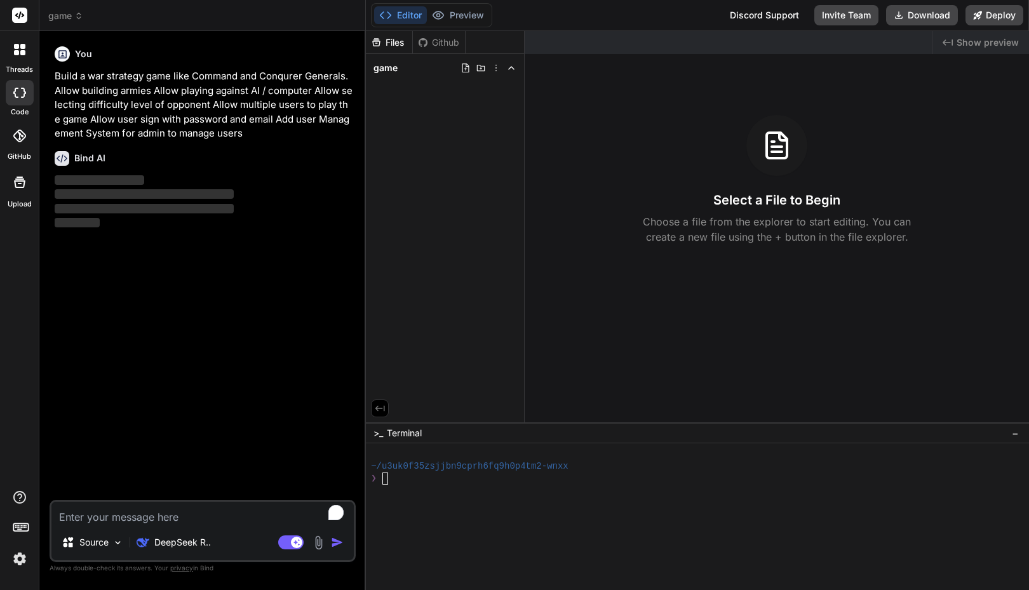
click at [22, 552] on img at bounding box center [20, 559] width 22 height 22
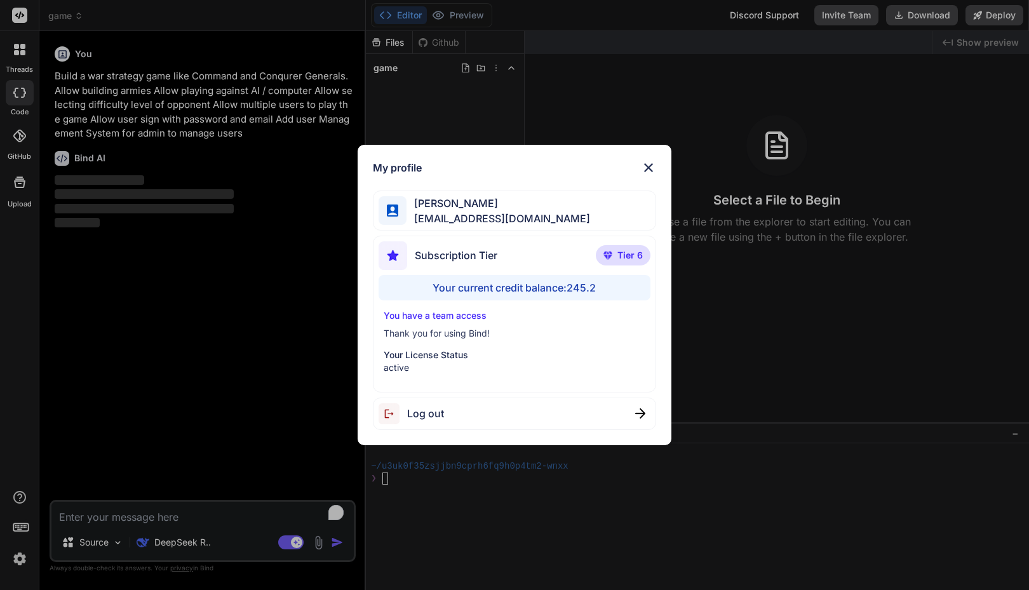
click at [240, 360] on div "My profile Faisal M faisal@softvative.com Subscription Tier Tier 6 Your current…" at bounding box center [514, 295] width 1029 height 590
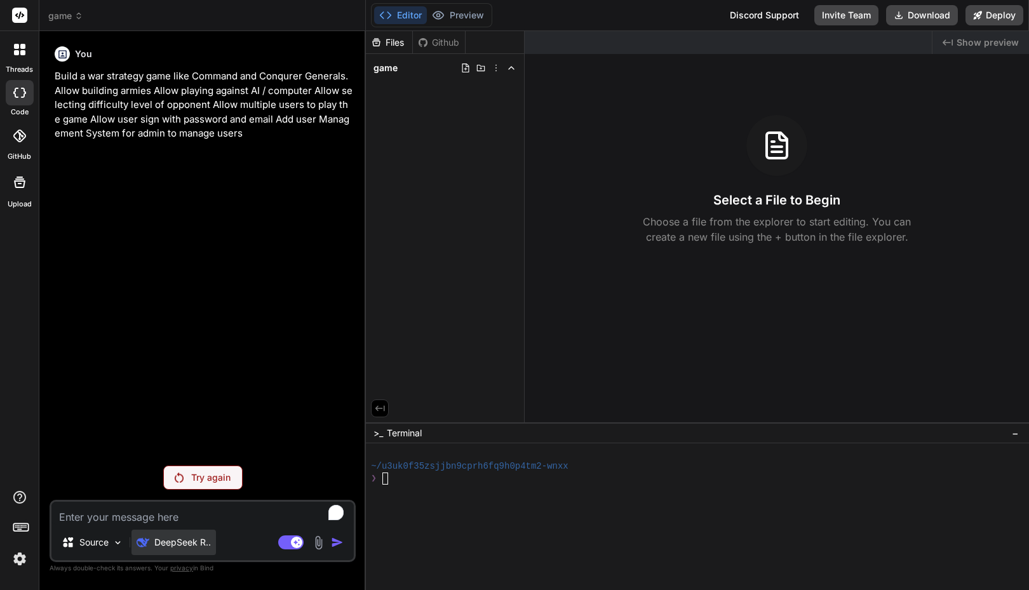
click at [184, 540] on p "DeepSeek R.." at bounding box center [182, 542] width 57 height 13
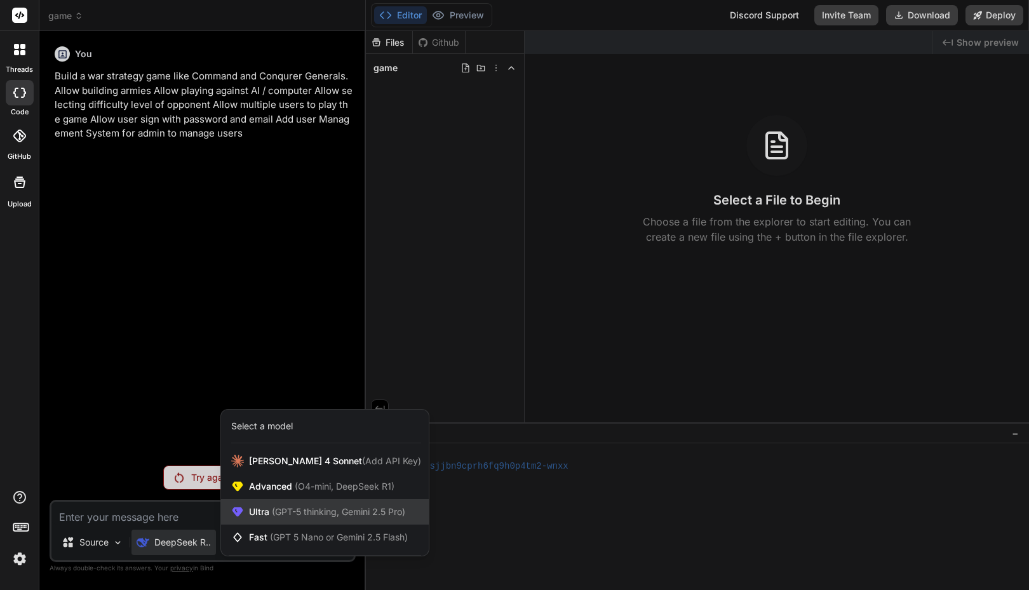
click at [264, 521] on div "Ultra (GPT-5 thinking, Gemini 2.5 Pro)" at bounding box center [325, 511] width 208 height 25
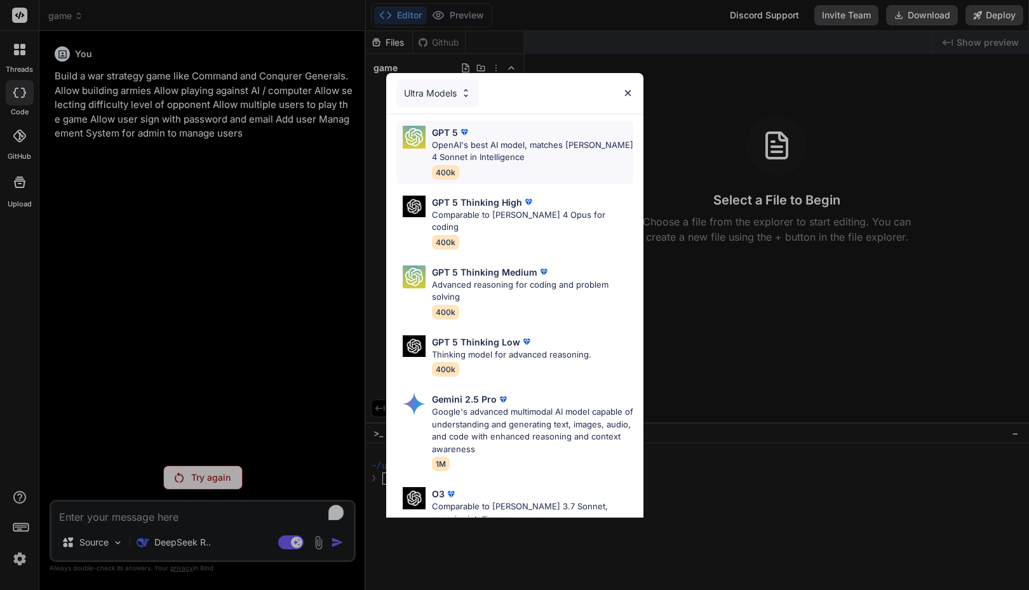
click at [464, 142] on p "OpenAI's best AI model, matches Claude 4 Sonnet in Intelligence" at bounding box center [532, 151] width 201 height 25
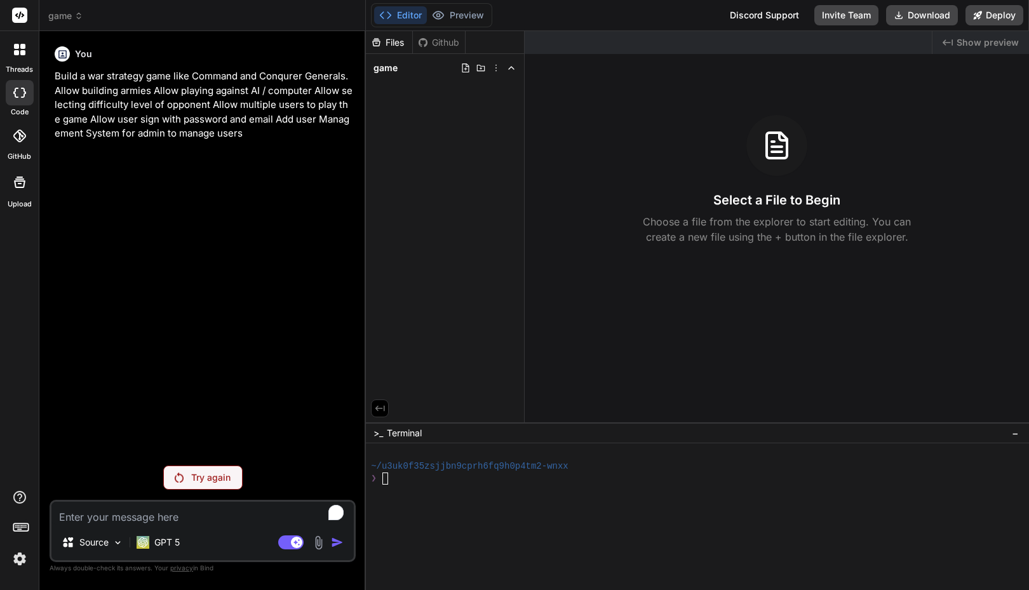
click at [201, 481] on p "Try again" at bounding box center [210, 477] width 39 height 13
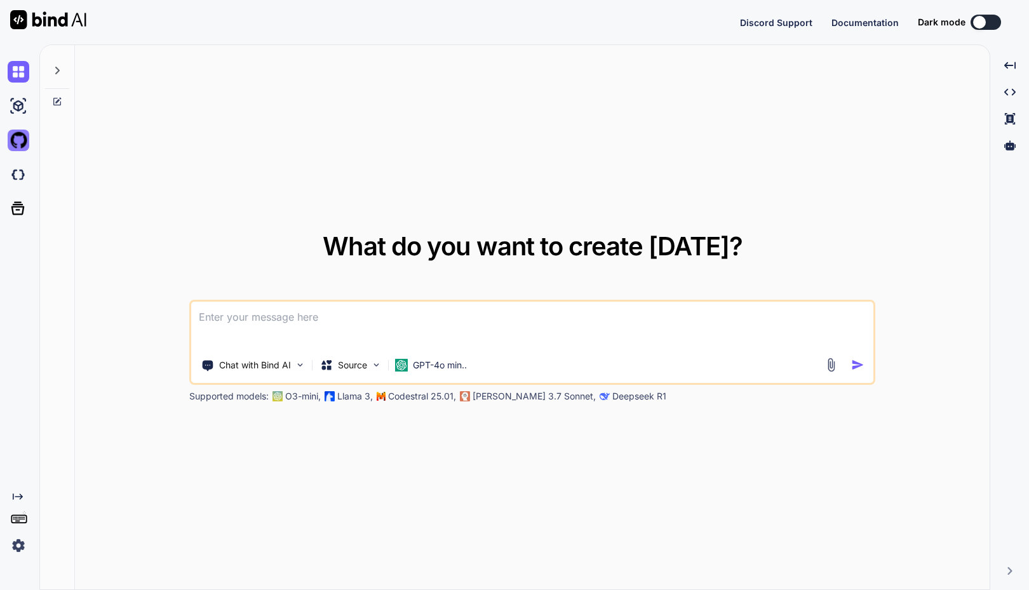
click at [22, 140] on img at bounding box center [19, 141] width 22 height 22
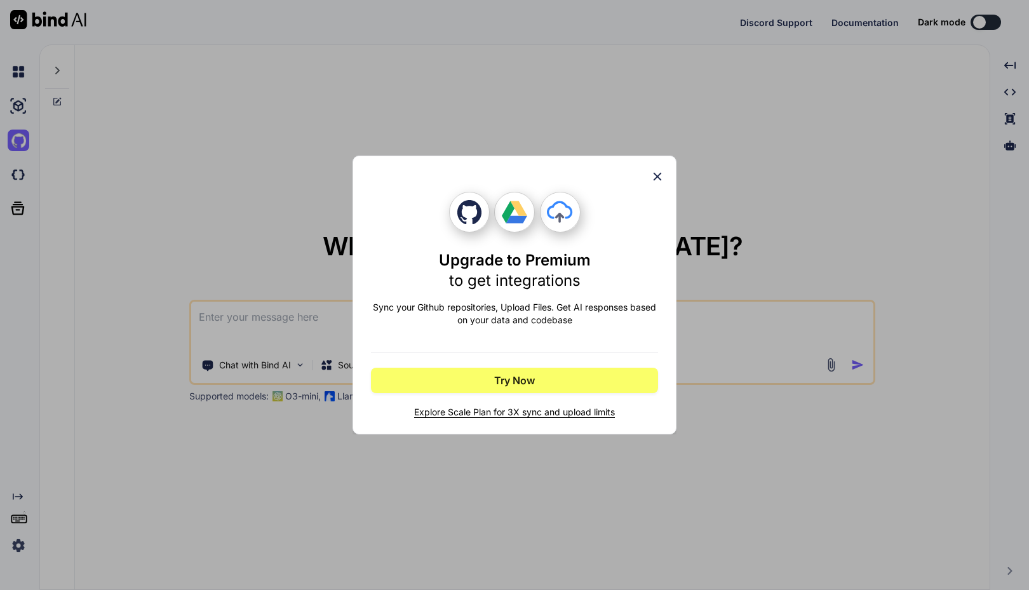
click at [20, 131] on div "Upgrade to Premium to get integrations Sync your Github repositories, Upload Fi…" at bounding box center [514, 295] width 1029 height 590
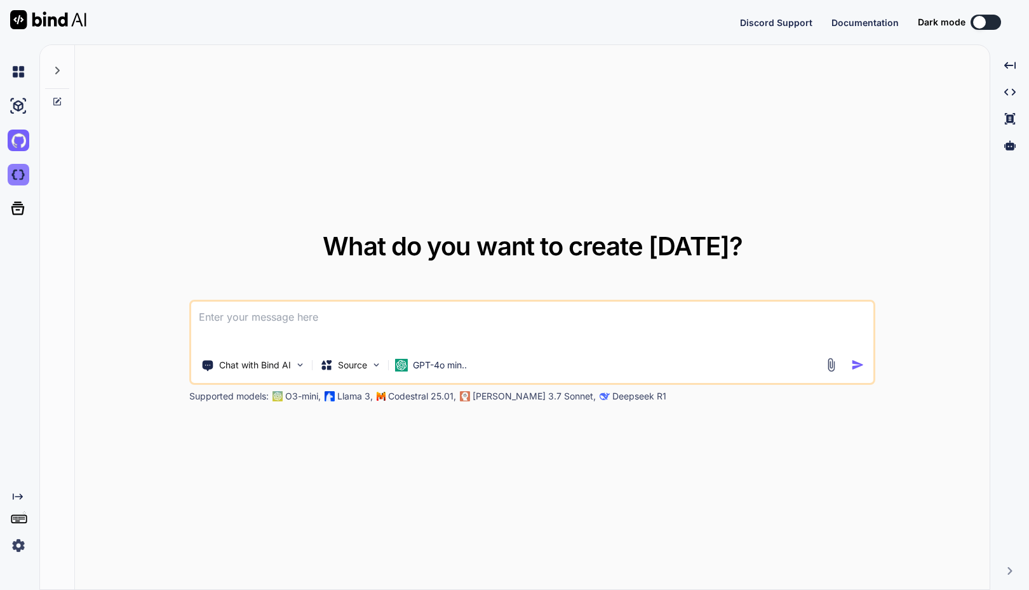
click at [15, 165] on img at bounding box center [19, 175] width 22 height 22
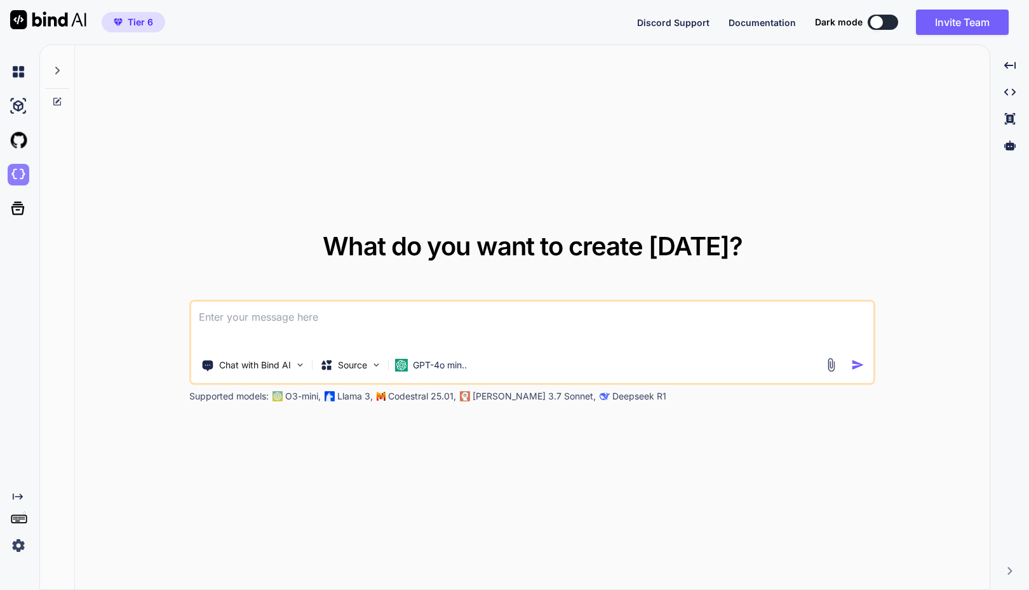
type textarea "x"
click at [23, 175] on img at bounding box center [19, 175] width 22 height 22
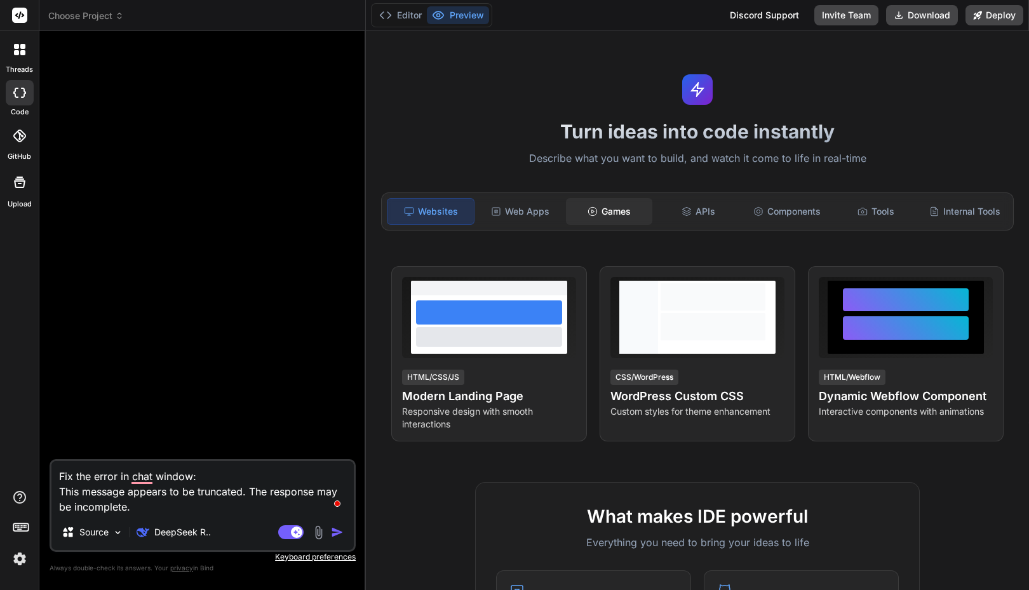
click at [621, 210] on div "Games" at bounding box center [609, 211] width 86 height 27
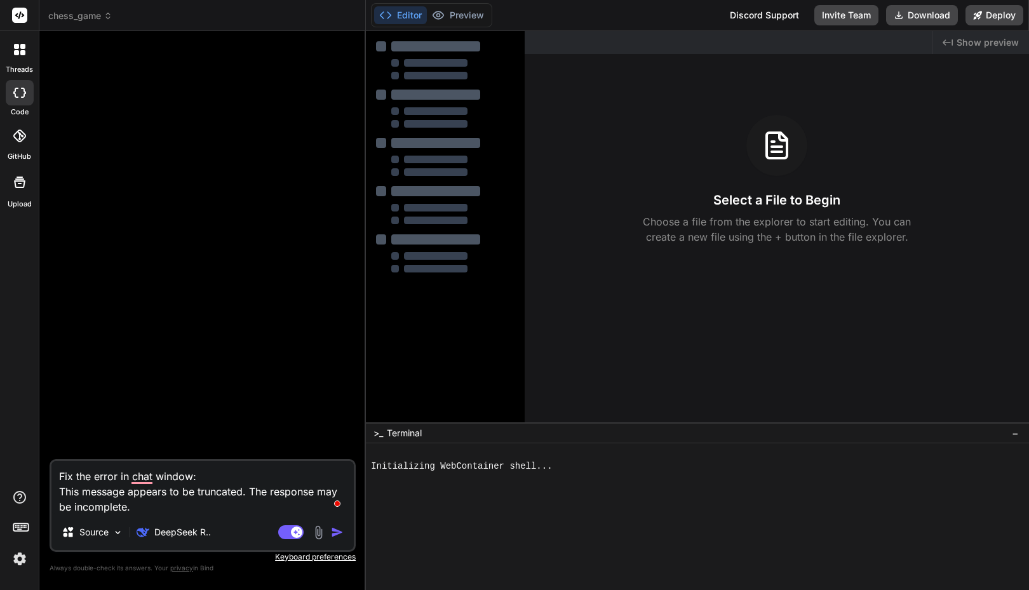
type textarea "x"
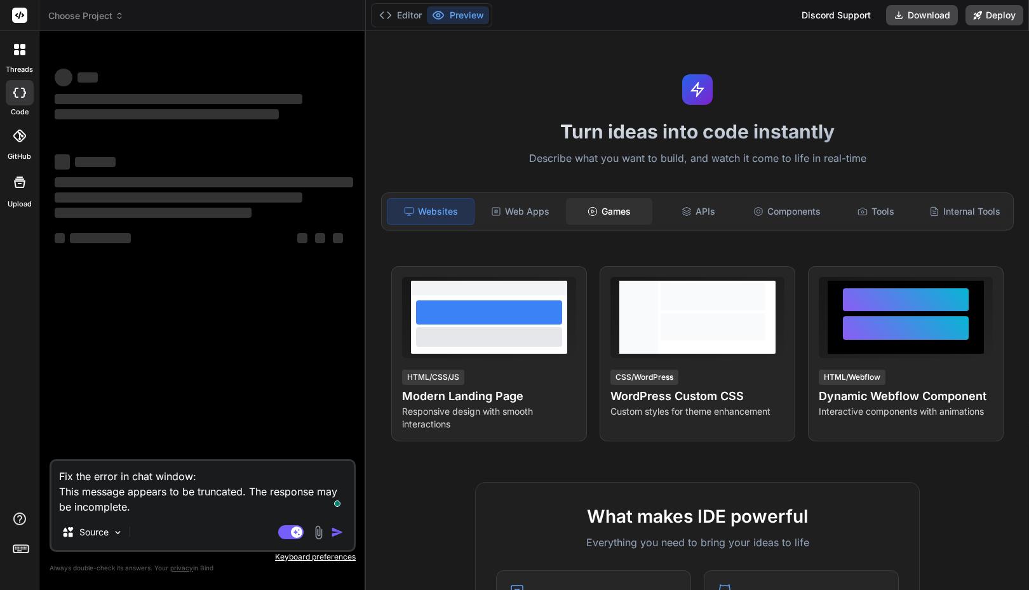
click at [608, 222] on div "Games" at bounding box center [609, 211] width 86 height 27
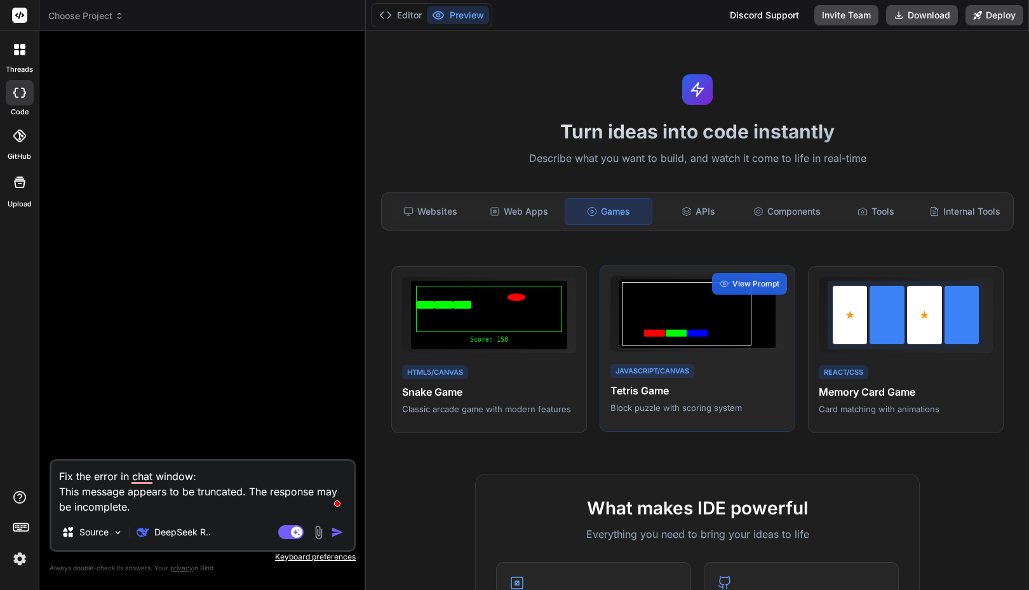
type textarea "x"
